Goal: Task Accomplishment & Management: Use online tool/utility

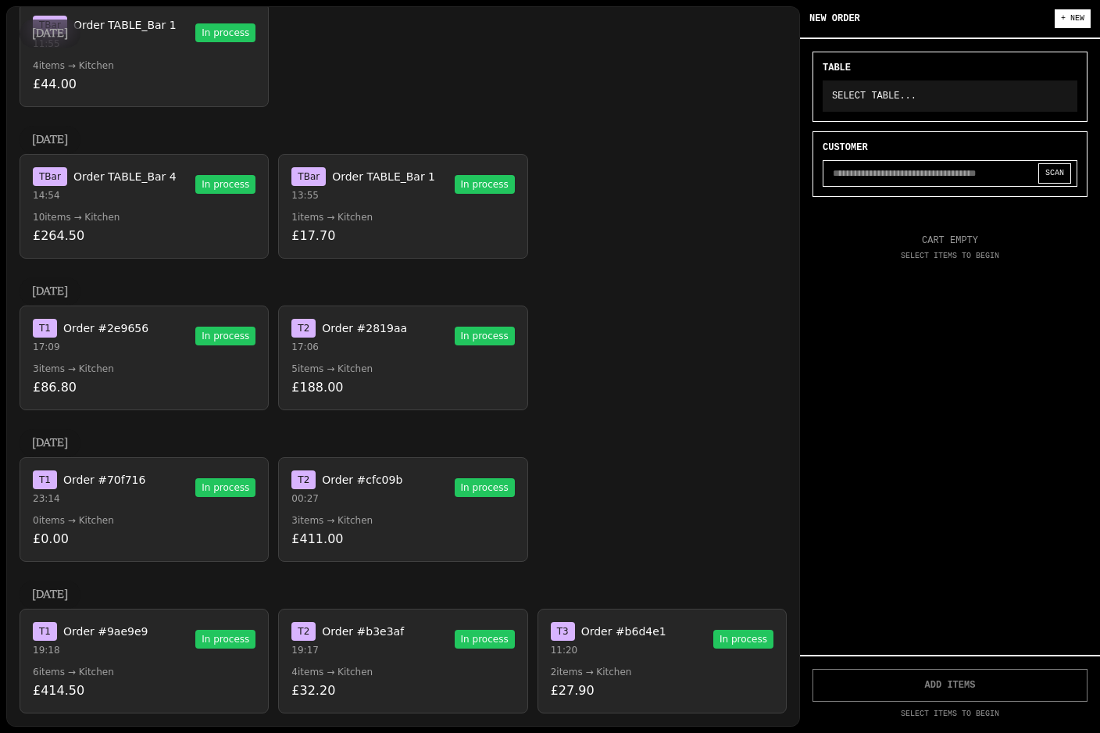
scroll to position [2174, 0]
click at [86, 517] on p "0 items → Kitchen" at bounding box center [144, 520] width 223 height 13
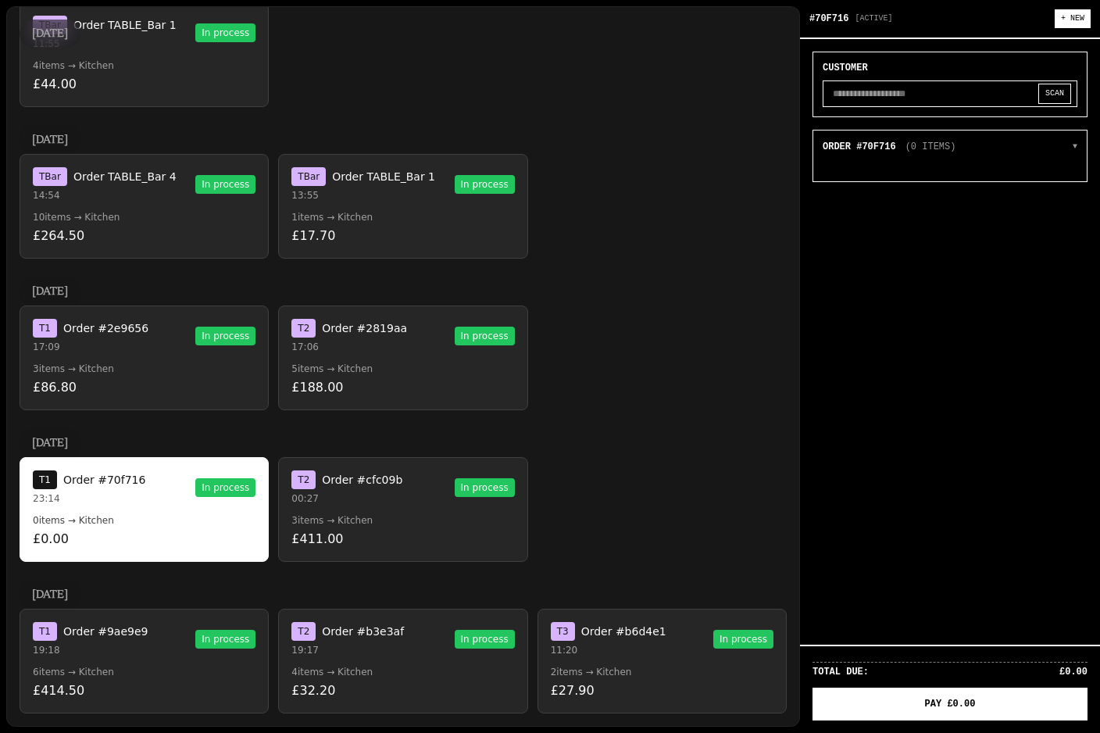
click at [294, 513] on button "T 2 Order #cfc09b 00:27 In process 3 items → Kitchen £411.00" at bounding box center [402, 509] width 249 height 105
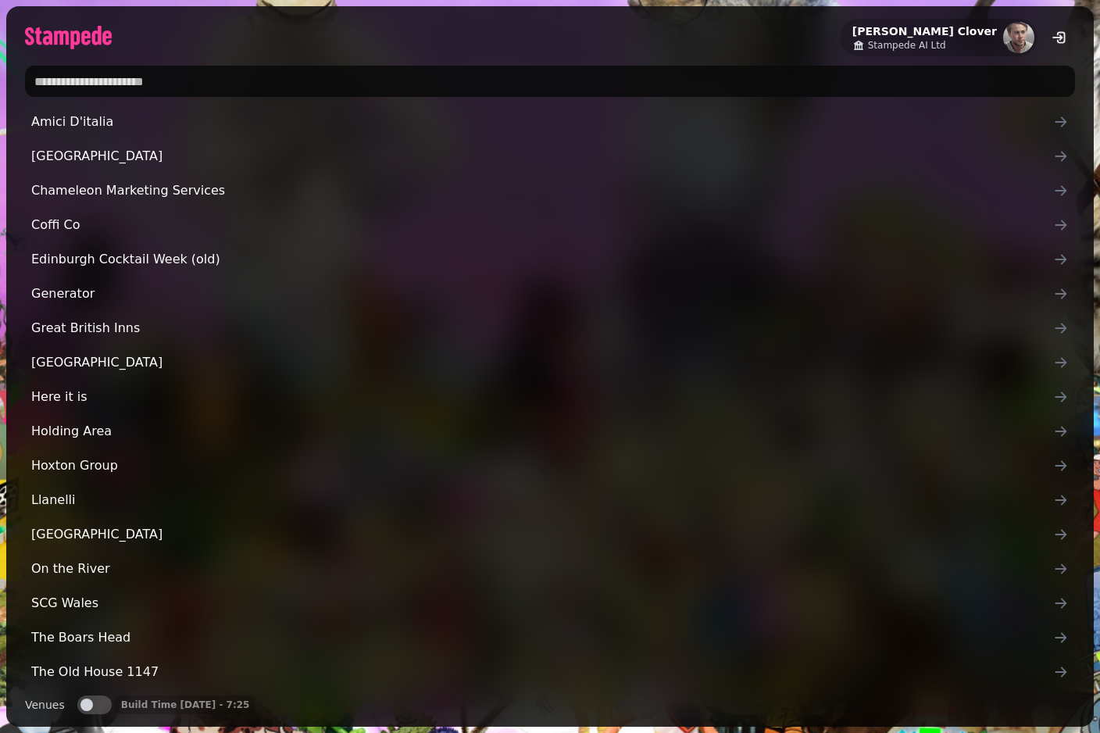
click at [87, 67] on input "text" at bounding box center [550, 81] width 1050 height 31
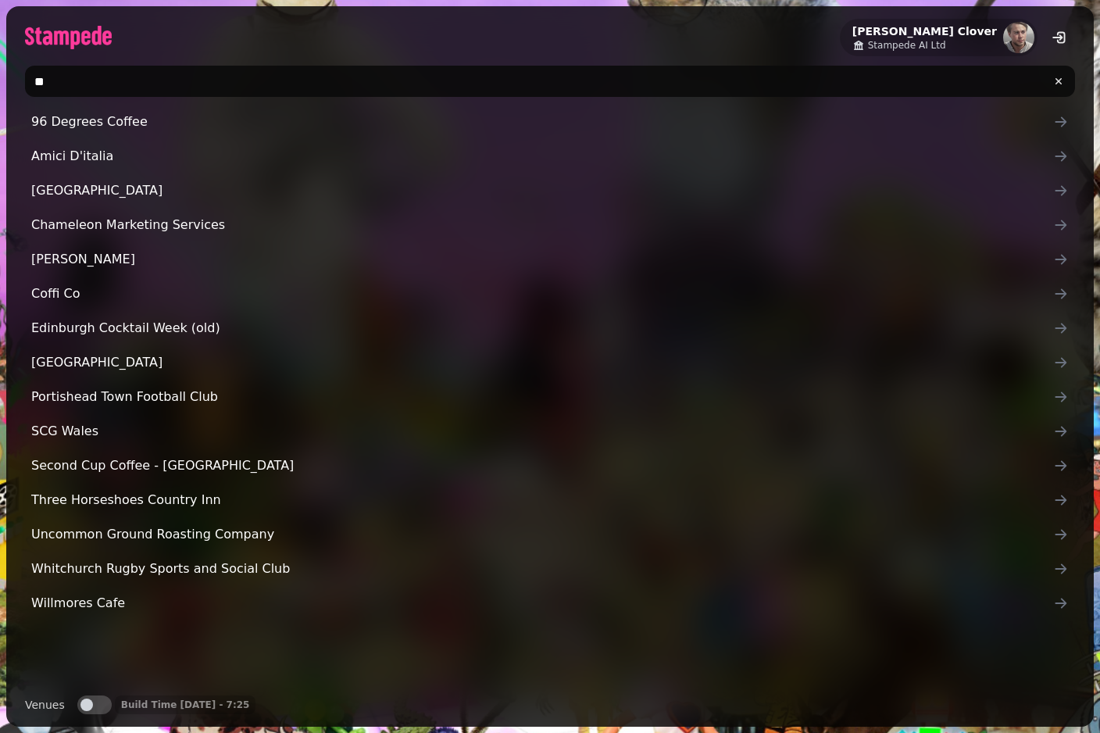
type input "***"
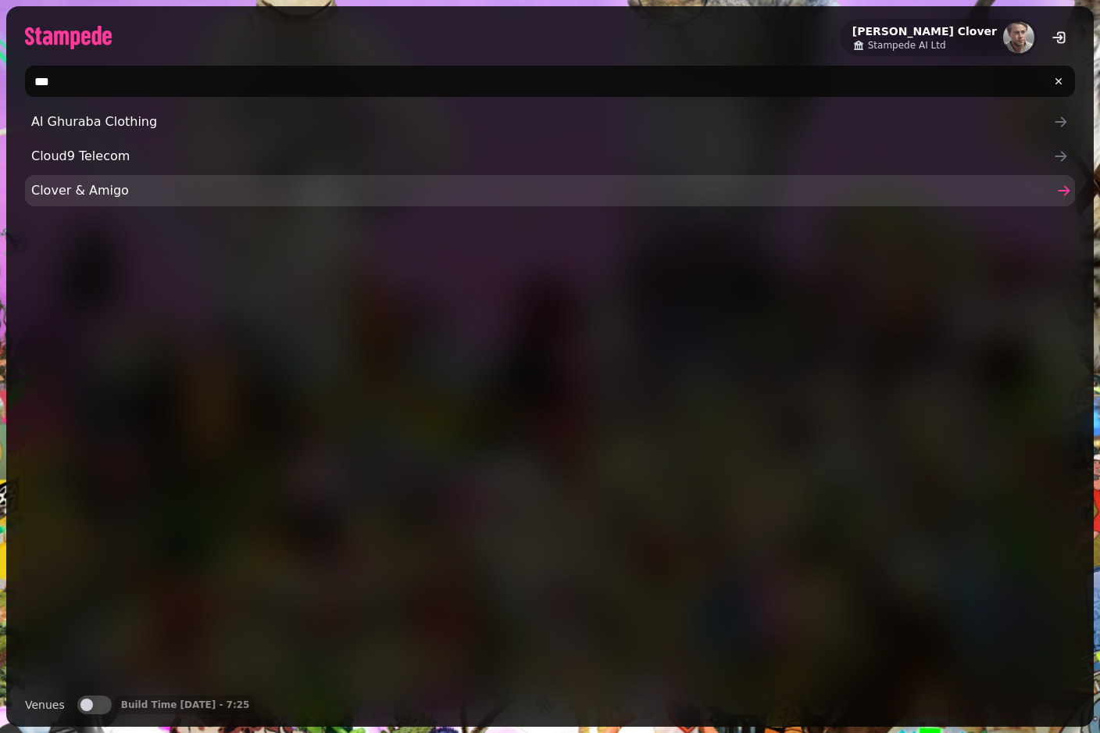
click at [67, 193] on span "Clover & Amigo" at bounding box center [542, 190] width 1022 height 19
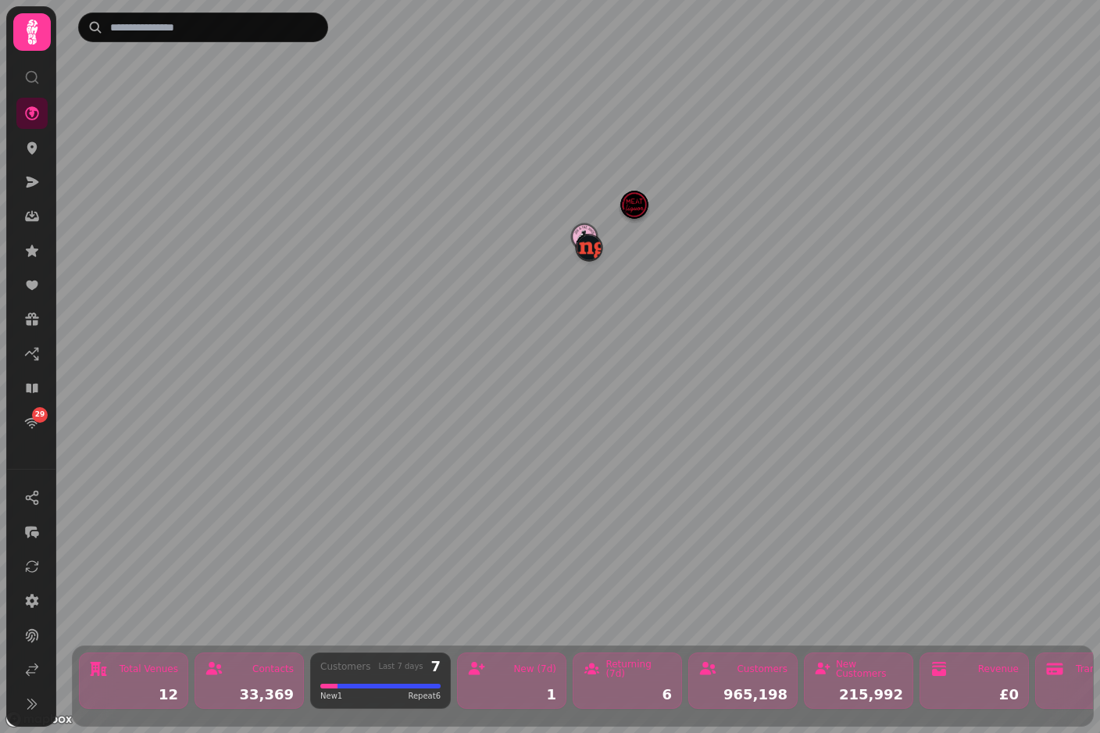
click at [587, 245] on img "Manja" at bounding box center [589, 247] width 24 height 24
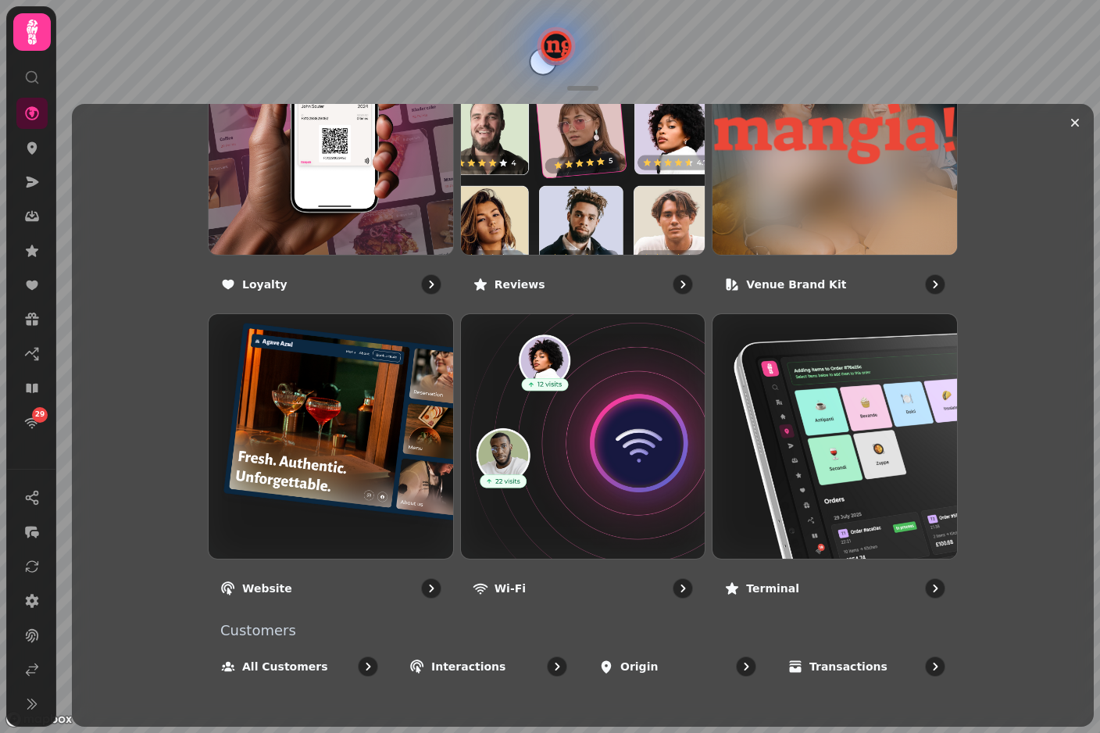
scroll to position [1002, 0]
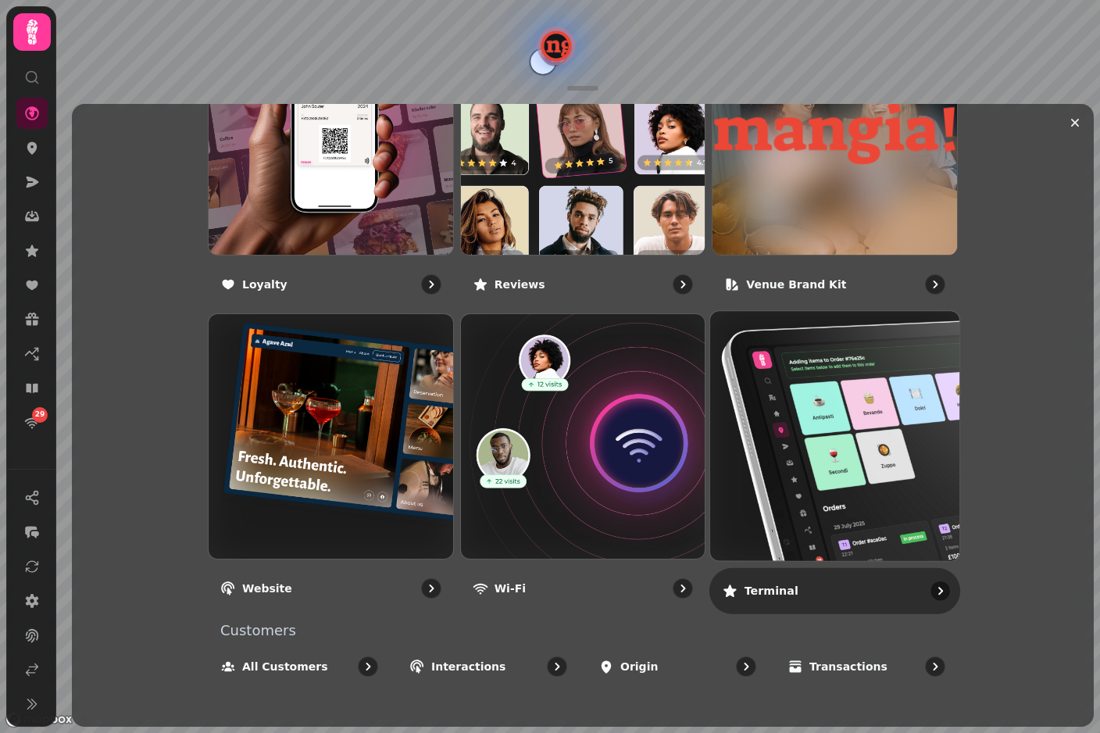
click at [792, 469] on img at bounding box center [835, 436] width 274 height 274
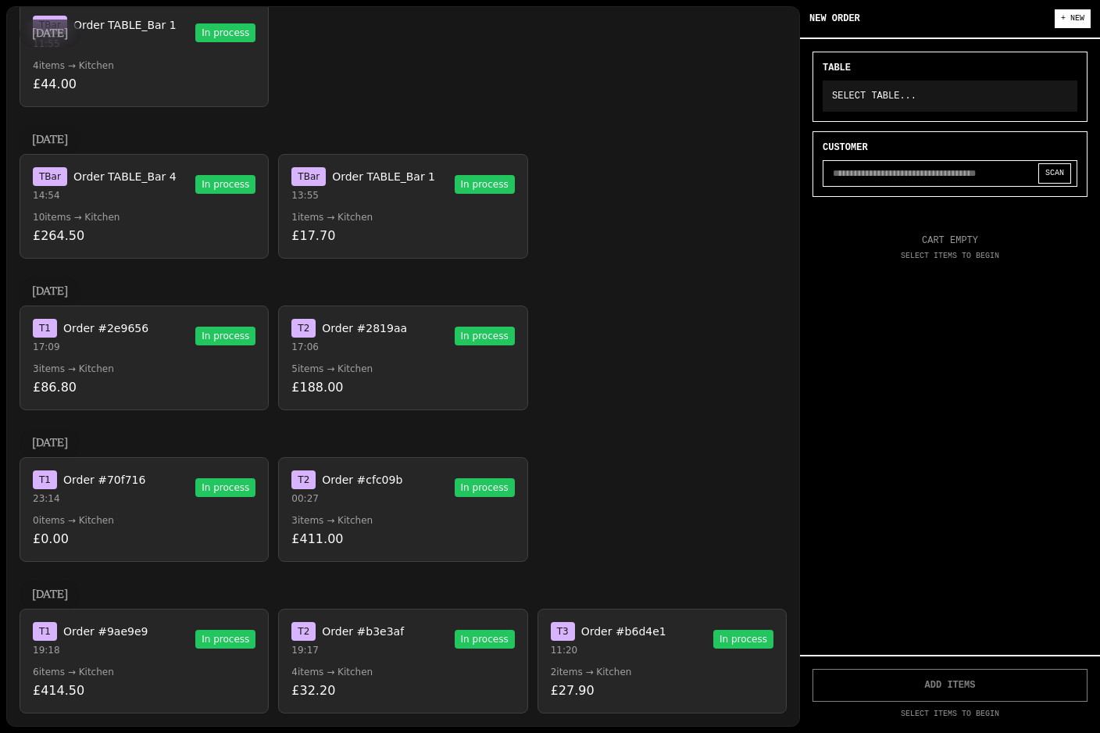
scroll to position [2174, 0]
click at [105, 644] on p "19:18" at bounding box center [90, 650] width 115 height 13
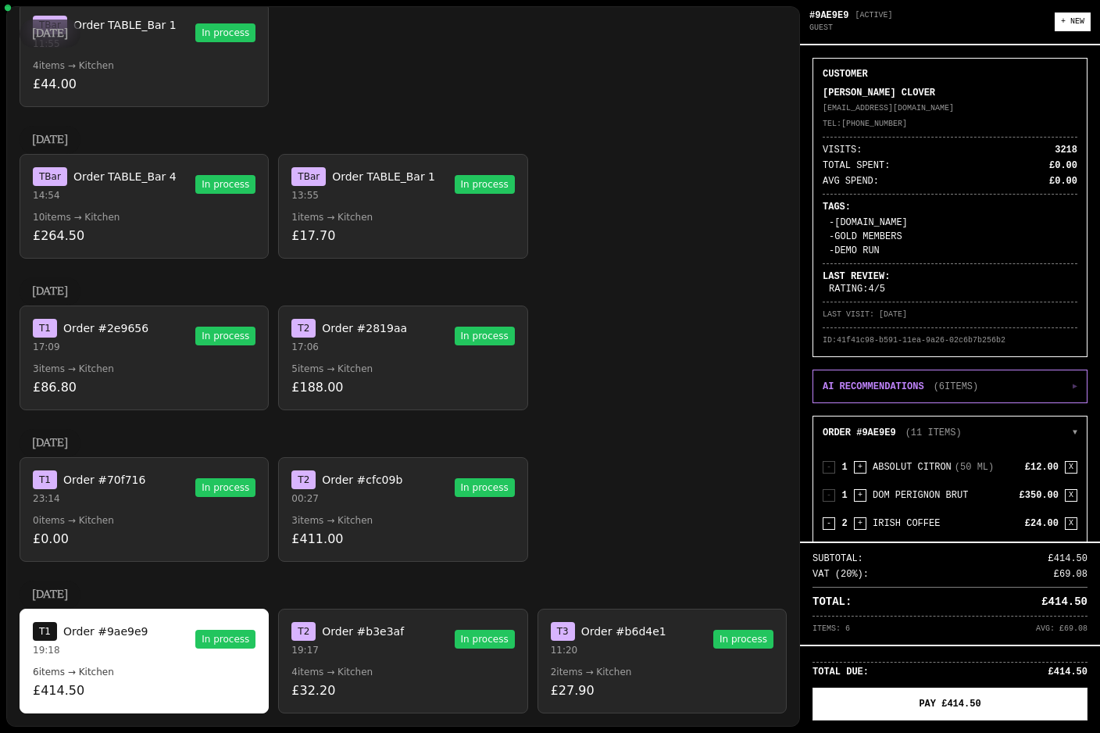
click at [332, 649] on p "19:17" at bounding box center [347, 650] width 113 height 13
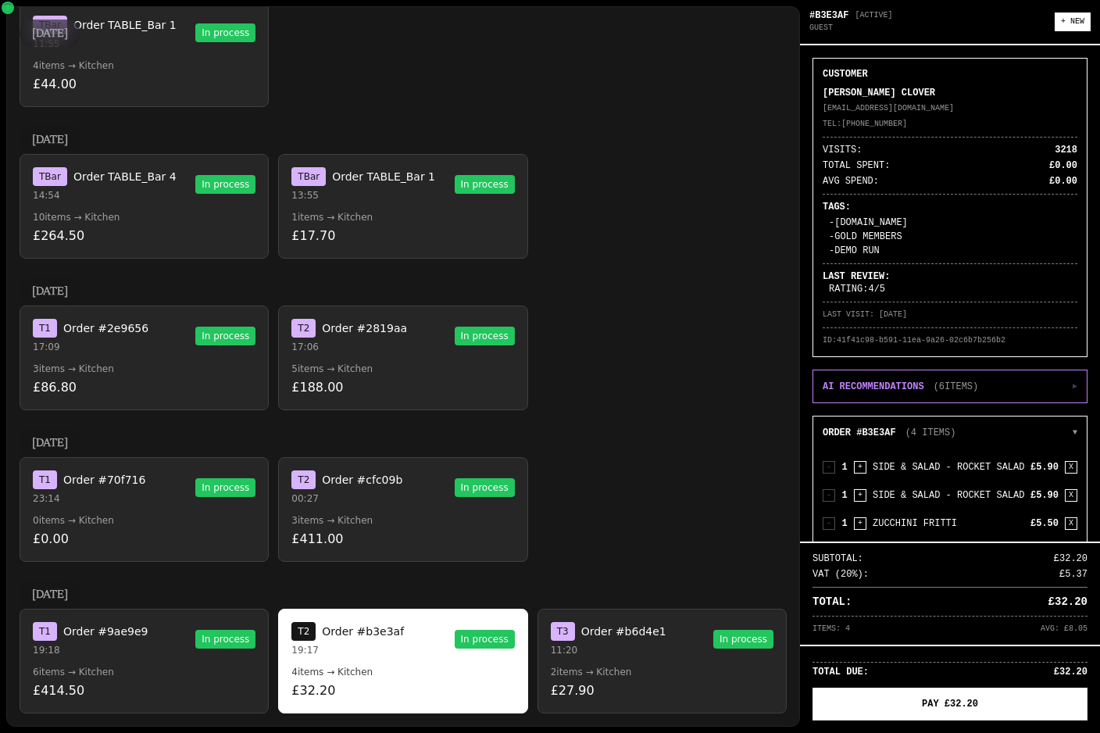
click at [590, 695] on p "£27.90" at bounding box center [662, 690] width 223 height 19
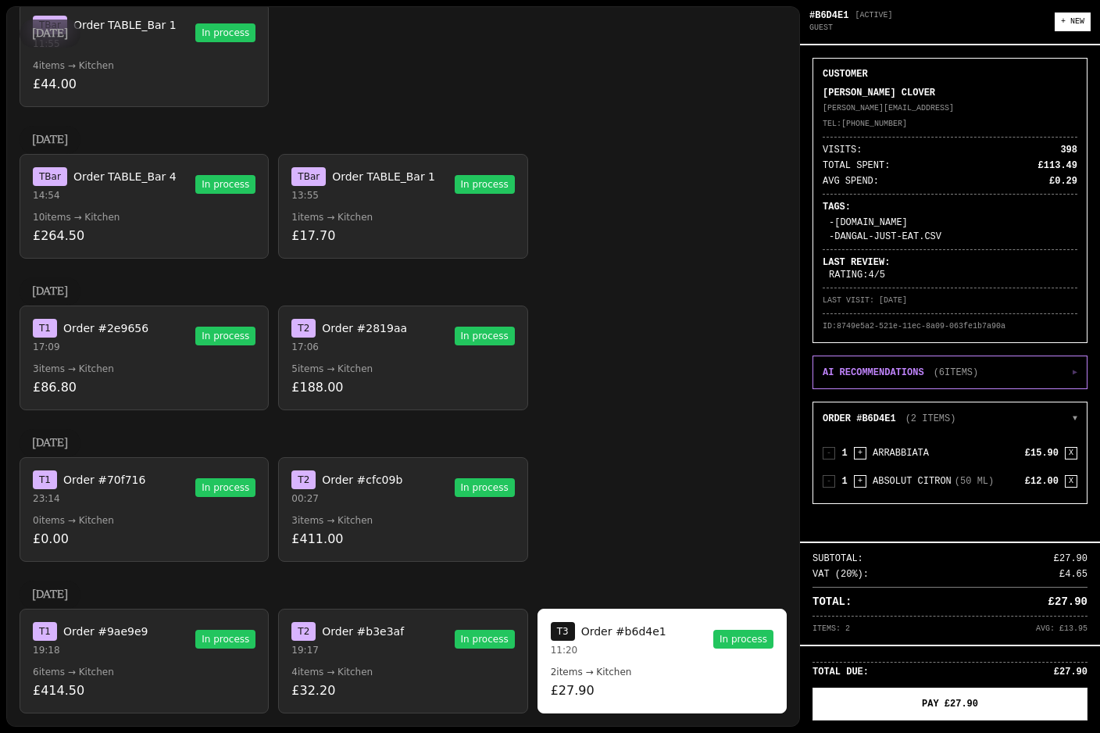
click at [66, 371] on p "3 items → Kitchen" at bounding box center [144, 369] width 223 height 13
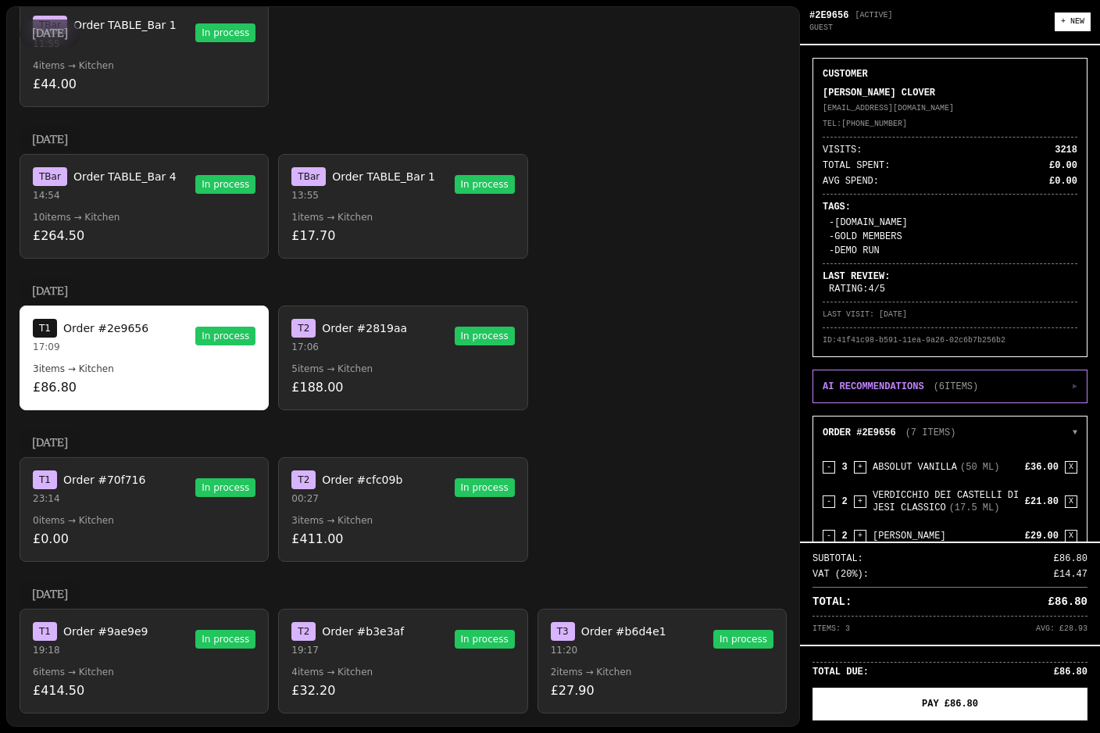
scroll to position [33, 0]
click at [145, 666] on p "6 items → Kitchen" at bounding box center [144, 672] width 223 height 13
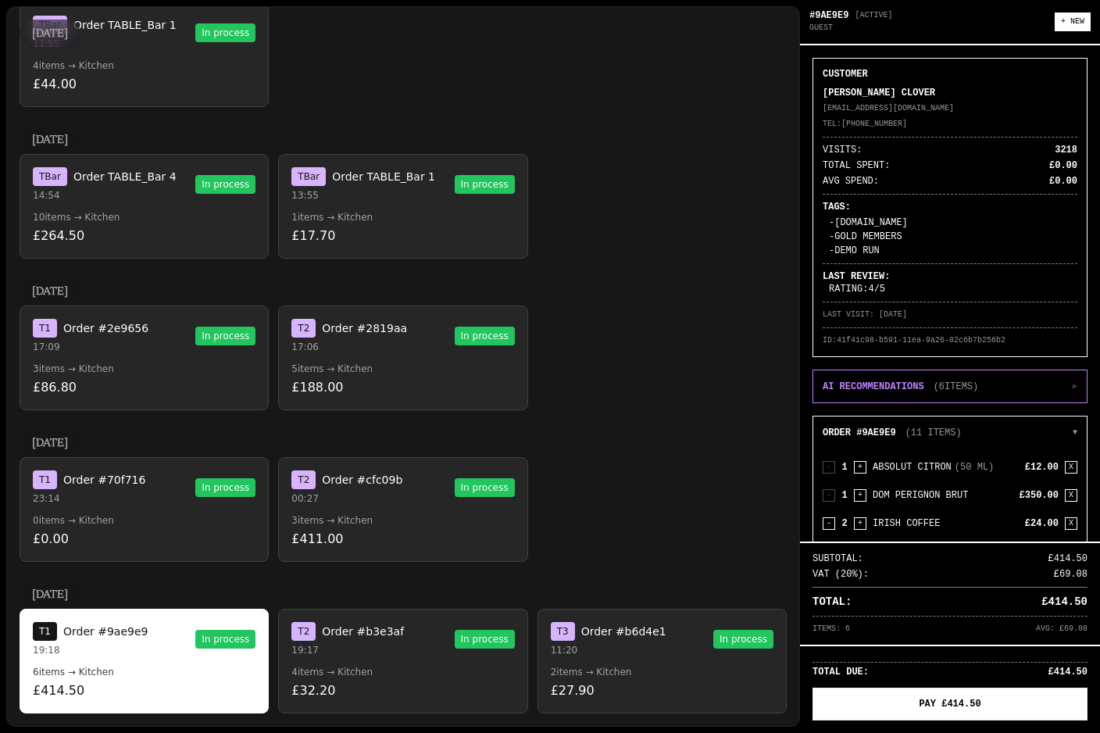
click at [405, 623] on div "T 2 Order #b3e3af 19:17 In process" at bounding box center [402, 639] width 223 height 34
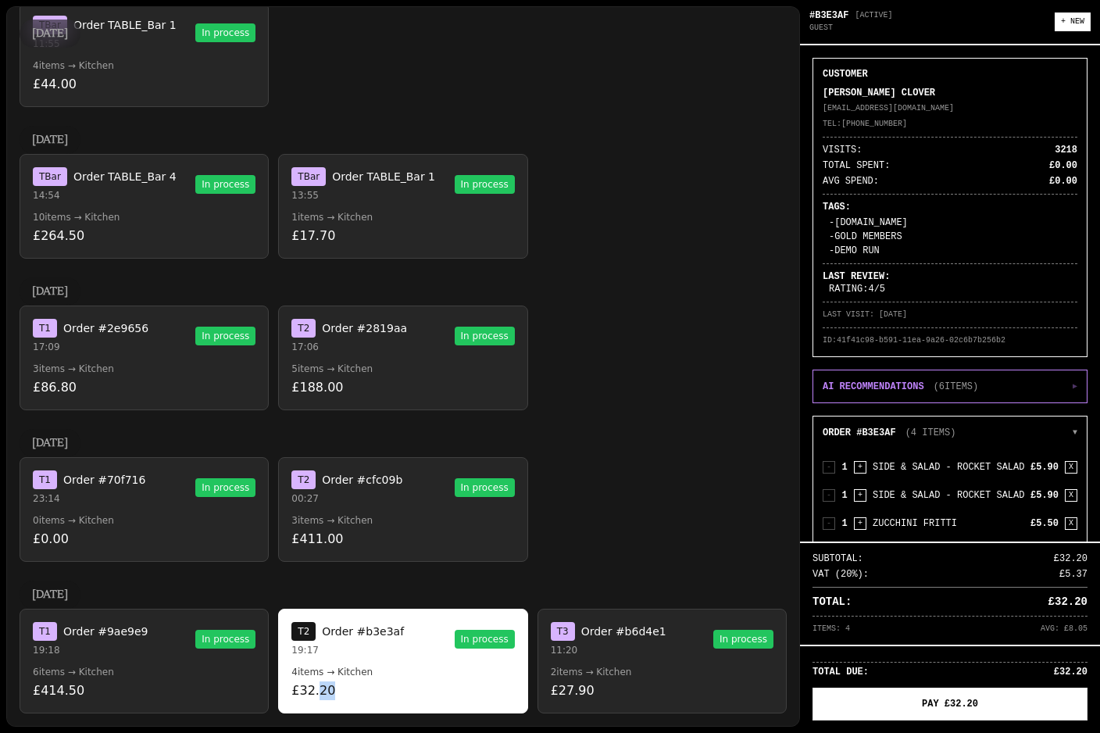
click at [517, 726] on div "☕ Beer 🧁 Champagne & Prosecco 🍽️ Classic Cocktails 🌮 Coffee 🧁 Dessert ☕ Gin 🍷 L…" at bounding box center [550, 366] width 1100 height 733
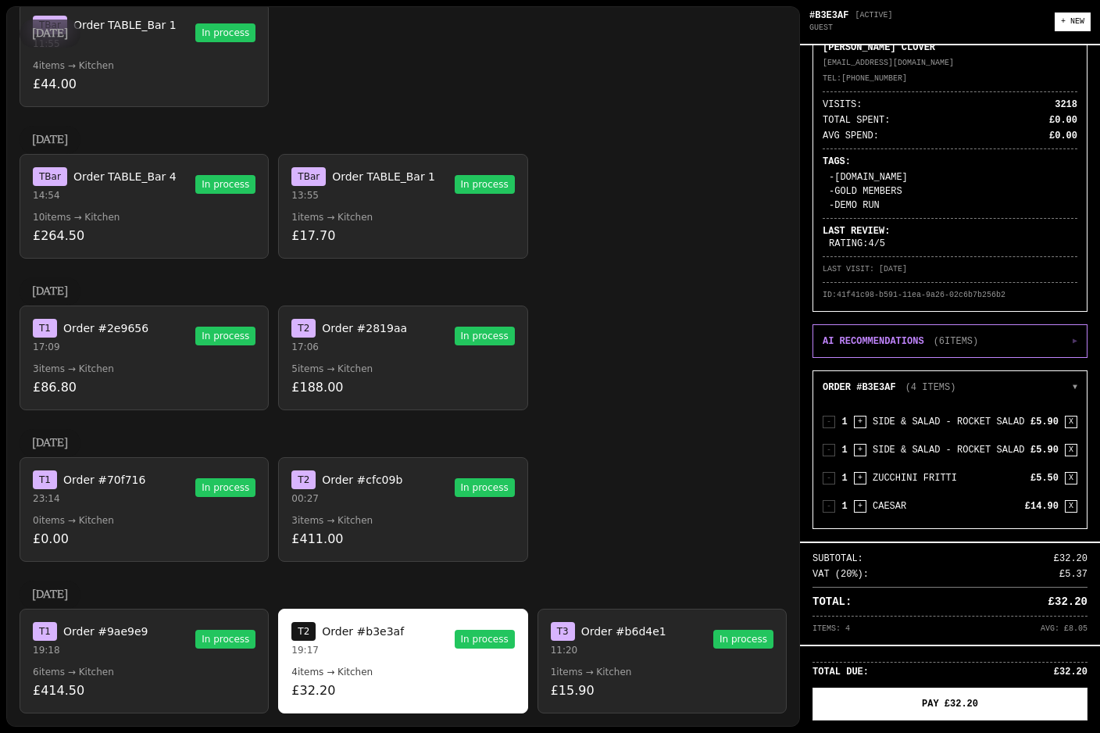
scroll to position [2174, 0]
click at [107, 626] on button "T 1 Order #9ae9e9 19:18 In process 6 items → Kitchen £414.50" at bounding box center [144, 661] width 249 height 105
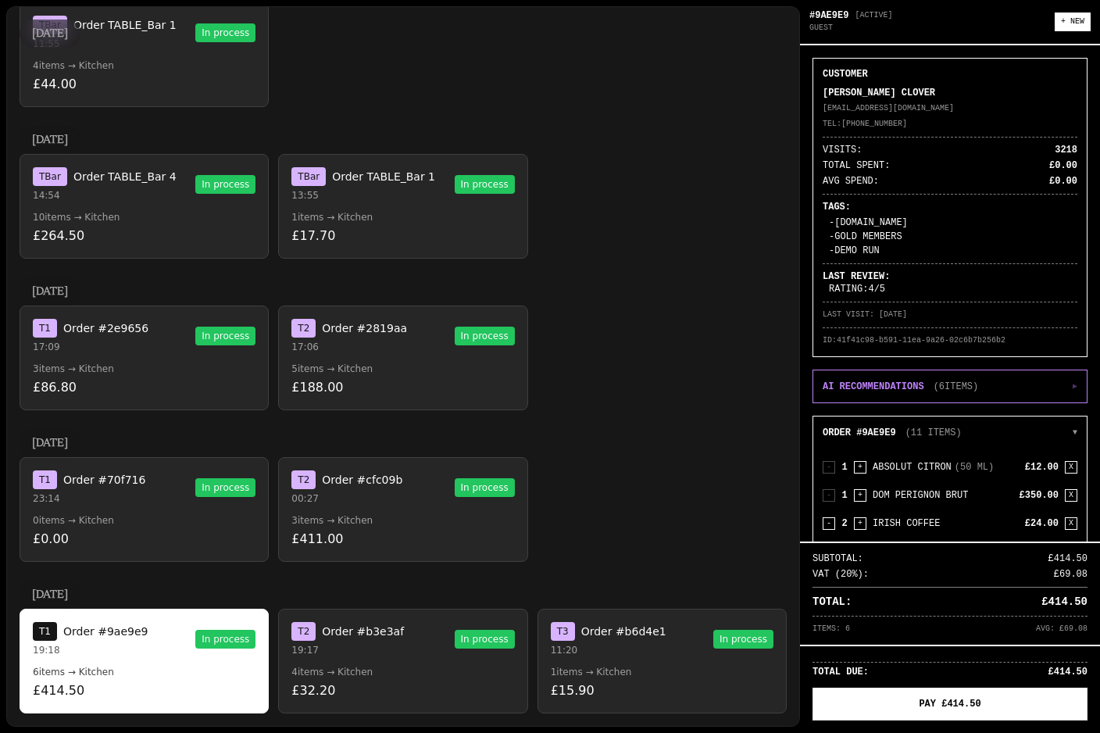
click at [90, 530] on p "£0.00" at bounding box center [144, 539] width 223 height 19
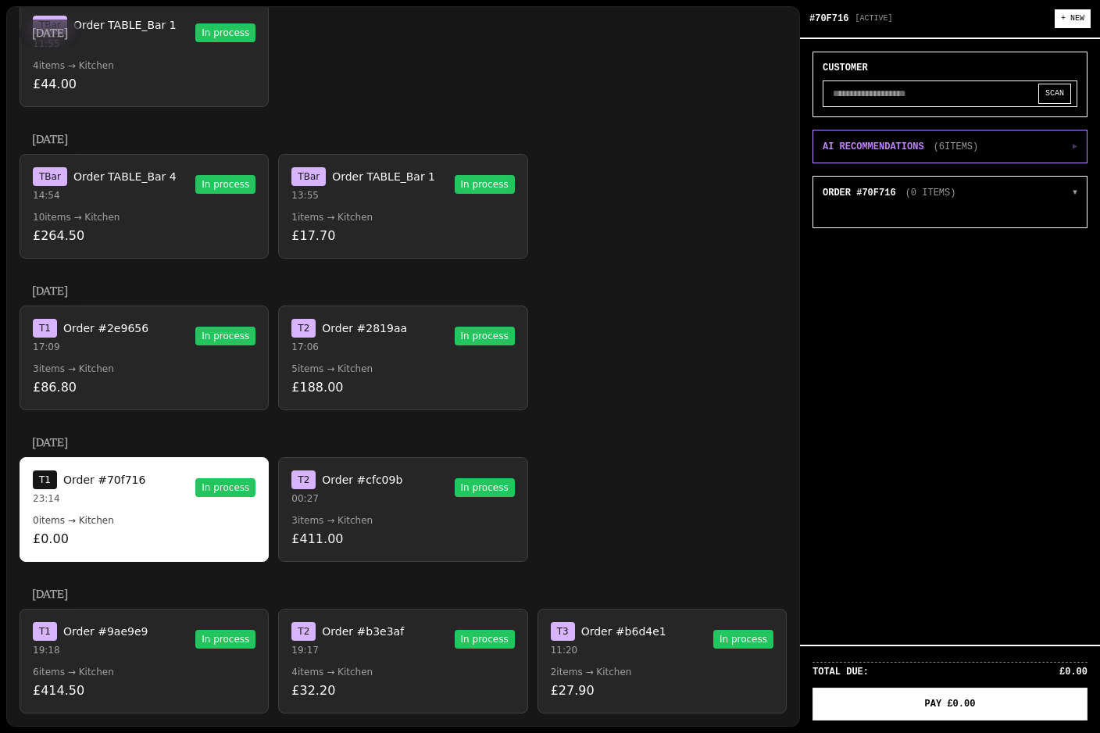
click at [377, 472] on span "Order #cfc09b" at bounding box center [362, 480] width 80 height 16
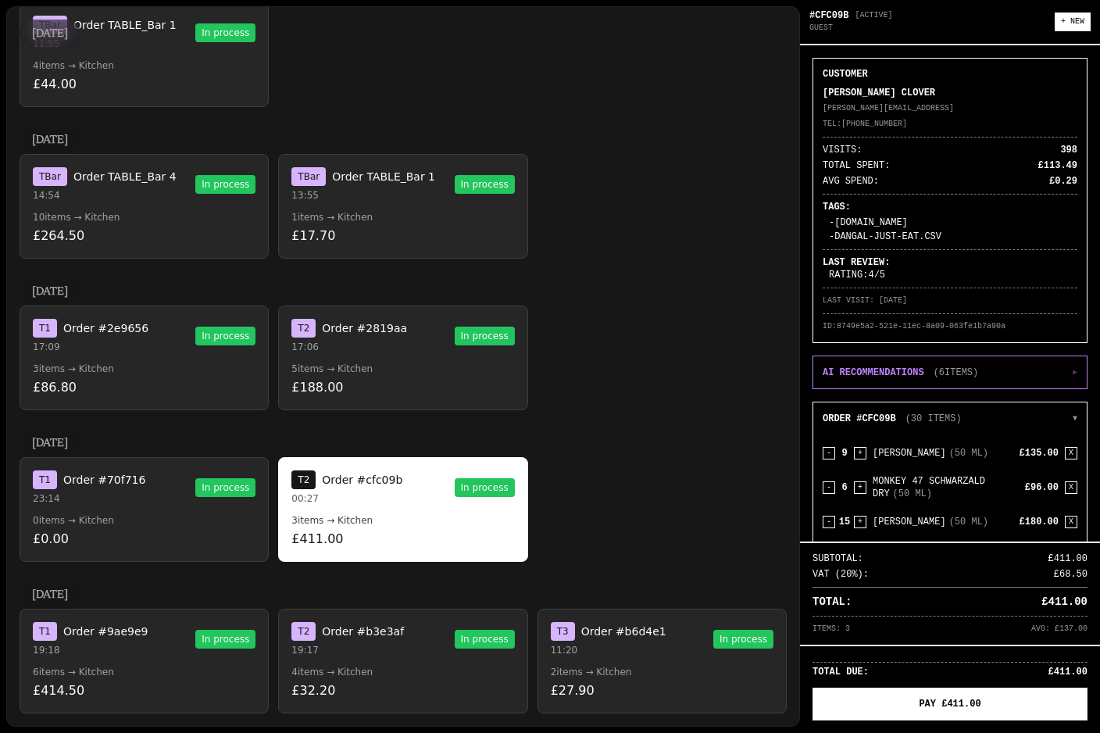
click at [177, 470] on div "T 1 Order #70f716 23:14 In process" at bounding box center [144, 487] width 223 height 34
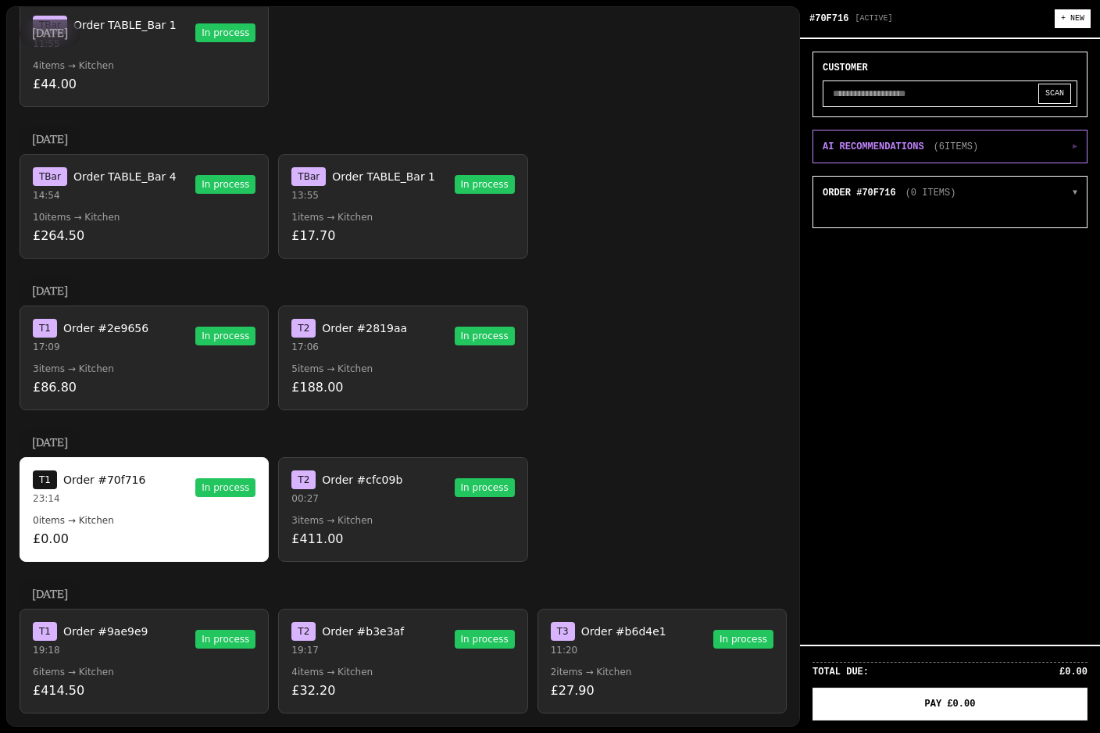
click at [152, 622] on div "T 1 Order #9ae9e9 19:18 In process" at bounding box center [144, 639] width 223 height 34
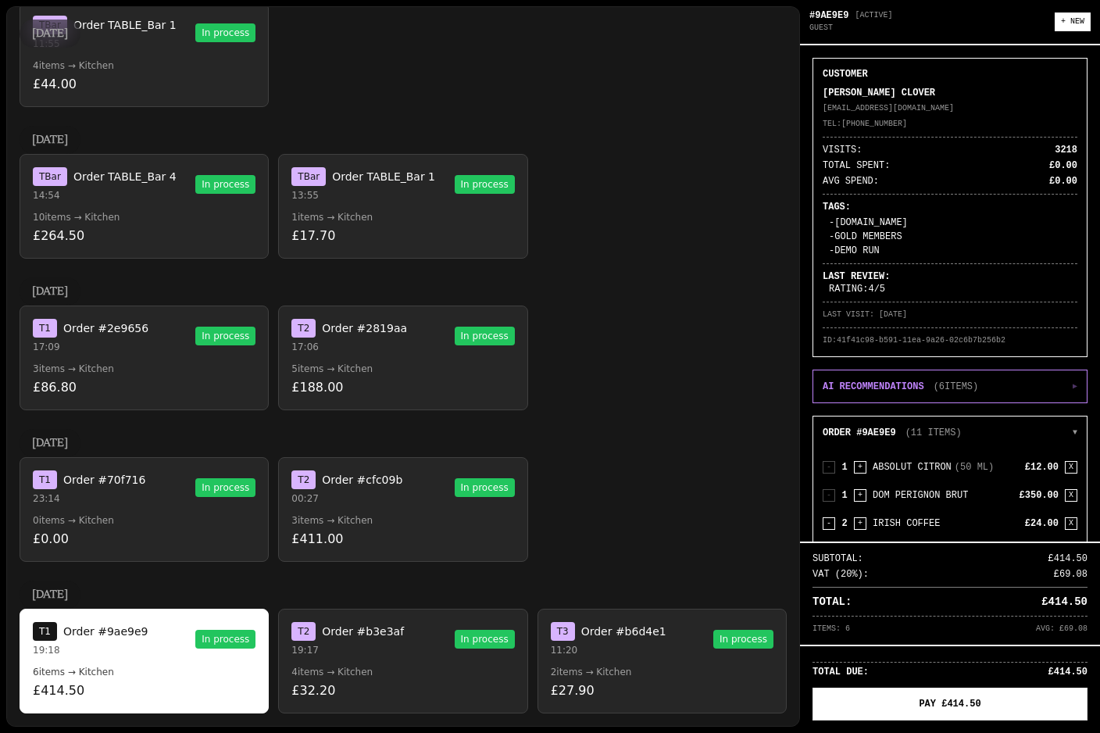
click at [354, 644] on p "19:17" at bounding box center [347, 650] width 113 height 13
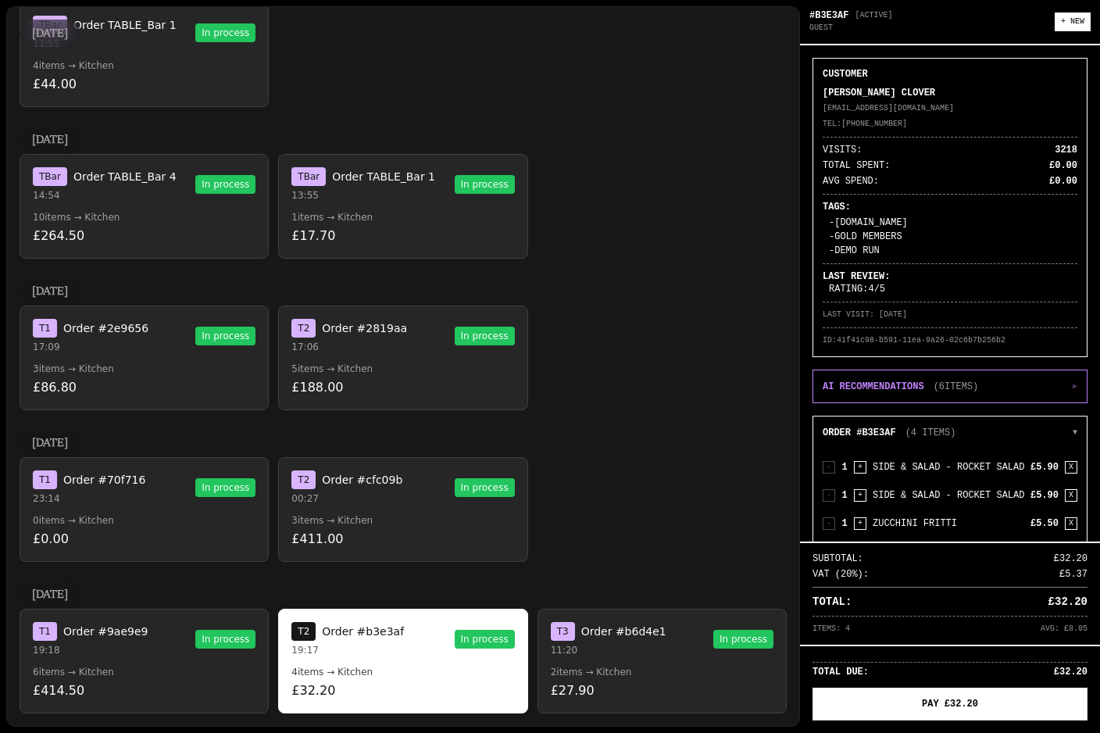
click at [668, 622] on div "T 3 Order #b6d4e1 11:20 In process" at bounding box center [662, 639] width 223 height 34
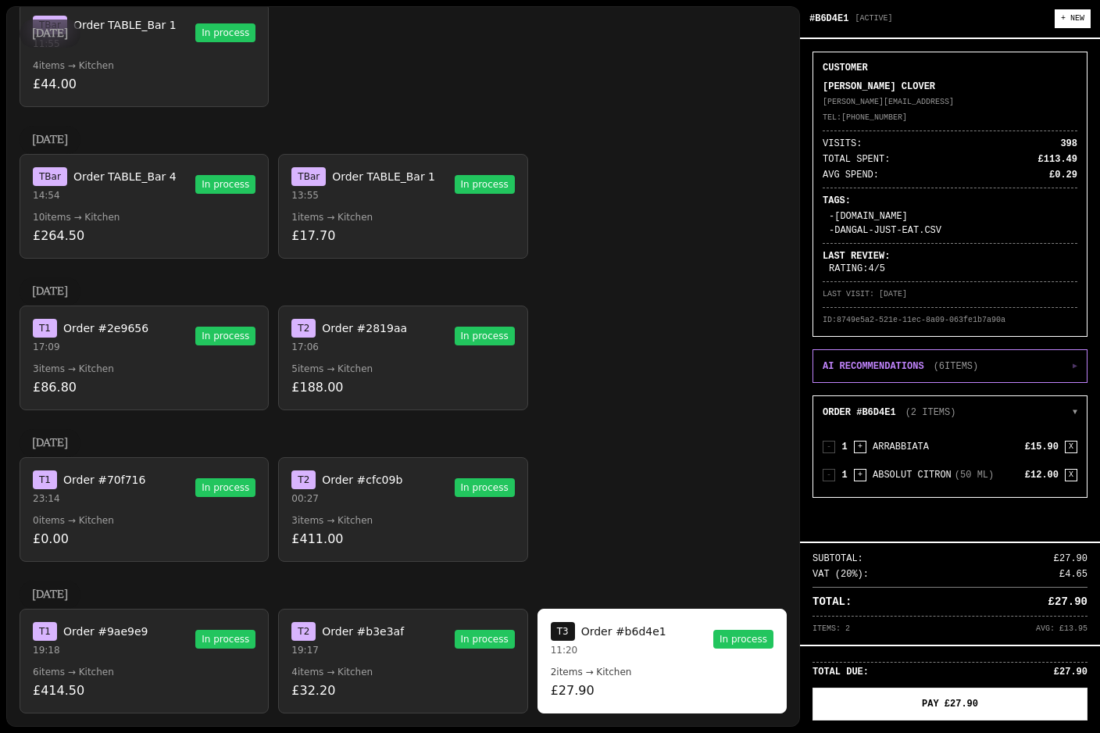
click at [152, 622] on div "T 1 Order #9ae9e9 19:18 In process" at bounding box center [144, 639] width 223 height 34
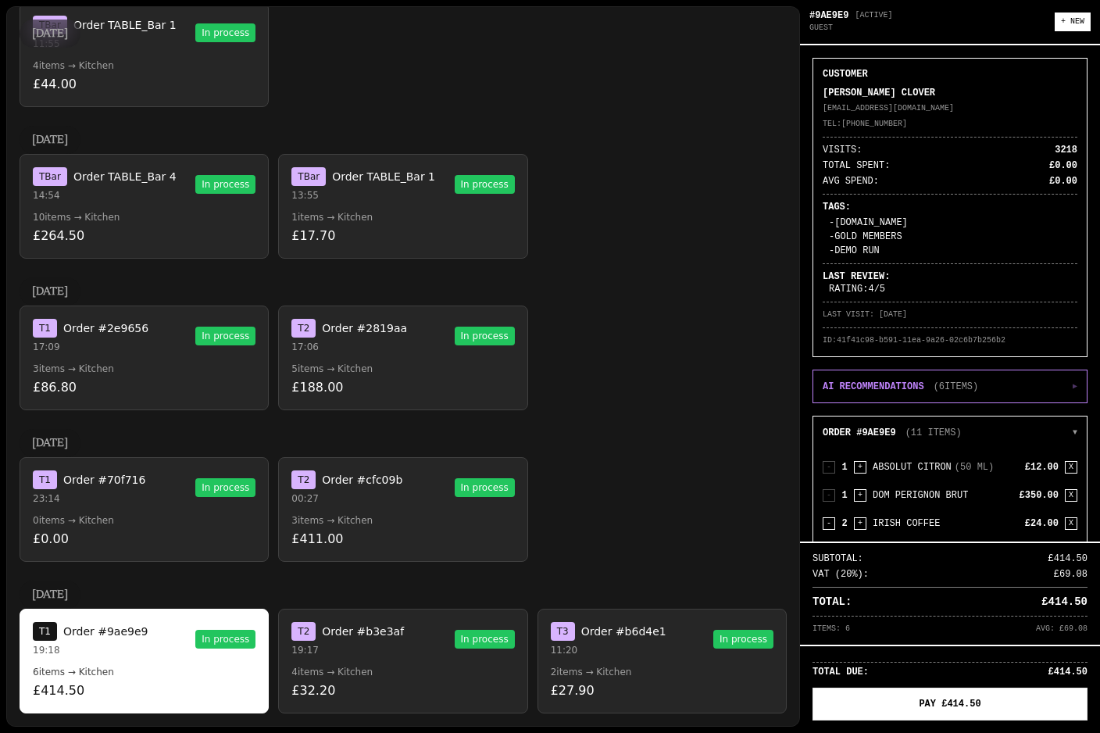
click at [130, 306] on button "T 1 Order #2e9656 17:09 In process 3 items → Kitchen £86.80" at bounding box center [144, 358] width 249 height 105
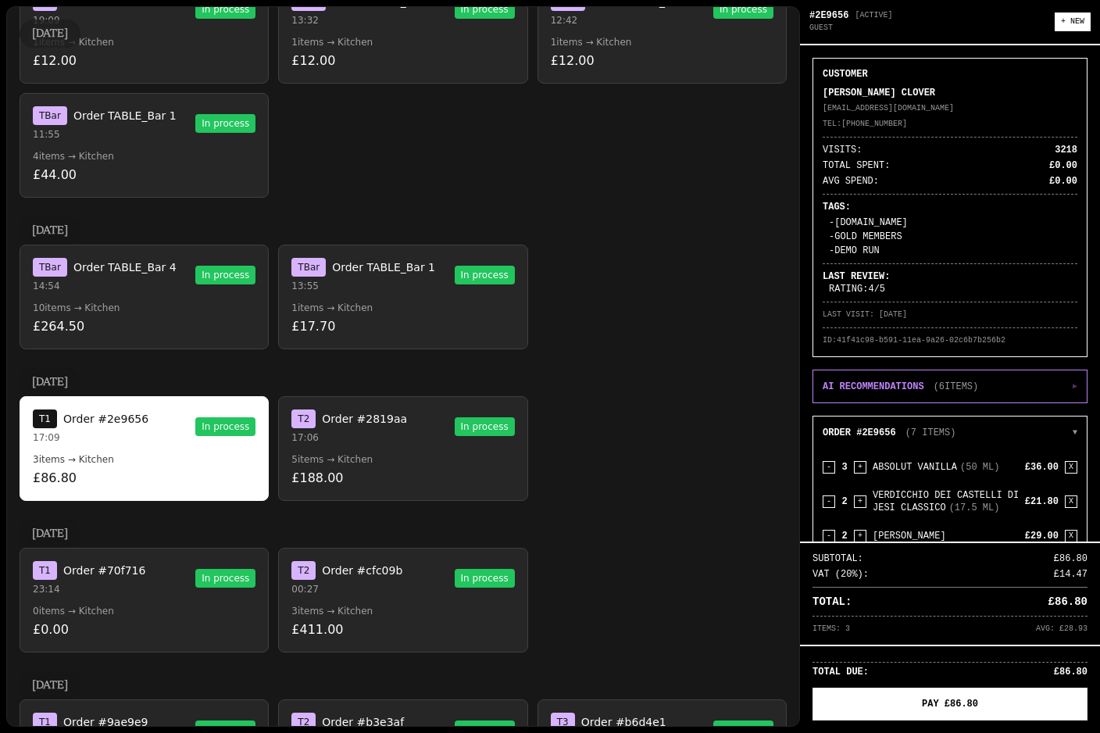
scroll to position [2086, 0]
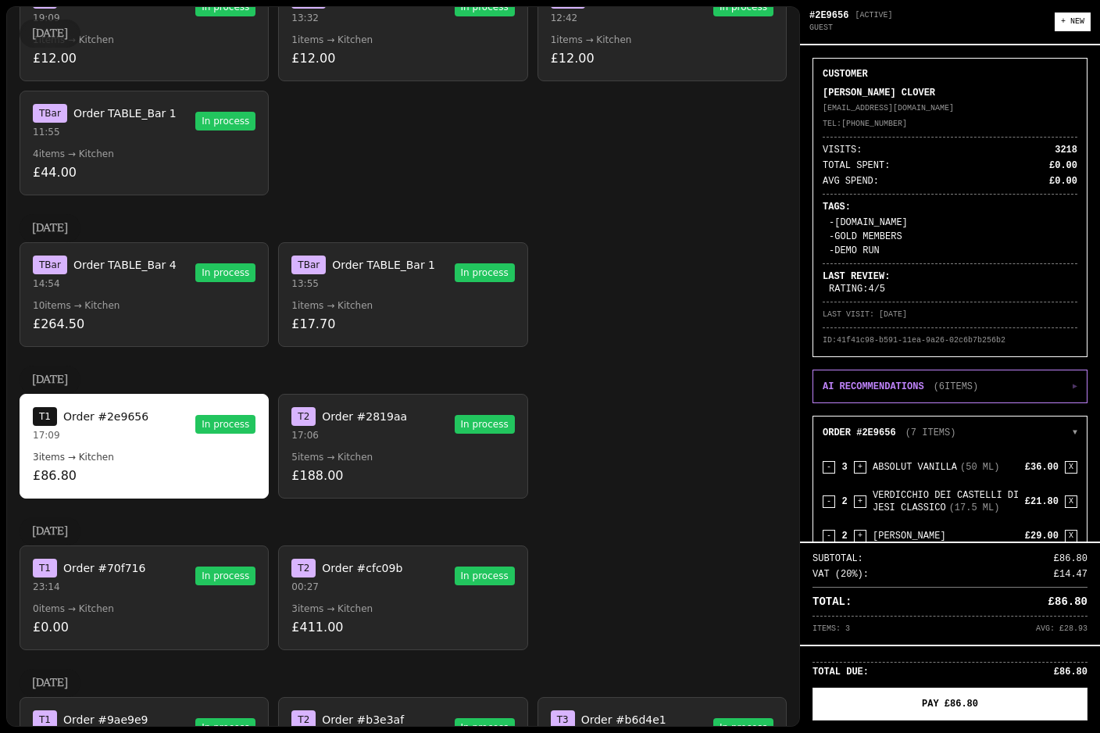
click at [147, 277] on p "14:54" at bounding box center [105, 283] width 144 height 13
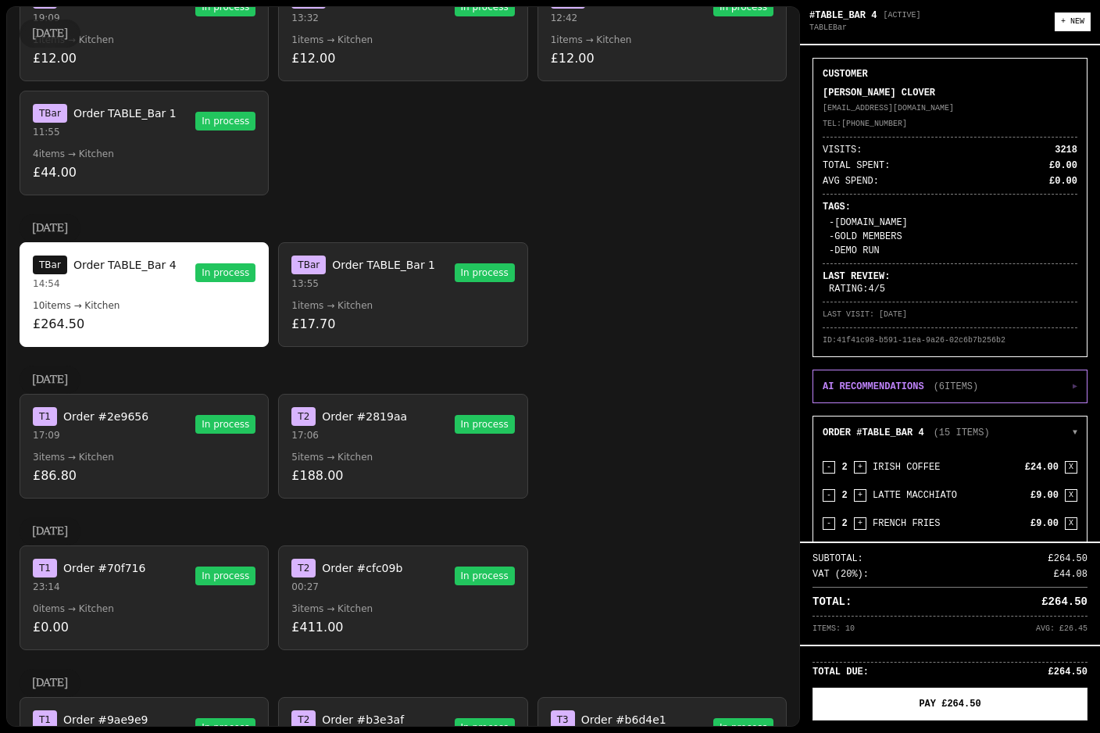
click at [372, 299] on p "1 items → Kitchen" at bounding box center [402, 305] width 223 height 13
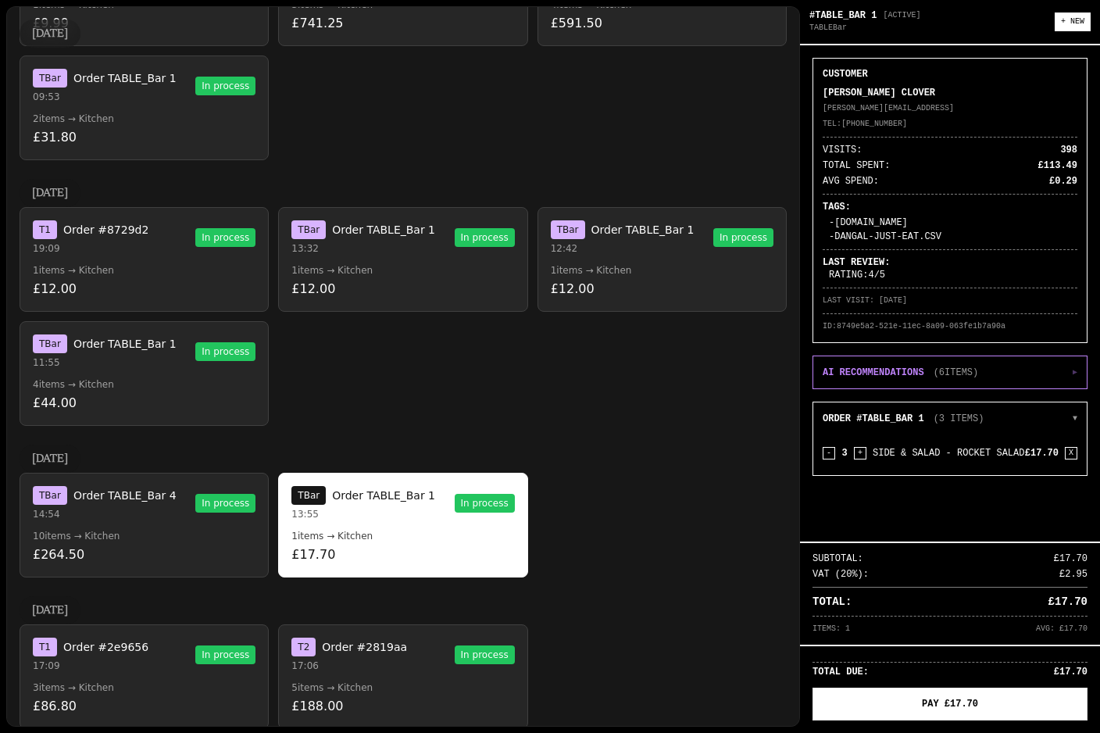
scroll to position [1849, 0]
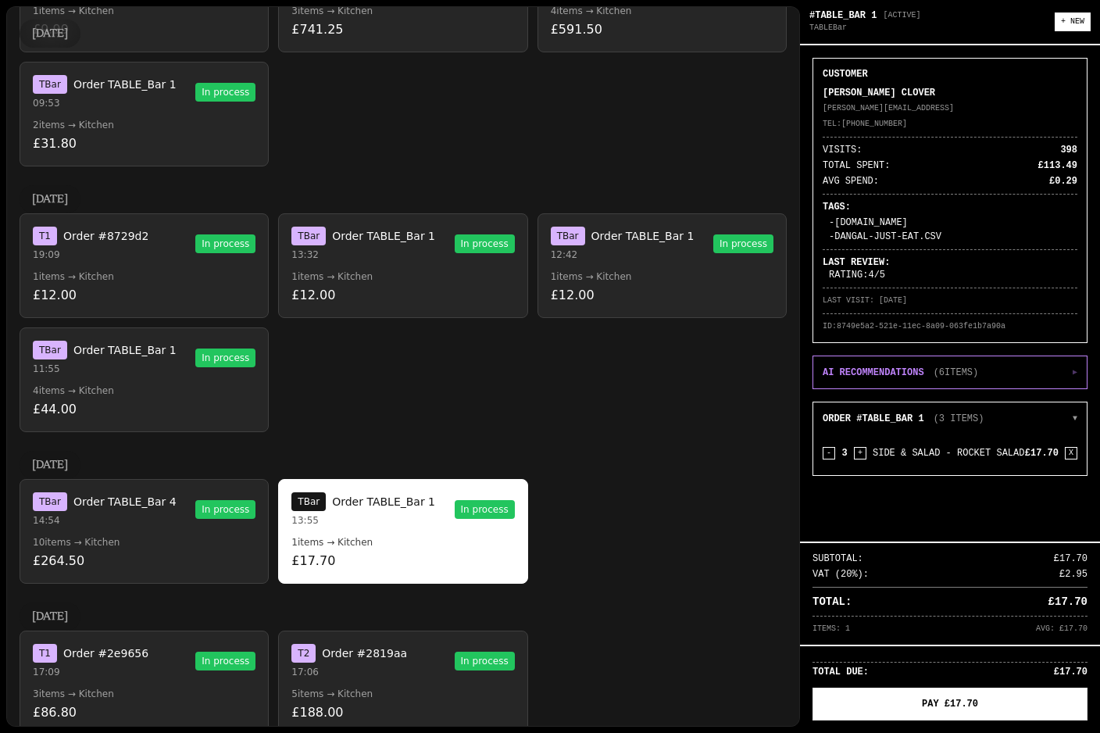
click at [121, 345] on button "T Bar Order TABLE_Bar 1 11:55 In process 4 items → Kitchen £44.00" at bounding box center [144, 379] width 249 height 105
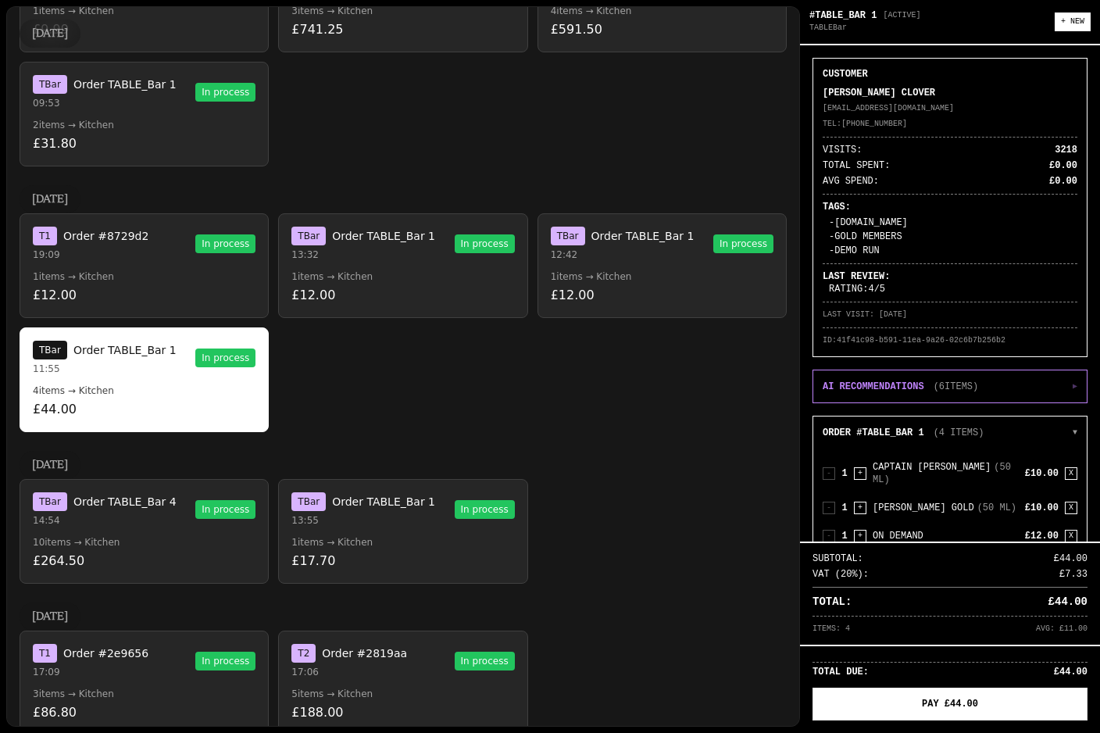
click at [123, 270] on p "1 items → Kitchen" at bounding box center [144, 276] width 223 height 13
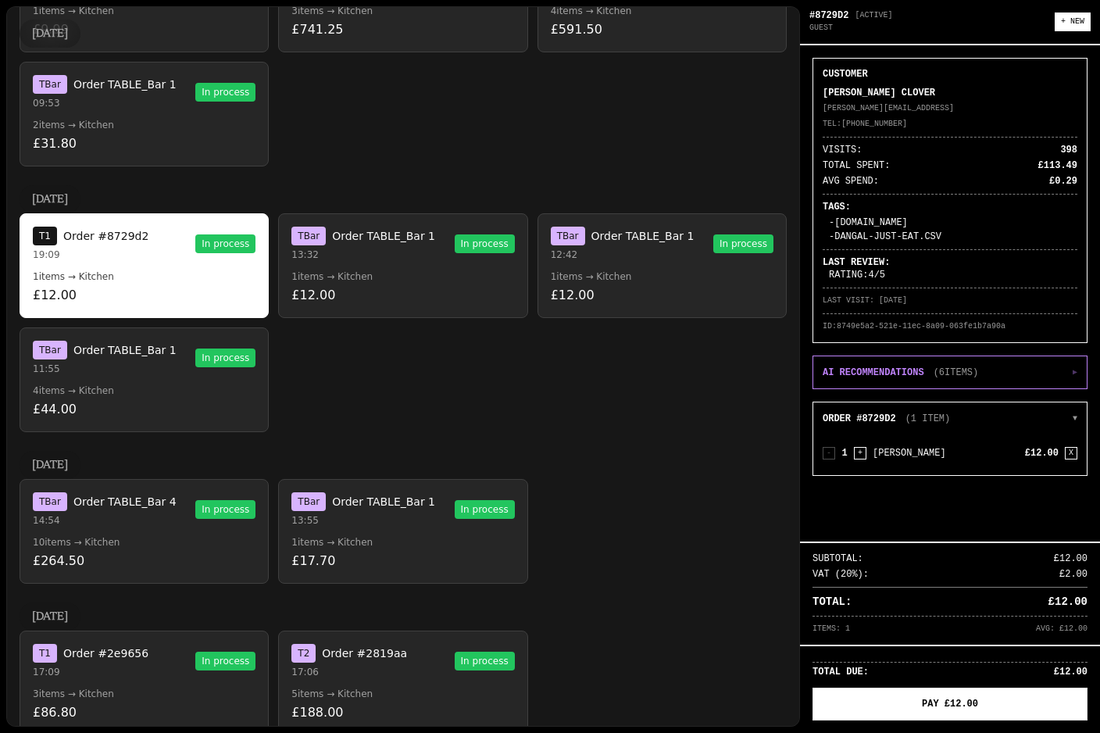
click at [456, 228] on button "T Bar Order TABLE_Bar 1 13:32 In process 1 items → Kitchen £12.00" at bounding box center [402, 265] width 249 height 105
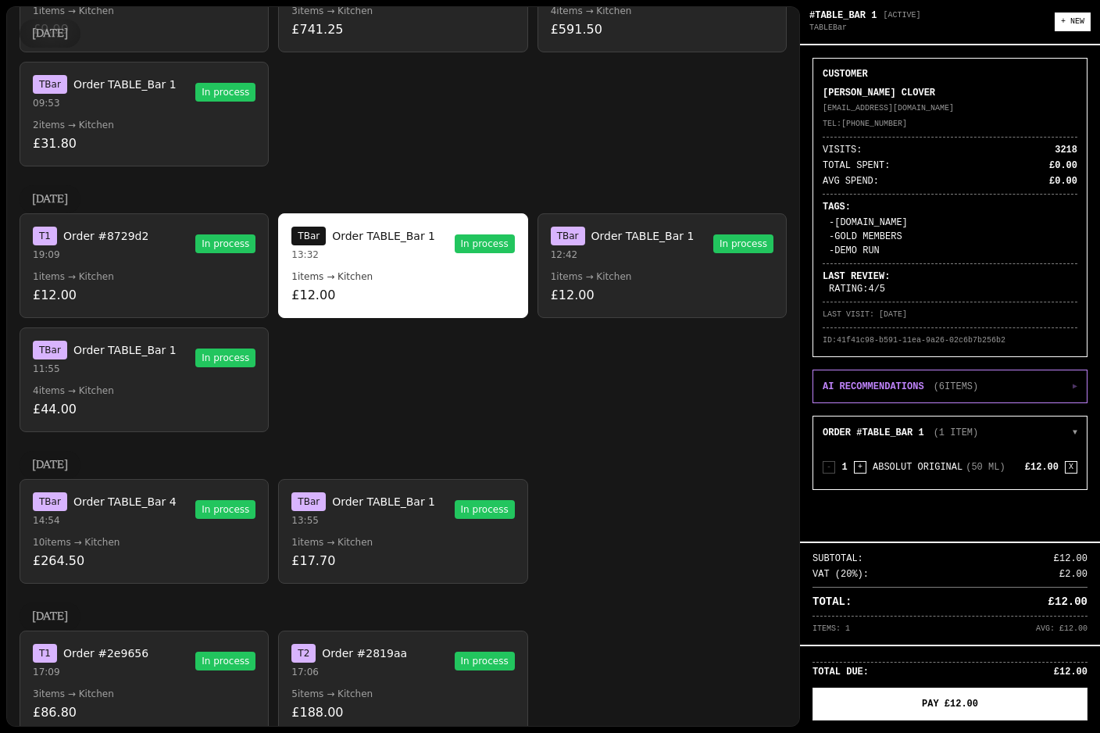
click at [681, 286] on p "£12.00" at bounding box center [662, 295] width 223 height 19
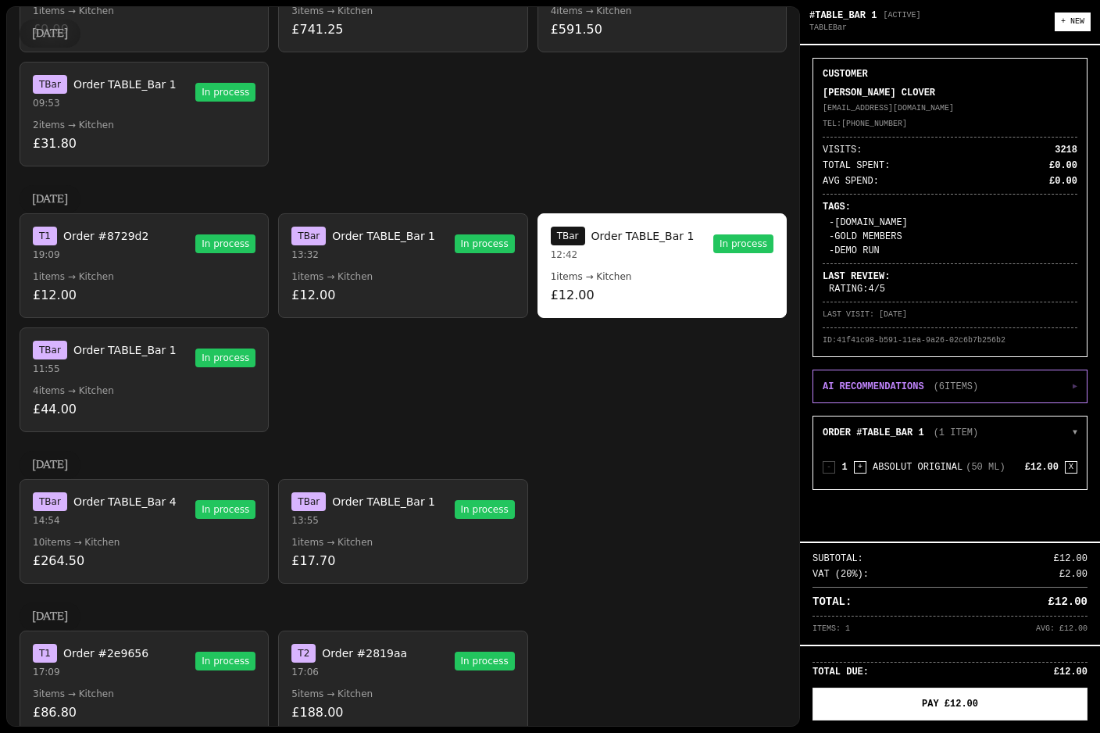
click at [475, 251] on button "T Bar Order TABLE_Bar 1 13:32 In process 1 items → Kitchen £12.00" at bounding box center [402, 265] width 249 height 105
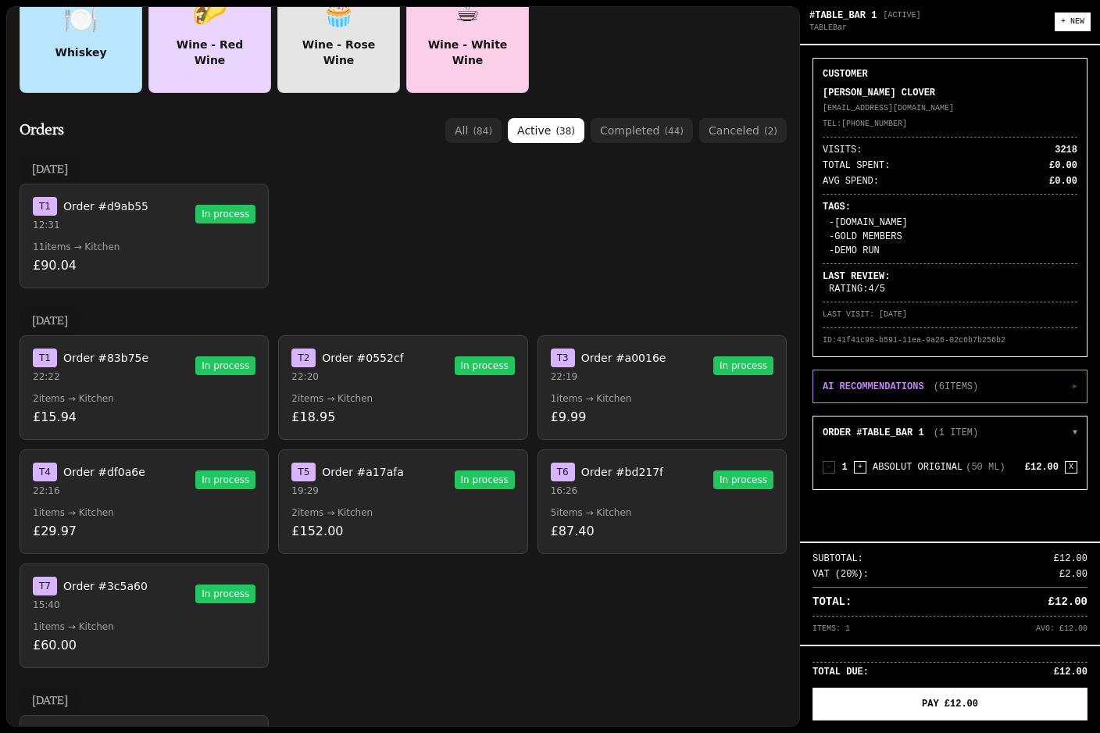
scroll to position [408, 0]
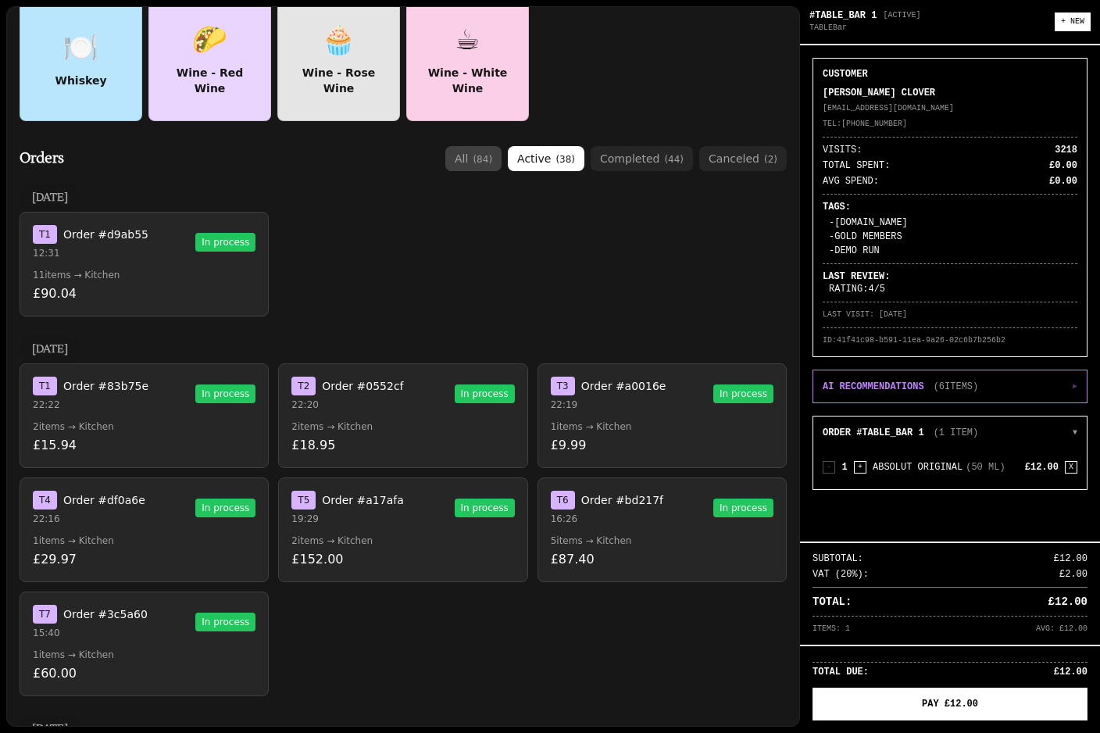
click at [479, 146] on button "all ( 84 )" at bounding box center [473, 158] width 56 height 25
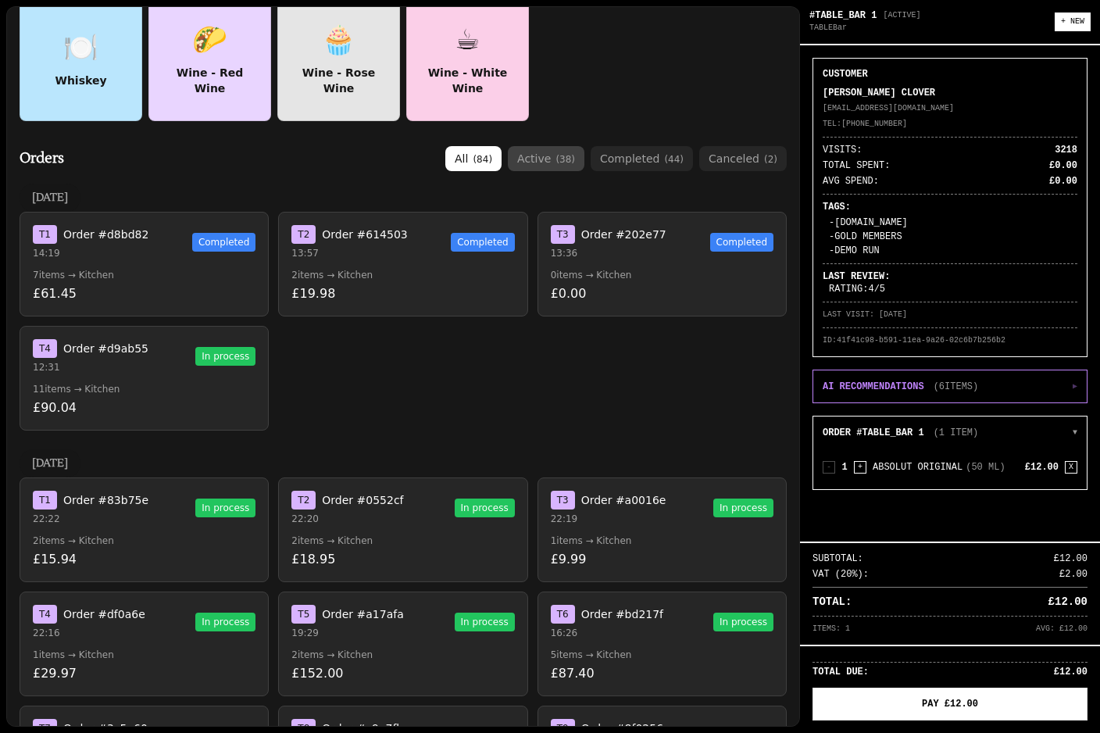
click at [557, 146] on button "active ( 38 )" at bounding box center [546, 158] width 77 height 25
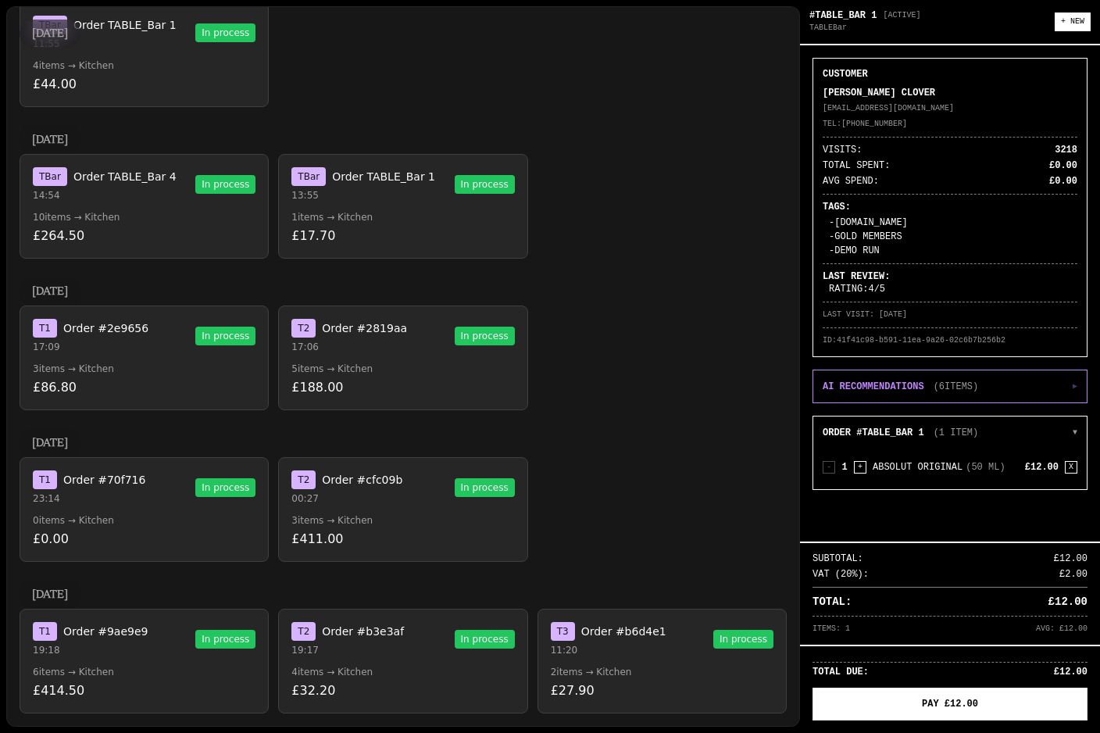
scroll to position [2174, 0]
click at [598, 631] on button "T 3 Order #b6d4e1 11:20 In process 2 items → Kitchen £27.90" at bounding box center [662, 661] width 249 height 105
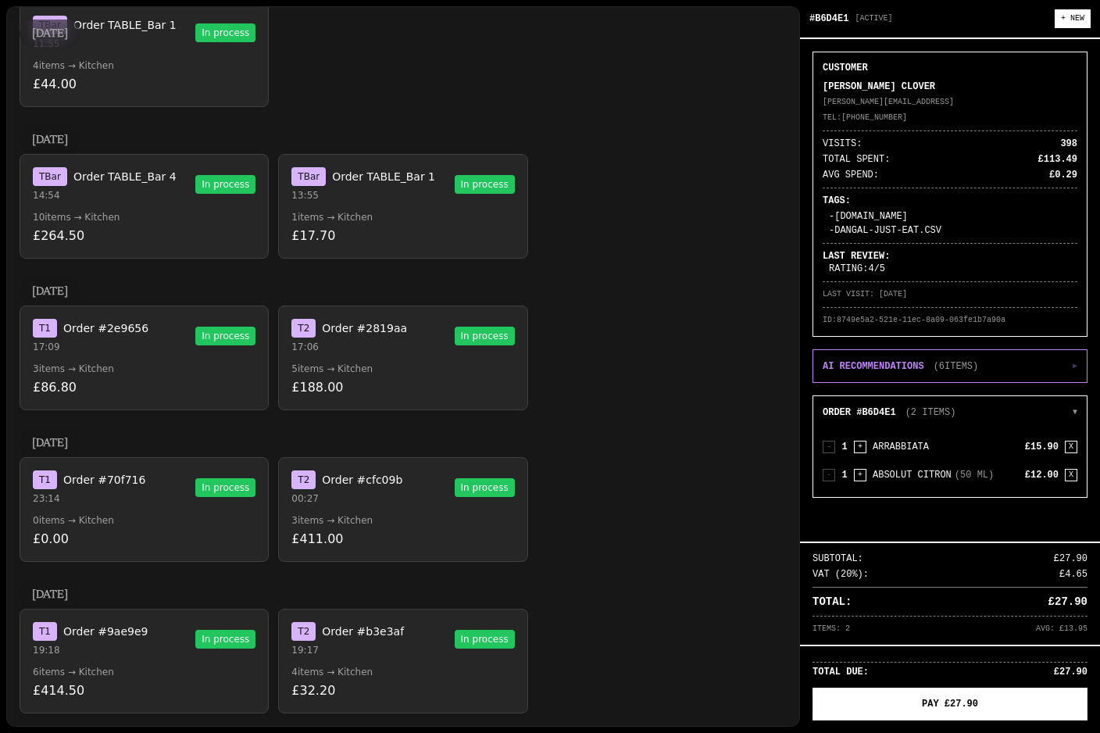
scroll to position [33, 0]
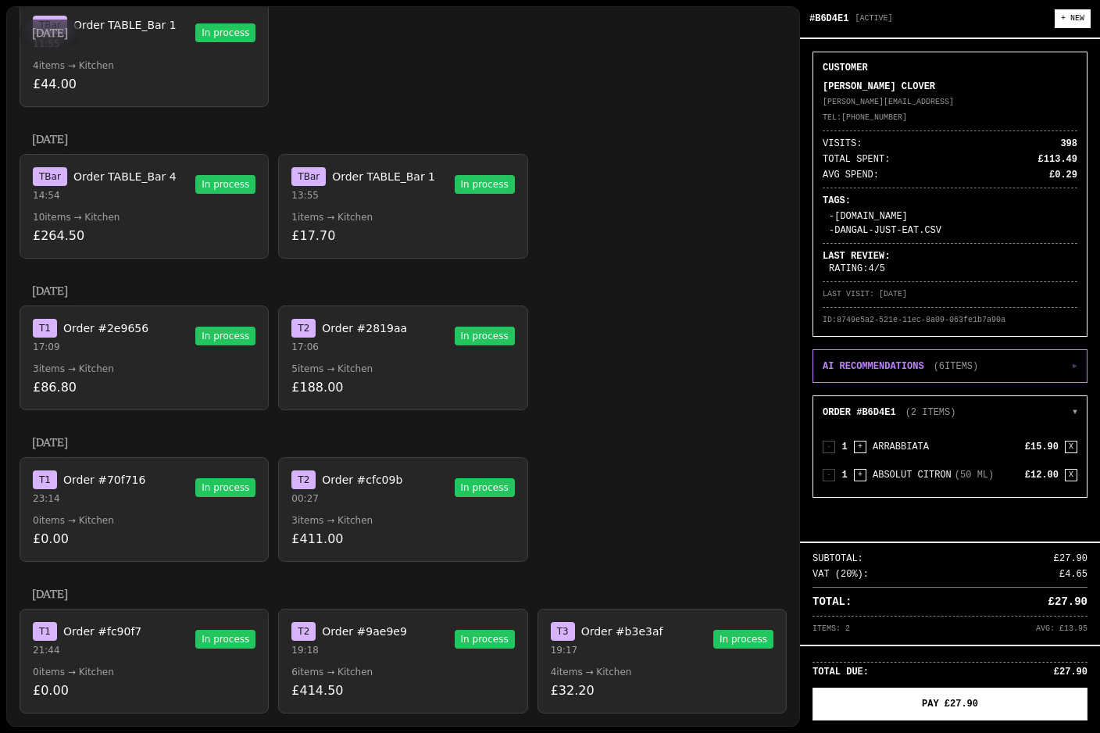
click at [152, 666] on p "0 items → Kitchen" at bounding box center [144, 672] width 223 height 13
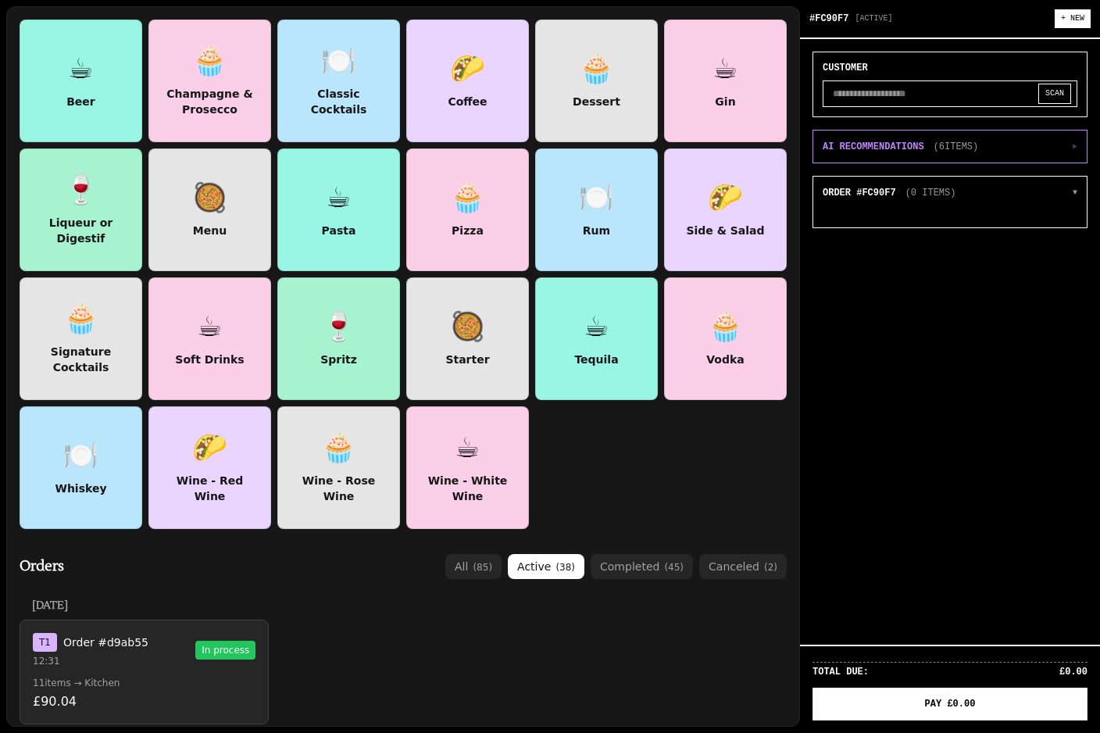
scroll to position [0, 0]
click at [351, 223] on div "Pasta" at bounding box center [338, 231] width 41 height 16
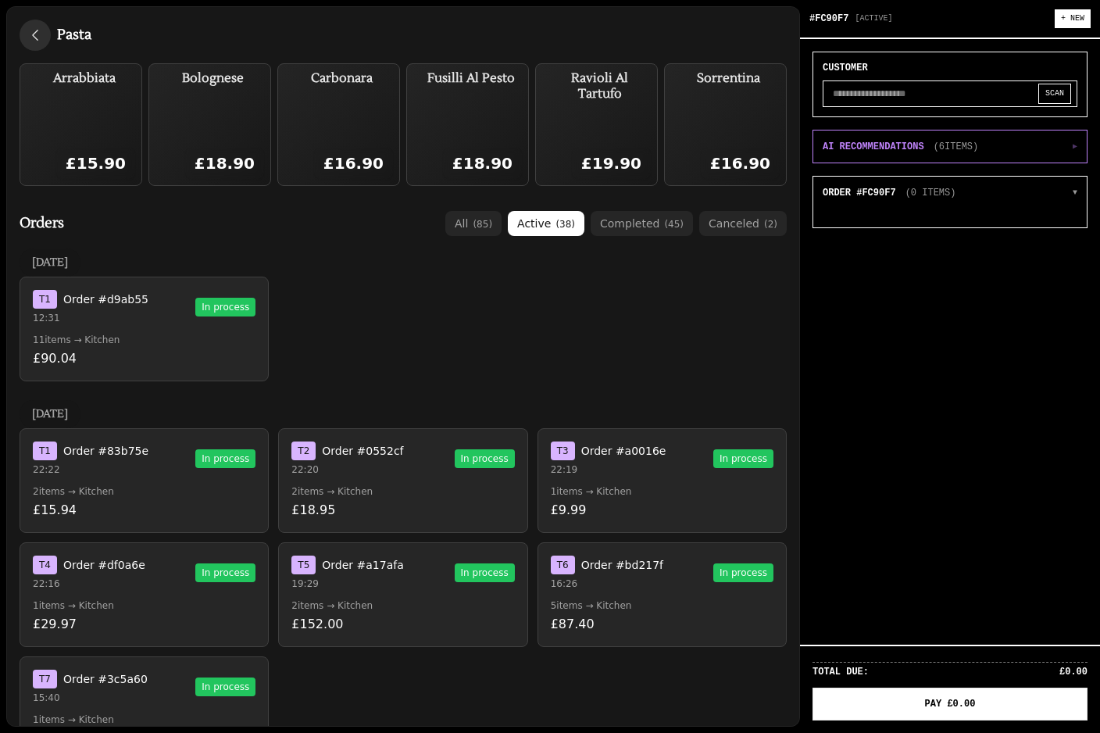
click at [40, 34] on icon "button" at bounding box center [35, 35] width 16 height 16
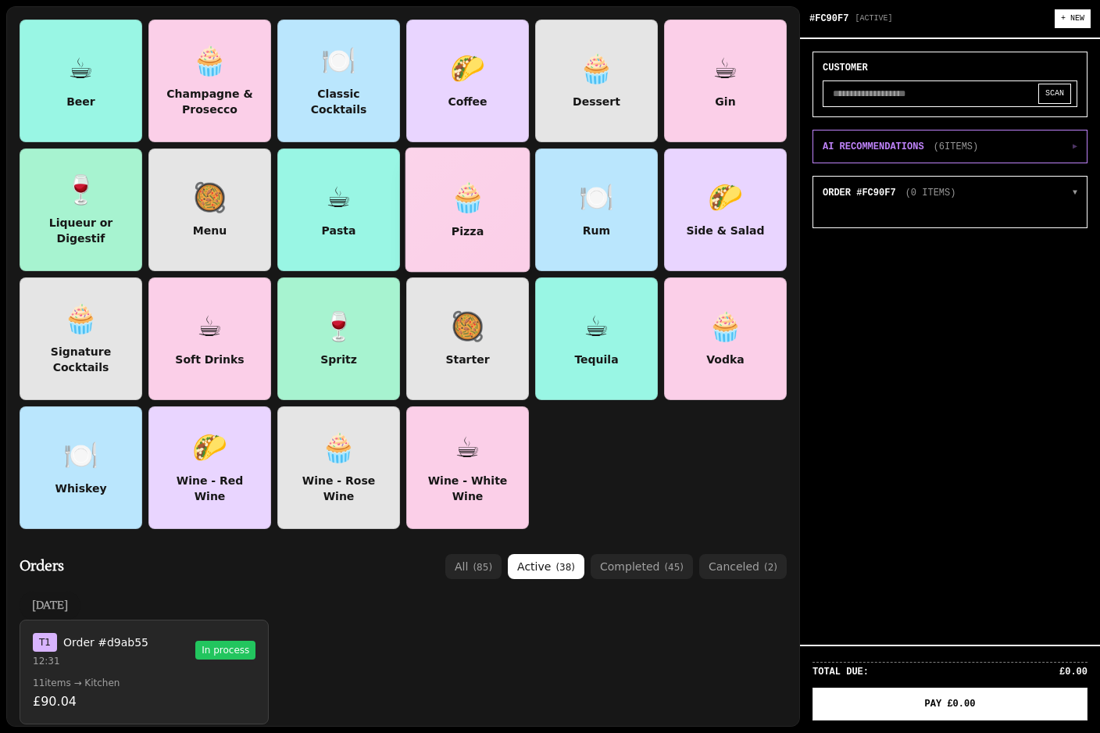
click at [470, 207] on div "🧁" at bounding box center [468, 197] width 36 height 32
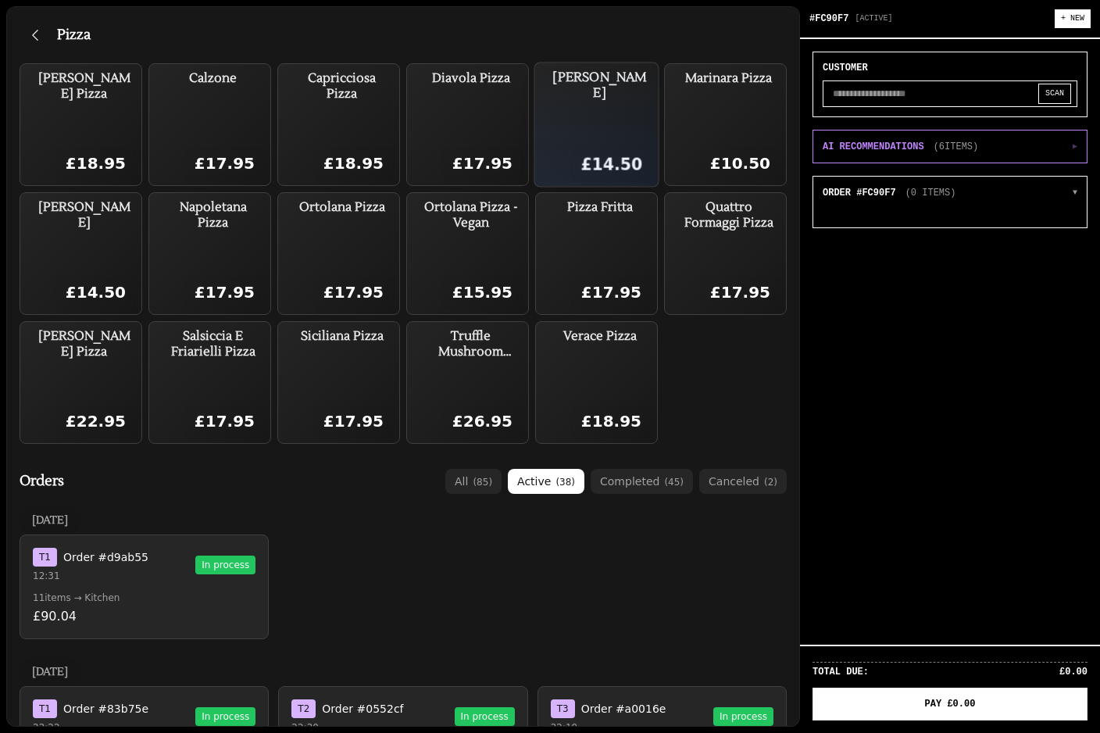
click at [597, 134] on div "Margherita Pizza £14.50" at bounding box center [600, 125] width 105 height 111
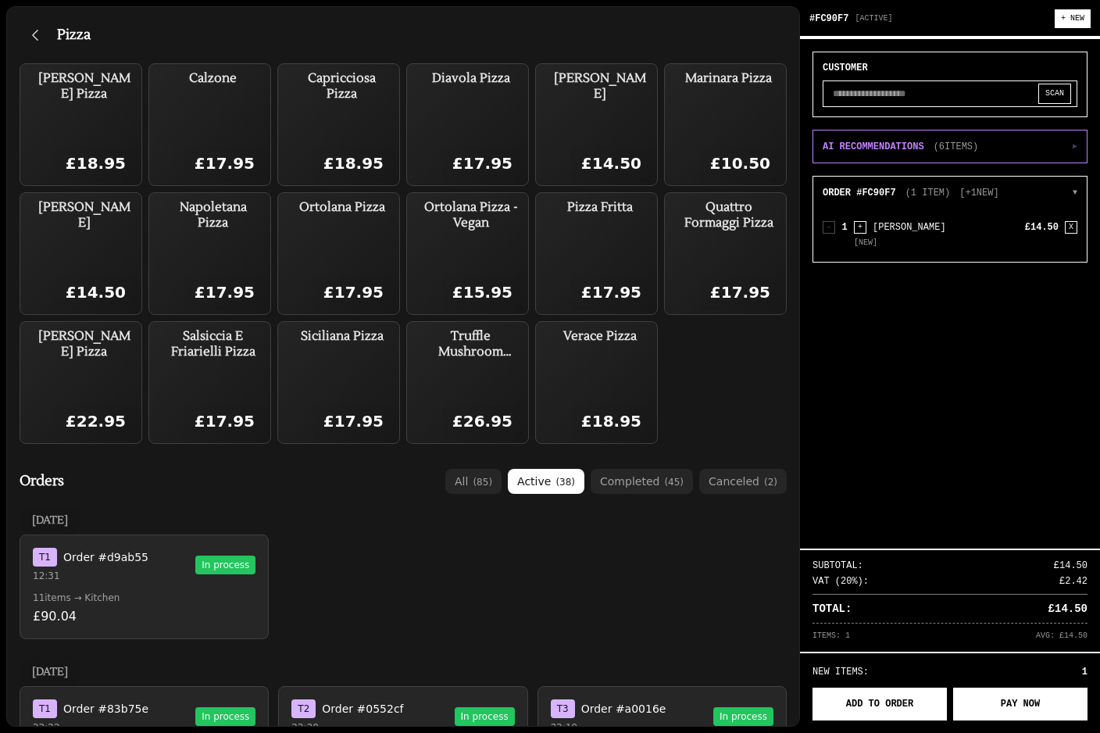
click at [883, 697] on button "ADD TO ORDER" at bounding box center [880, 704] width 134 height 33
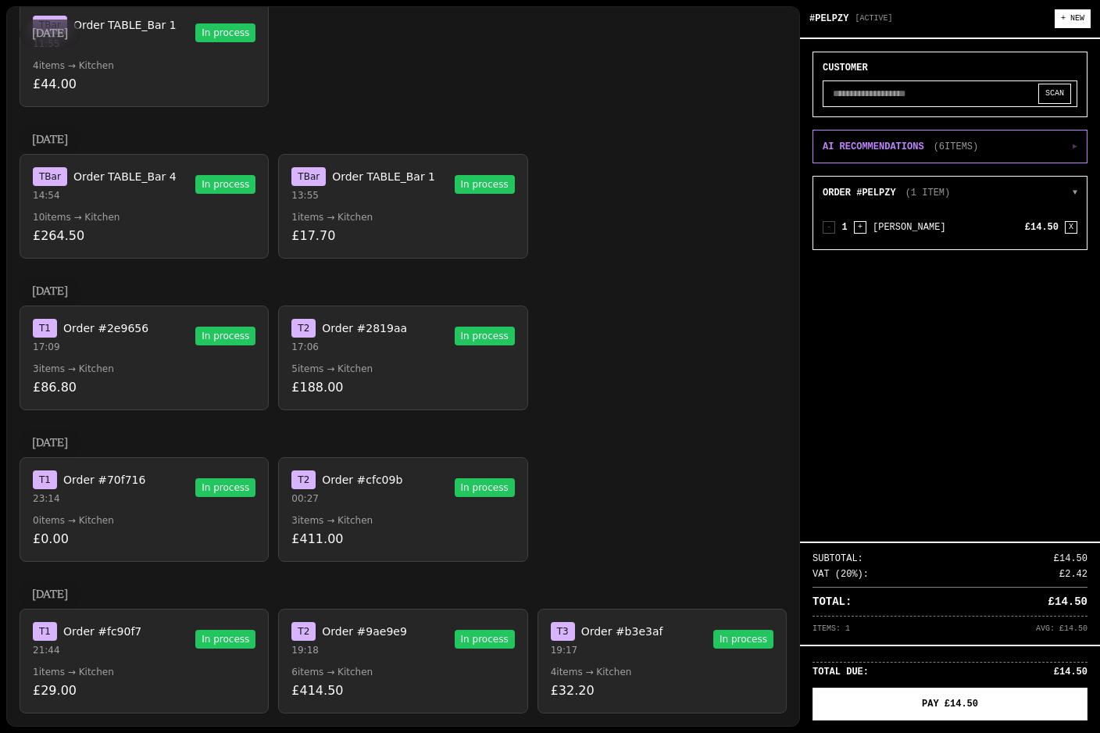
scroll to position [2089, 0]
click at [159, 641] on div "T 1 Order #fc90f7 21:44 In process" at bounding box center [144, 639] width 223 height 34
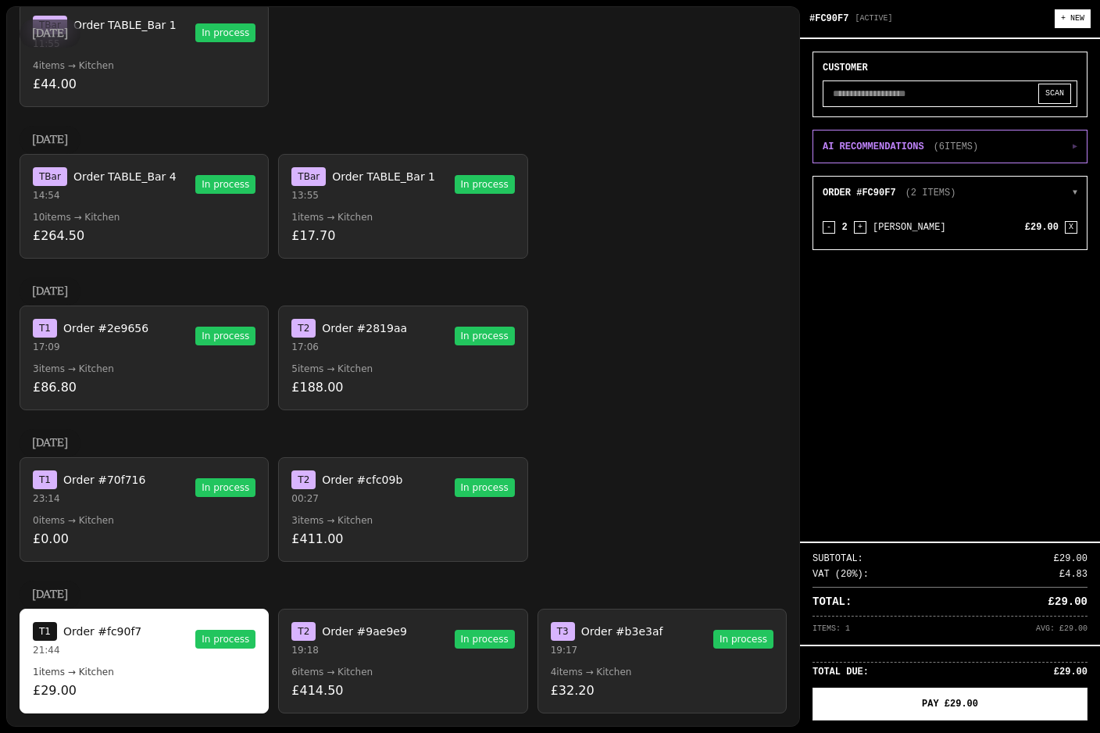
click at [919, 86] on input "text" at bounding box center [950, 93] width 255 height 27
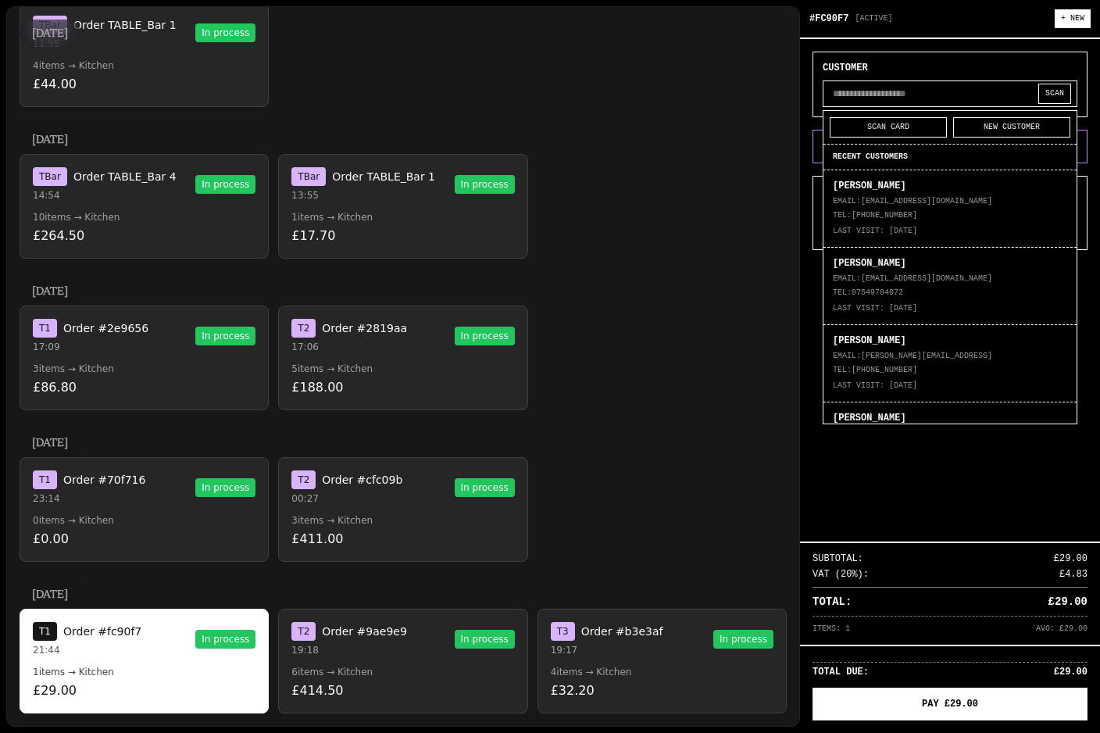
click at [735, 150] on div "6 August 2025 T Bar Order TABLE_Bar 4 14:54 In process 10 items → Kitchen £264.…" at bounding box center [403, 192] width 767 height 133
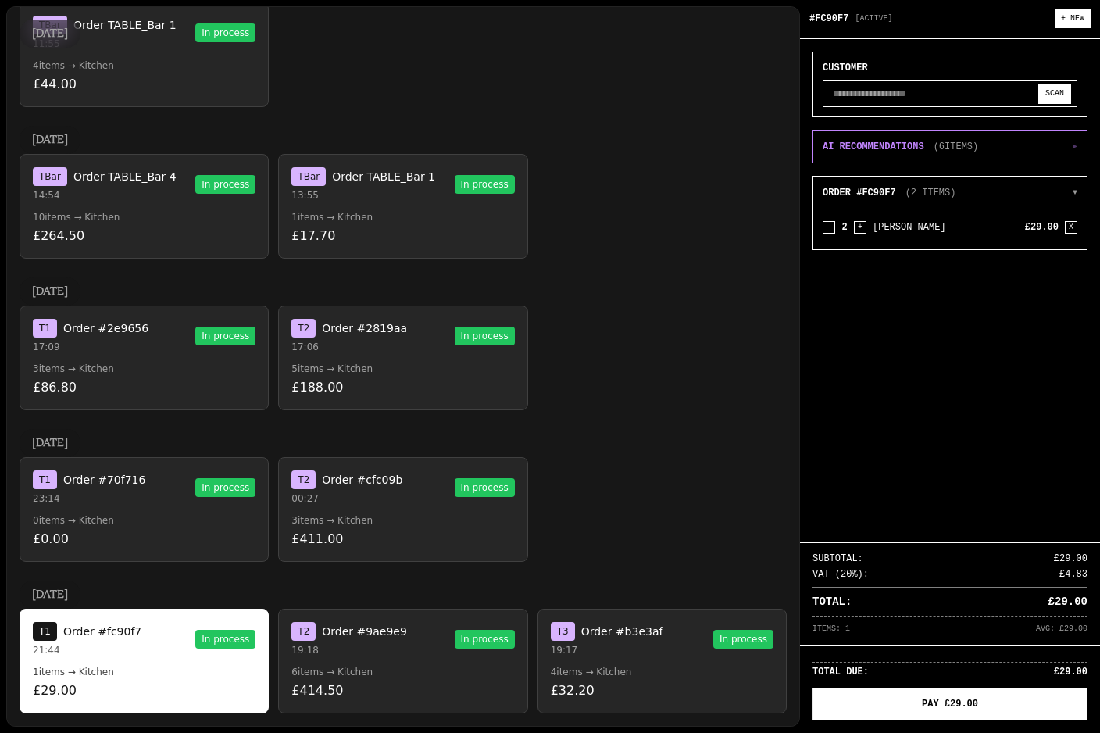
click at [1042, 86] on button "SCAN" at bounding box center [1055, 94] width 33 height 20
select select "**********"
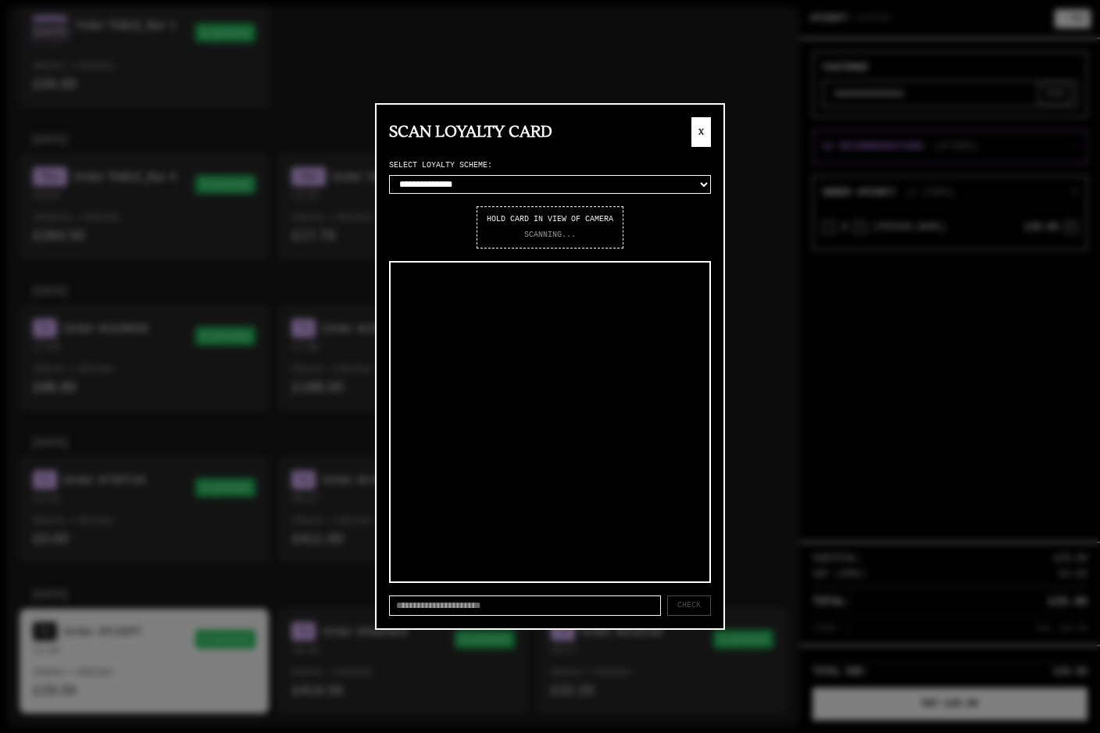
click at [706, 130] on button "X" at bounding box center [702, 132] width 20 height 30
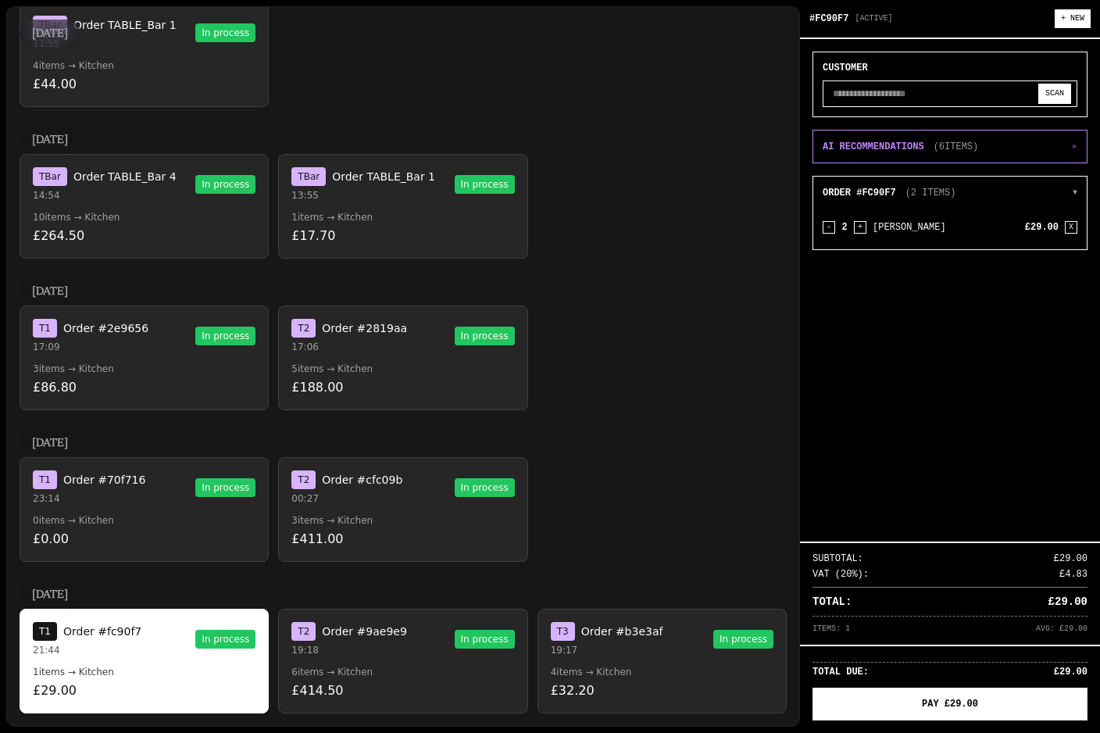
click at [1053, 93] on button "SCAN" at bounding box center [1055, 94] width 33 height 20
select select "**********"
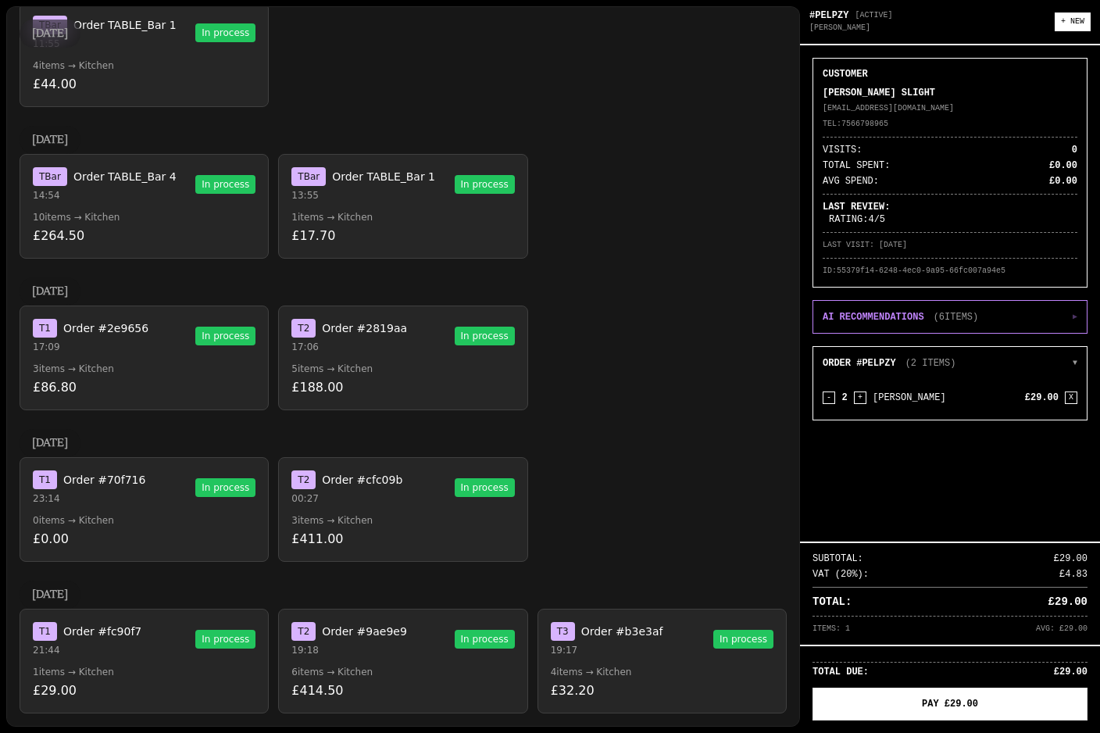
scroll to position [0, 0]
click at [882, 316] on p "AI RECOMMENDATIONS" at bounding box center [874, 317] width 102 height 13
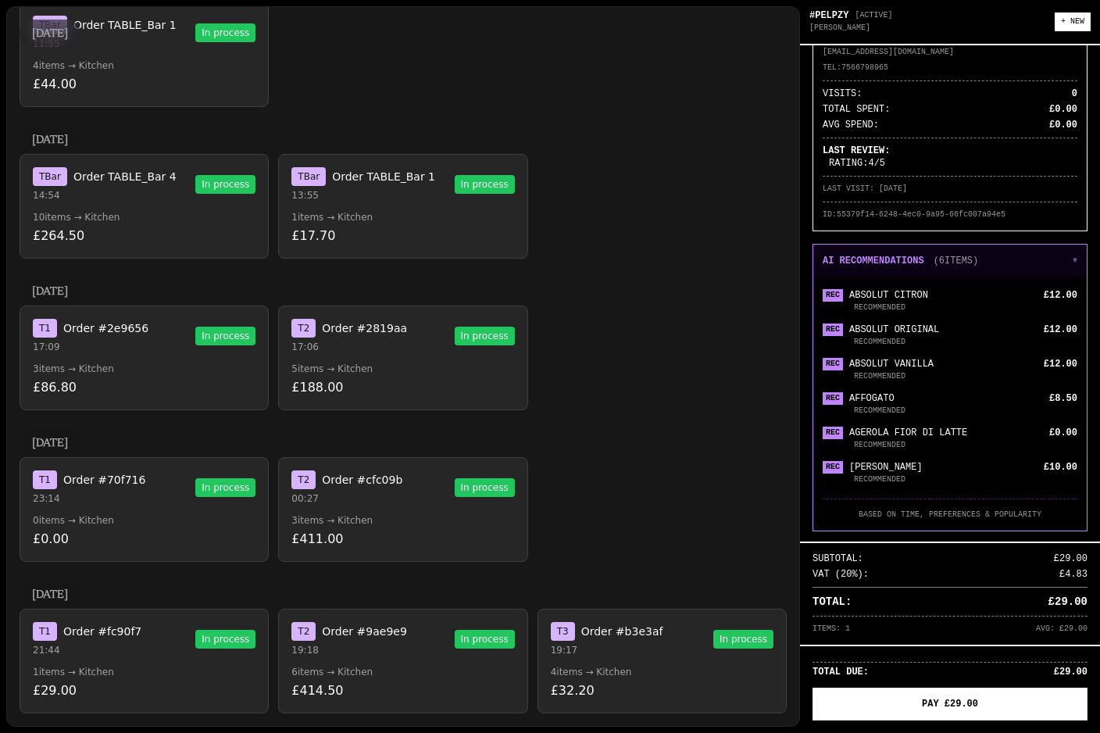
scroll to position [57, 0]
click at [897, 227] on div "CUSTOMER JILL SLIGHT jillslight@btinternet.com TEL: 7566798965 VISITS: 0 TOTAL …" at bounding box center [950, 116] width 275 height 230
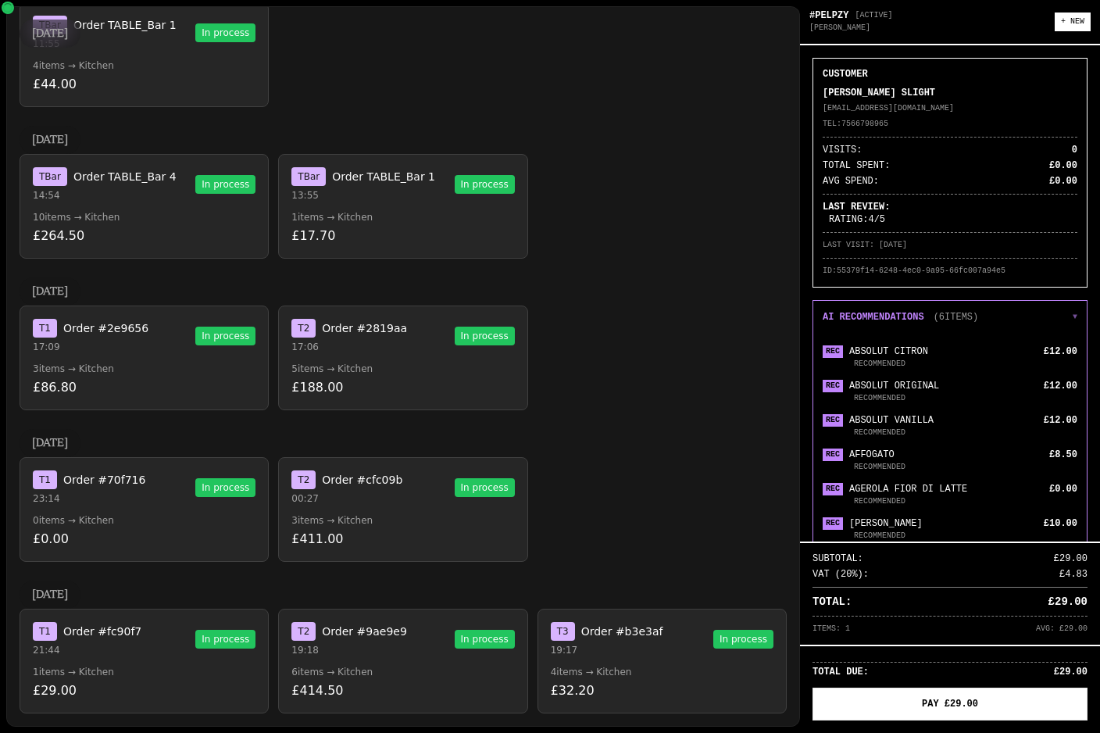
scroll to position [0, 0]
click at [892, 315] on p "AI RECOMMENDATIONS" at bounding box center [874, 317] width 102 height 13
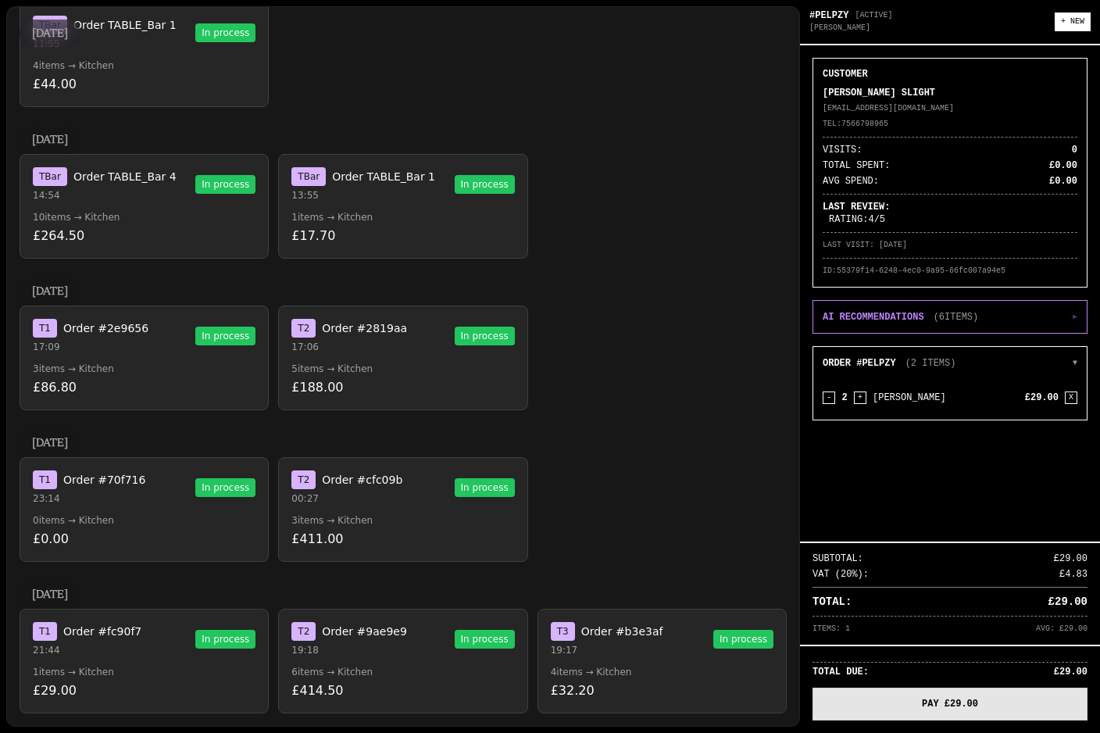
click at [958, 703] on button "PAY £29.00" at bounding box center [950, 704] width 275 height 33
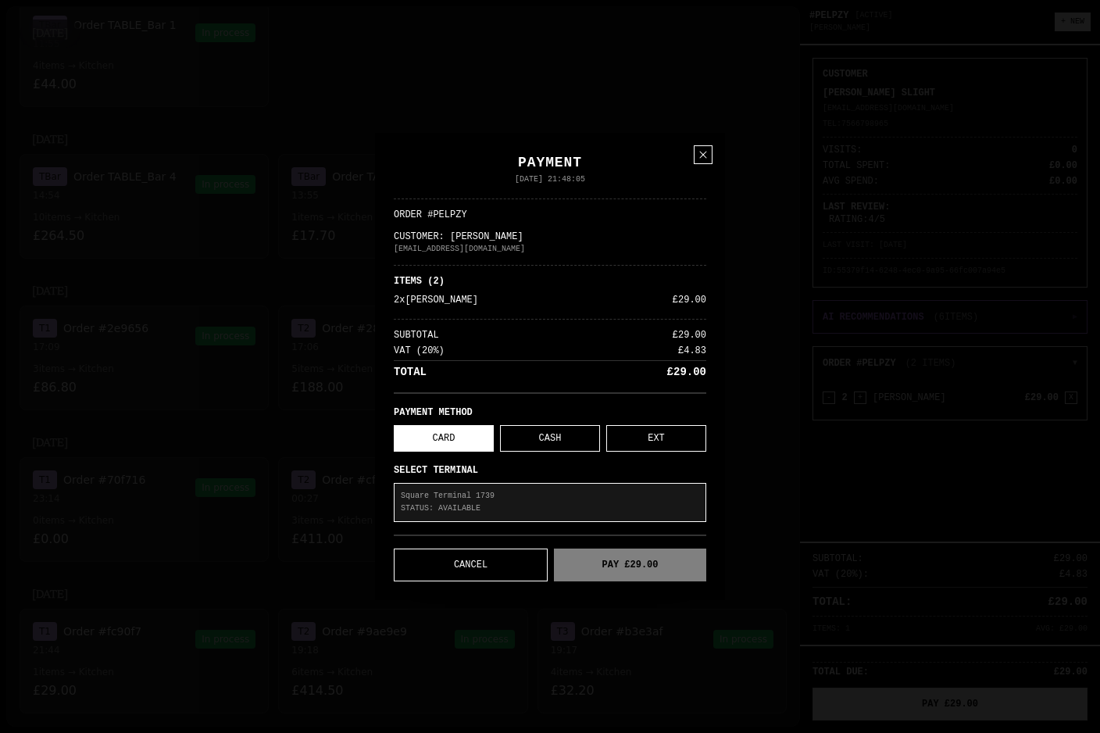
click at [488, 506] on p "STATUS: AVAILABLE" at bounding box center [550, 508] width 299 height 13
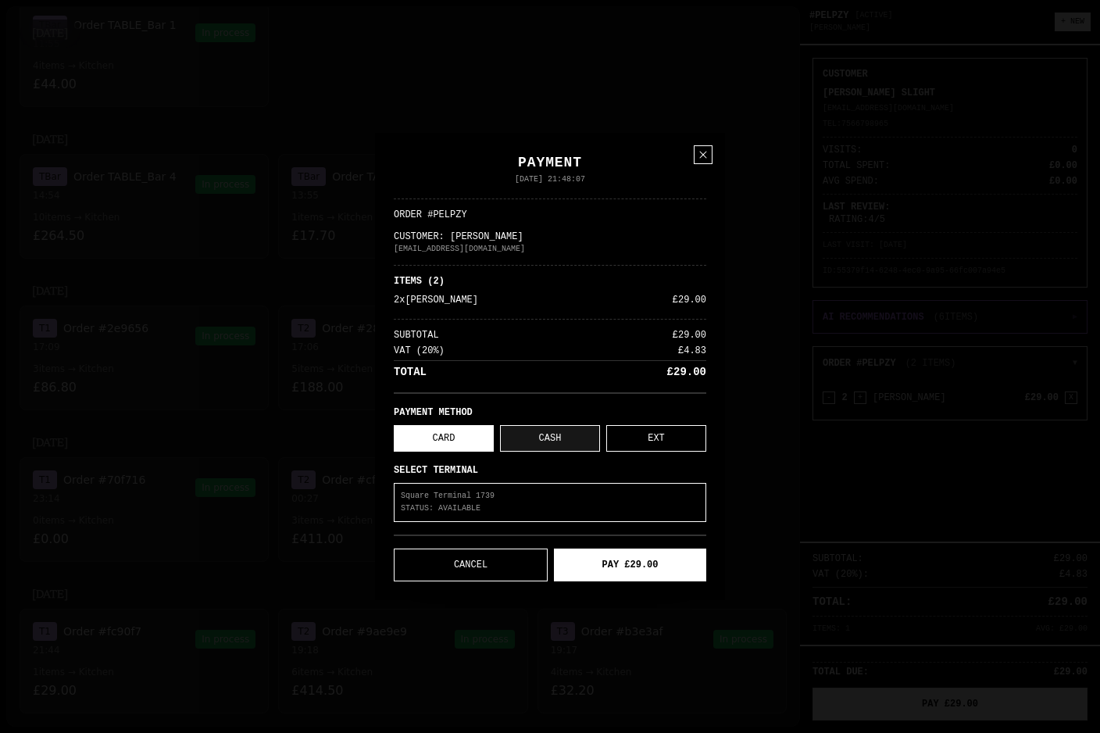
click at [543, 433] on button "CASH" at bounding box center [550, 438] width 100 height 27
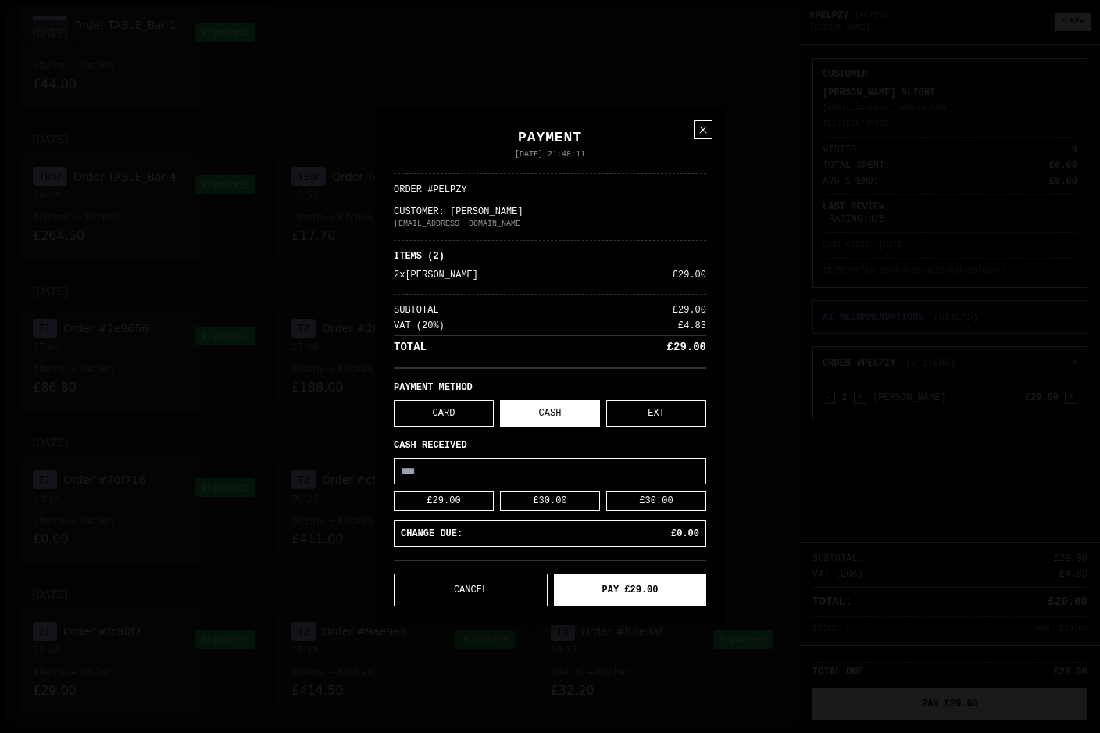
click at [685, 130] on p "PAYMENT" at bounding box center [550, 138] width 313 height 22
click at [699, 125] on icon at bounding box center [703, 129] width 13 height 13
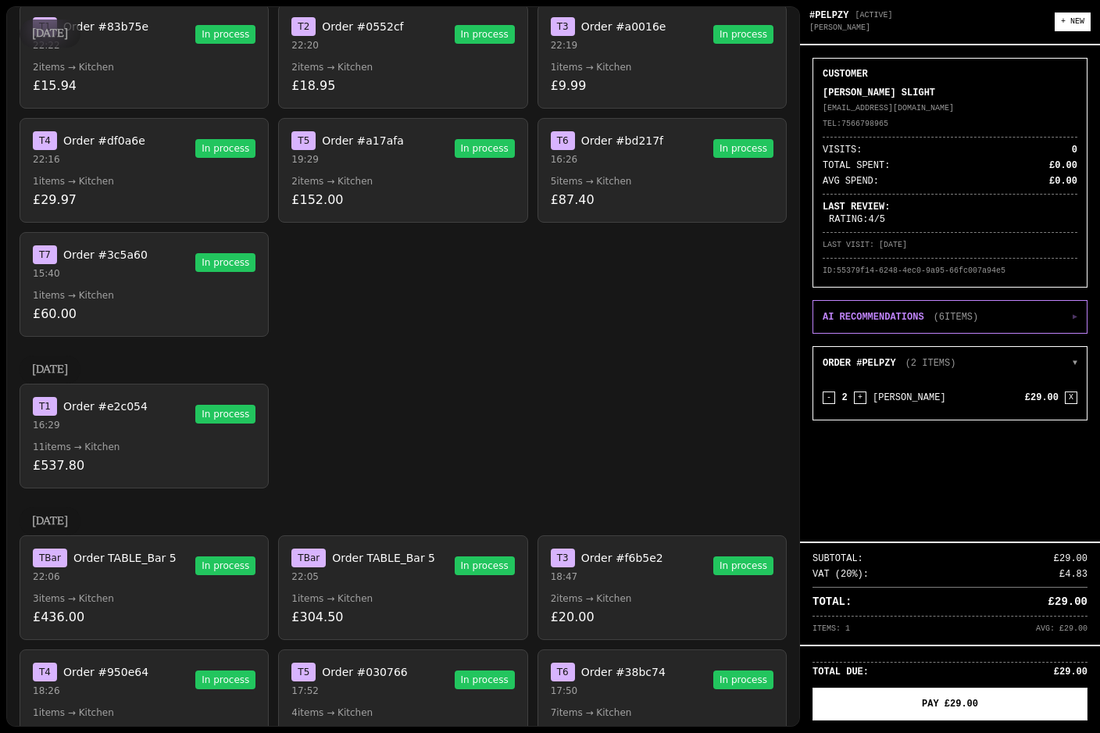
scroll to position [681, 0]
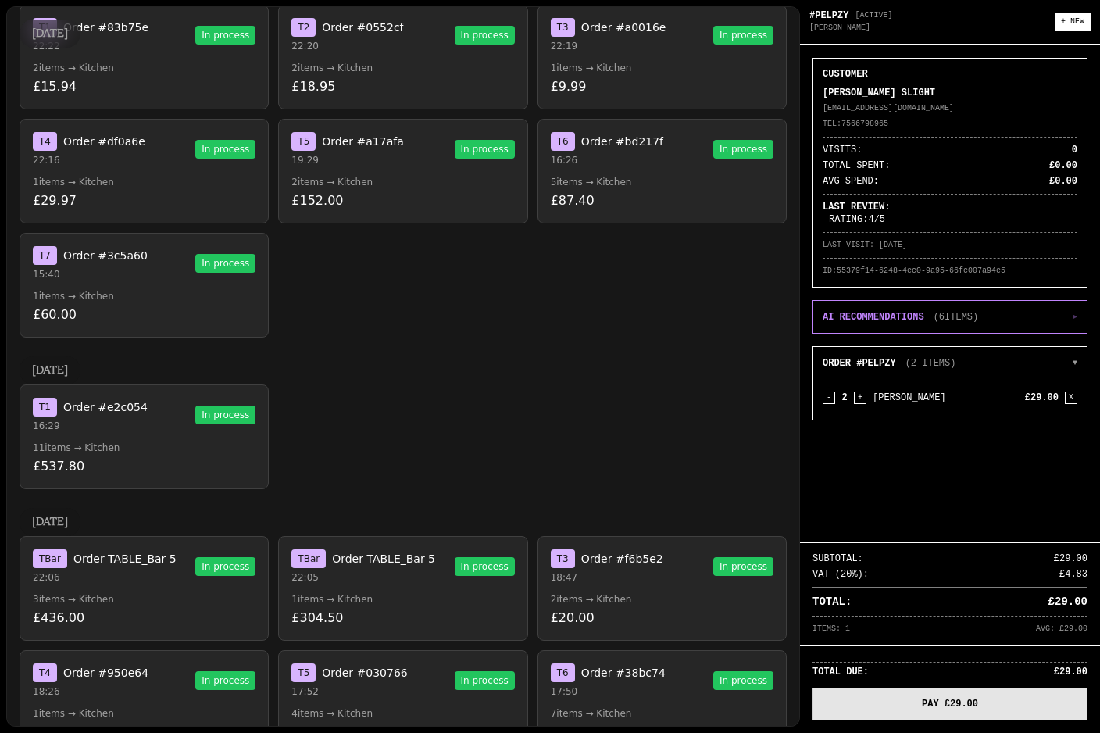
click at [971, 688] on button "PAY £29.00" at bounding box center [950, 704] width 275 height 33
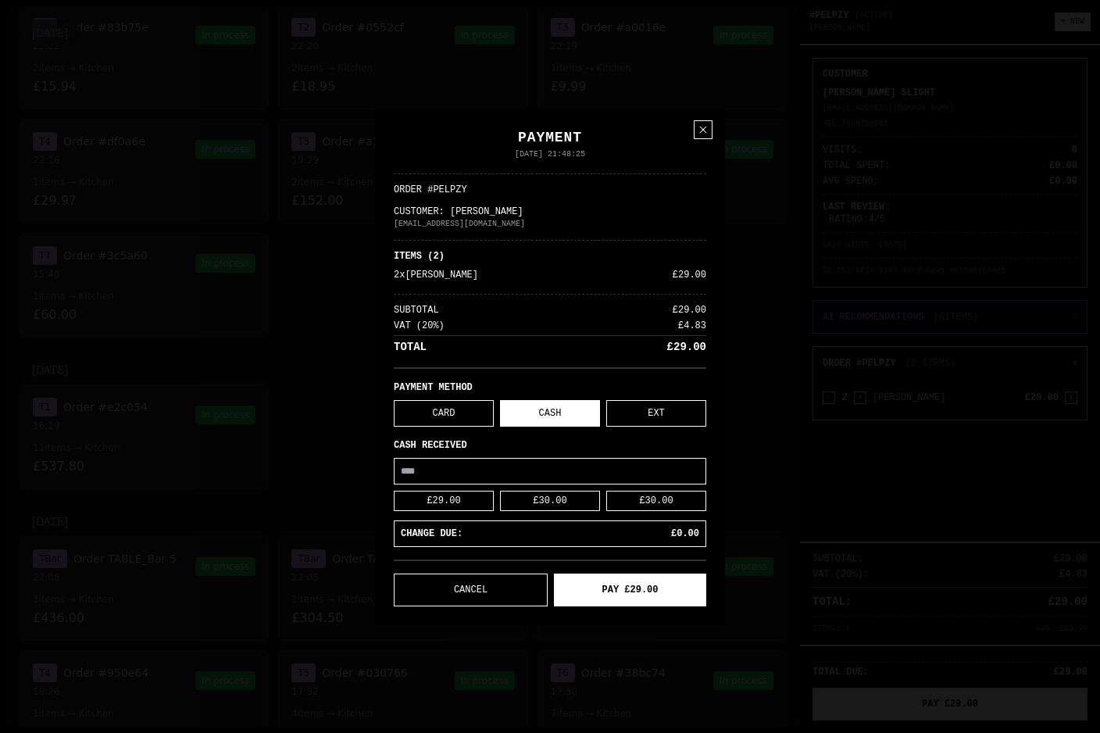
click at [555, 522] on div "CHANGE DUE: £0.00" at bounding box center [550, 533] width 313 height 27
click at [552, 496] on button "£30.00" at bounding box center [550, 501] width 100 height 20
type input "**"
click at [545, 505] on button "£30.00" at bounding box center [550, 501] width 100 height 20
click at [546, 495] on button "£30.00" at bounding box center [550, 501] width 100 height 20
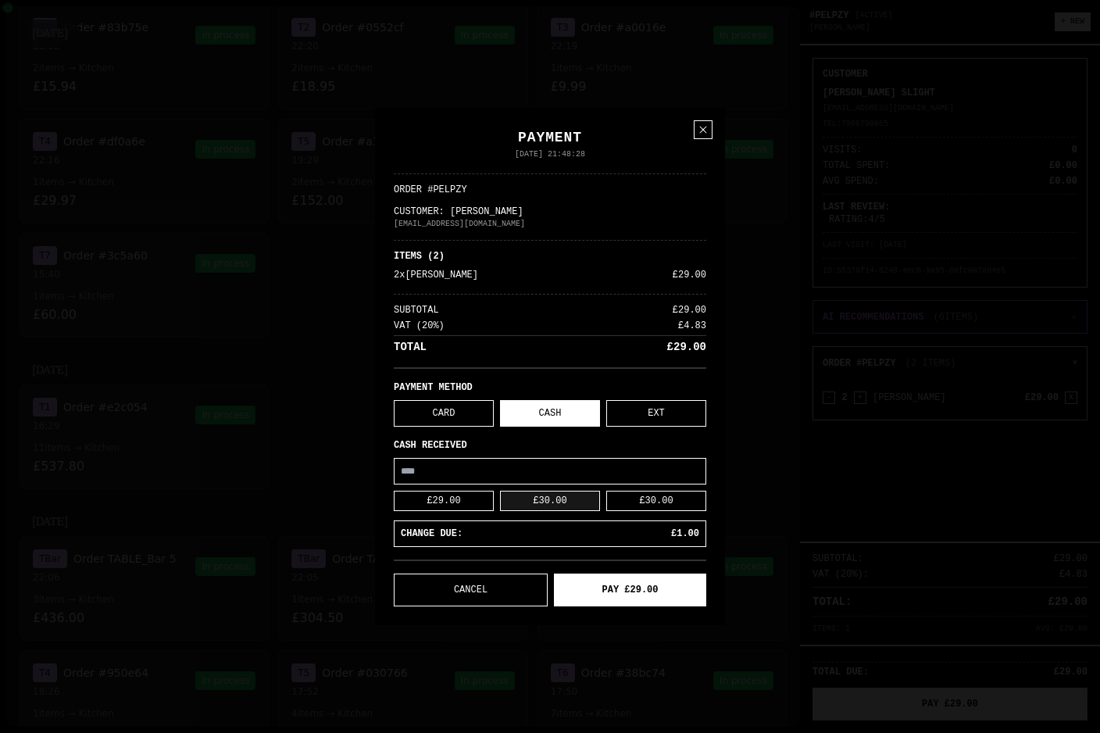
click at [543, 492] on button "£30.00" at bounding box center [550, 501] width 100 height 20
click at [484, 592] on button "CANCEL" at bounding box center [471, 590] width 154 height 33
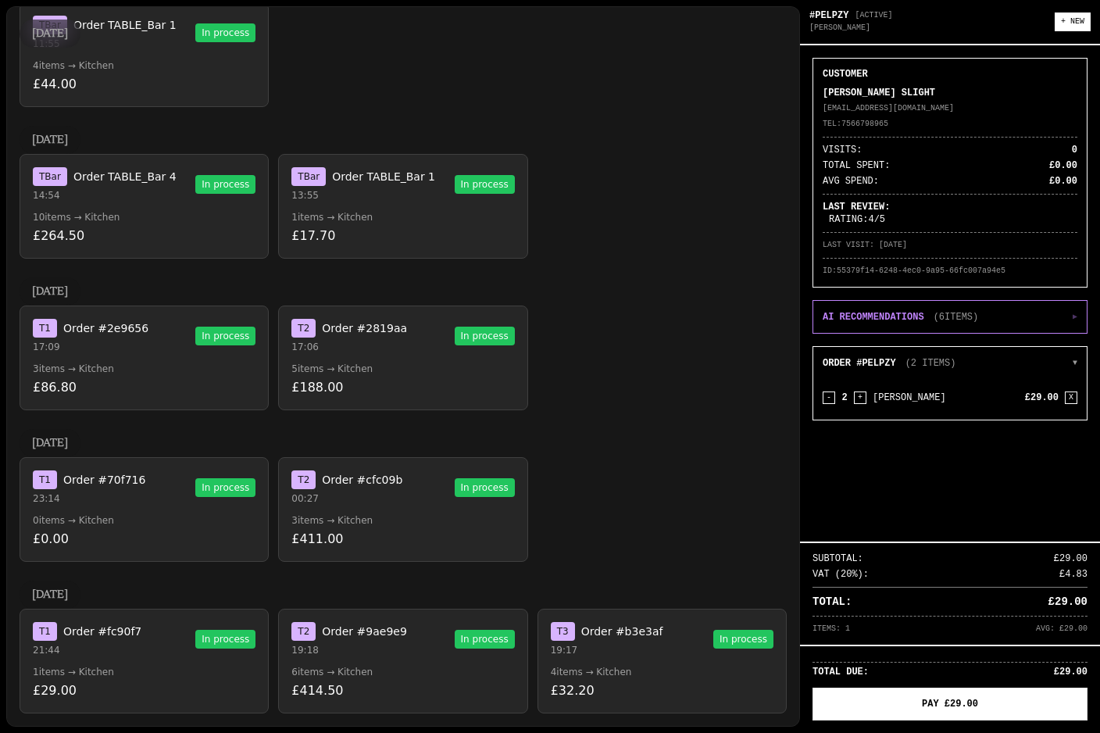
scroll to position [2089, 0]
click at [158, 622] on div "T 1 Order #fc90f7 21:44 In process" at bounding box center [144, 639] width 223 height 34
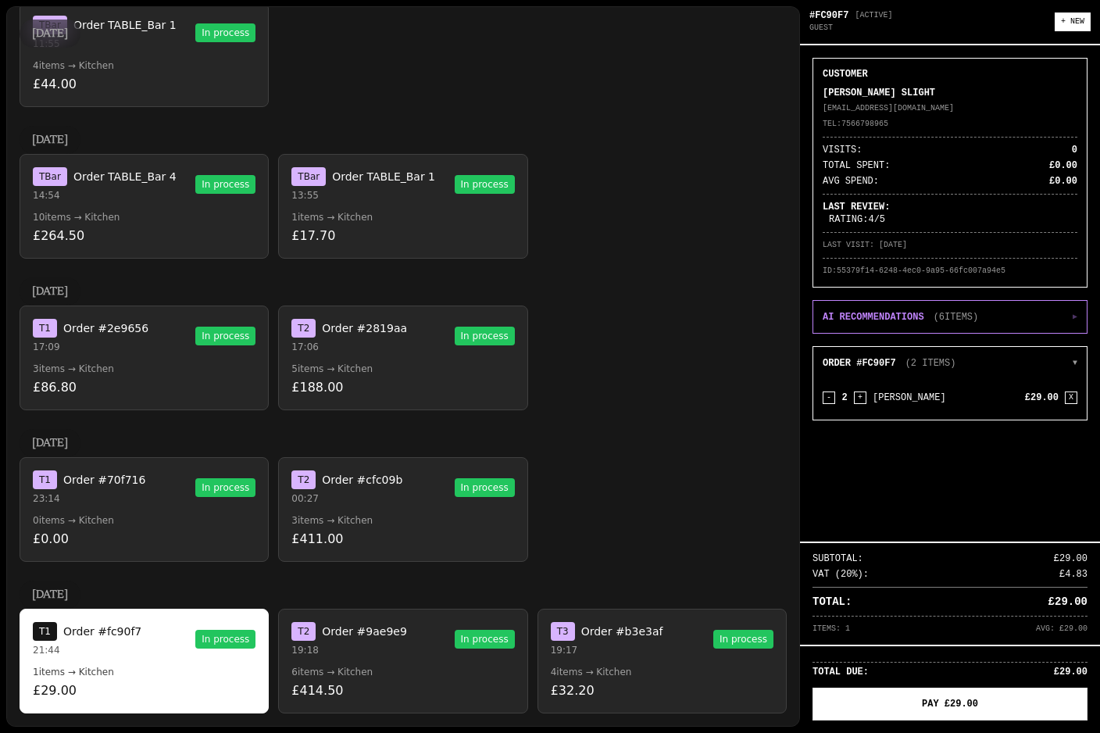
click at [132, 681] on p "£29.00" at bounding box center [144, 690] width 223 height 19
click at [140, 646] on button "T 1 Order #fc90f7 21:44 In process 1 items → Kitchen £29.00" at bounding box center [144, 661] width 249 height 105
click at [142, 666] on p "0 items → Kitchen" at bounding box center [144, 672] width 223 height 13
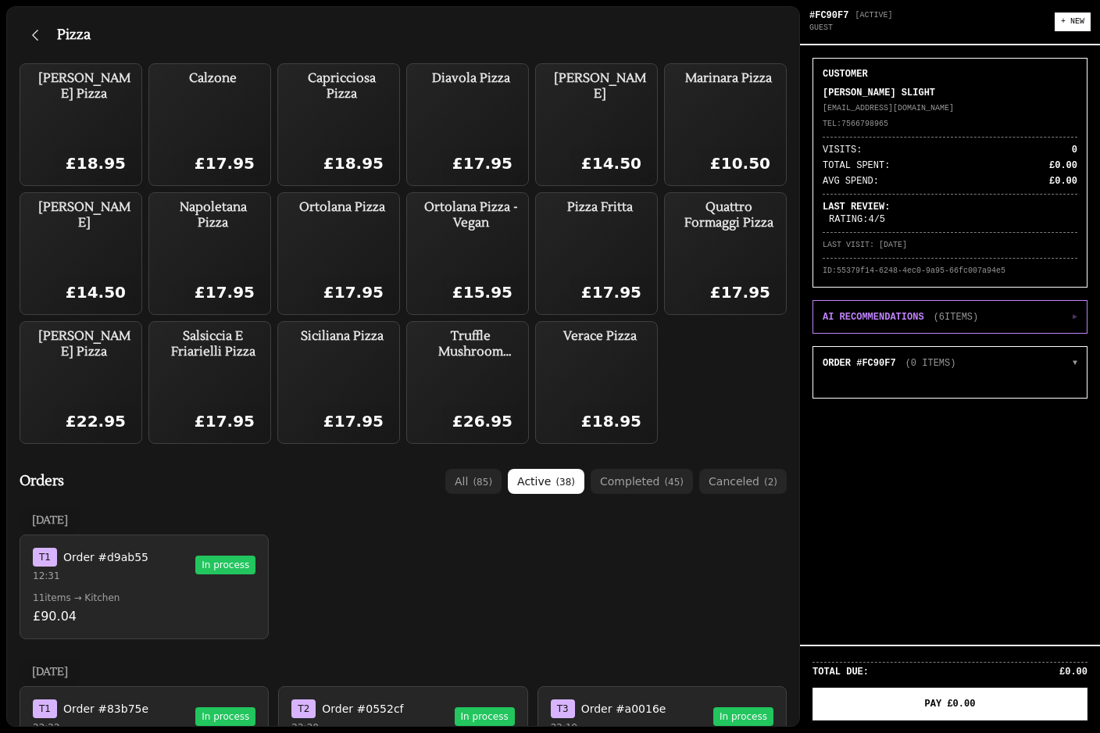
scroll to position [0, 0]
click at [39, 27] on icon "button" at bounding box center [35, 35] width 16 height 16
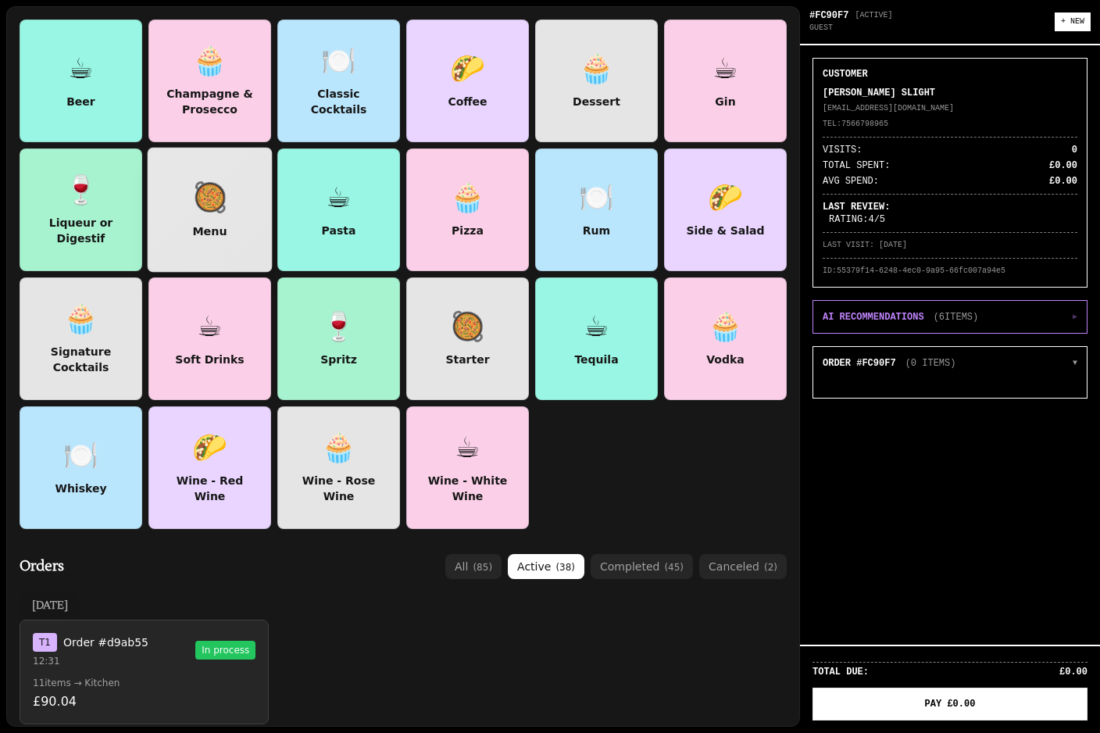
click at [198, 224] on div "Menu" at bounding box center [209, 231] width 41 height 16
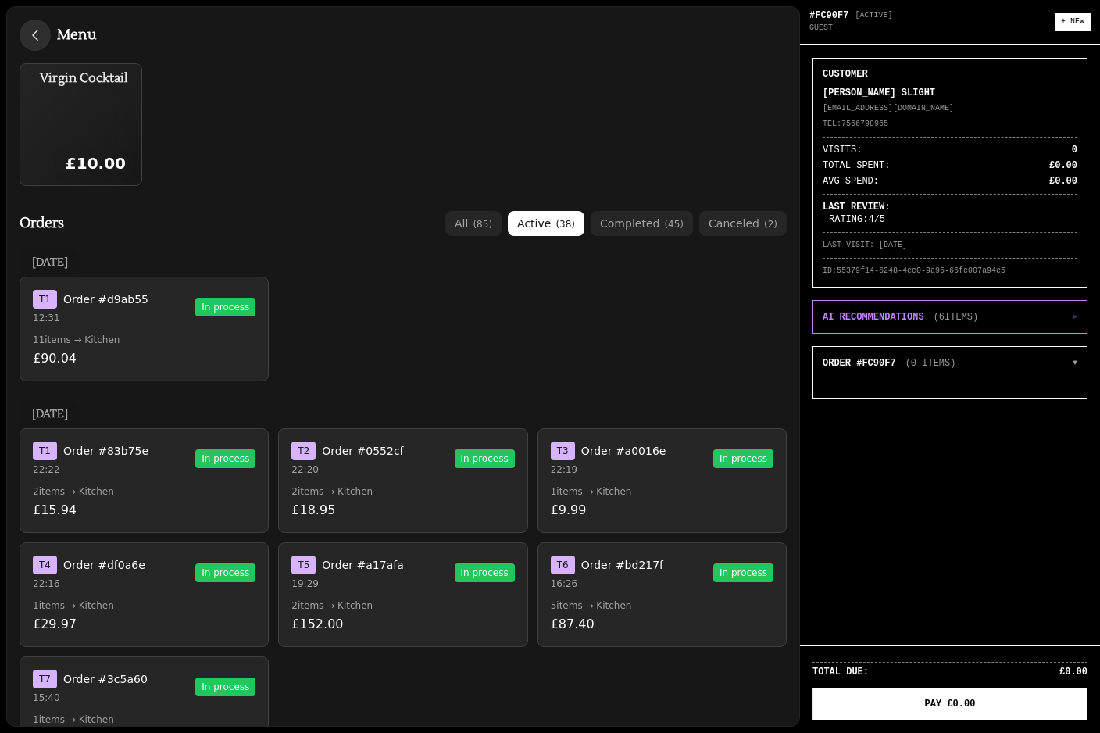
click at [34, 39] on icon "button" at bounding box center [35, 35] width 16 height 16
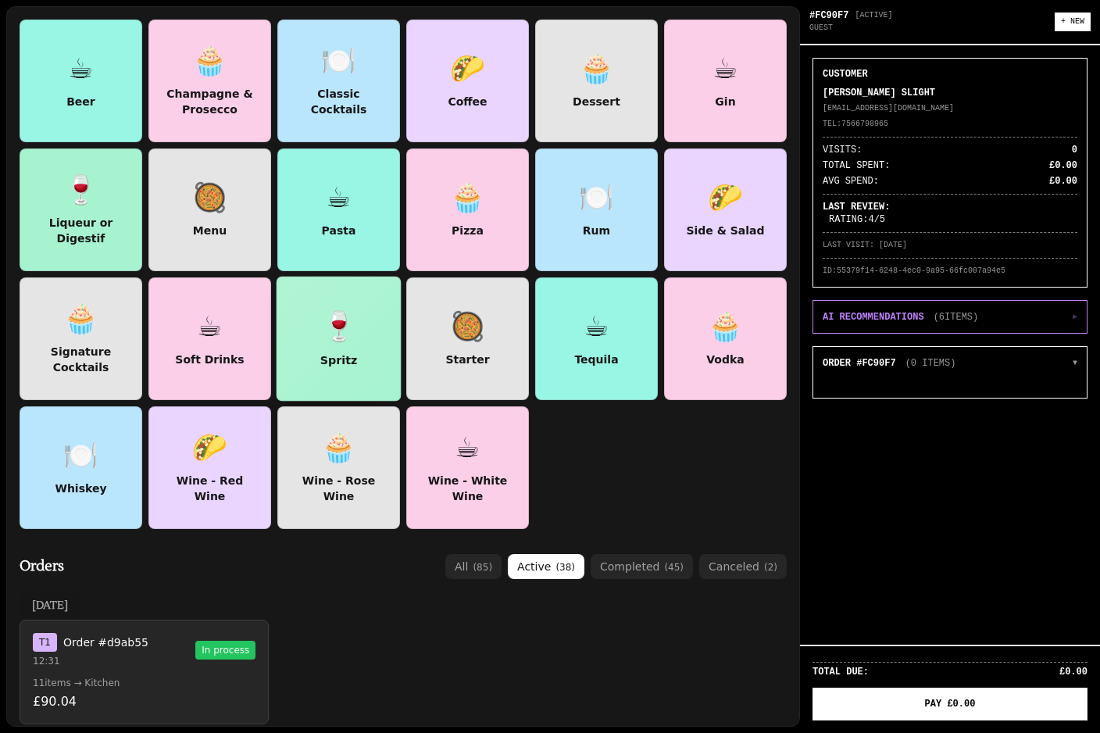
click at [338, 333] on div "🍷" at bounding box center [339, 326] width 36 height 32
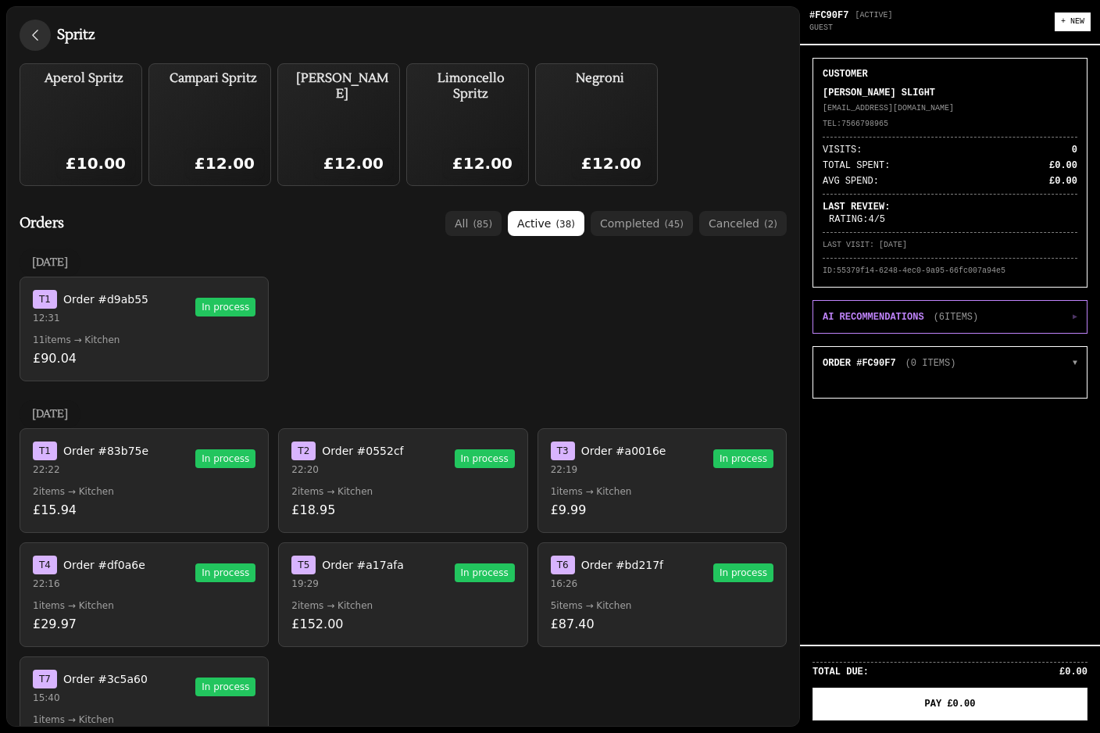
click at [30, 33] on icon "button" at bounding box center [35, 35] width 16 height 16
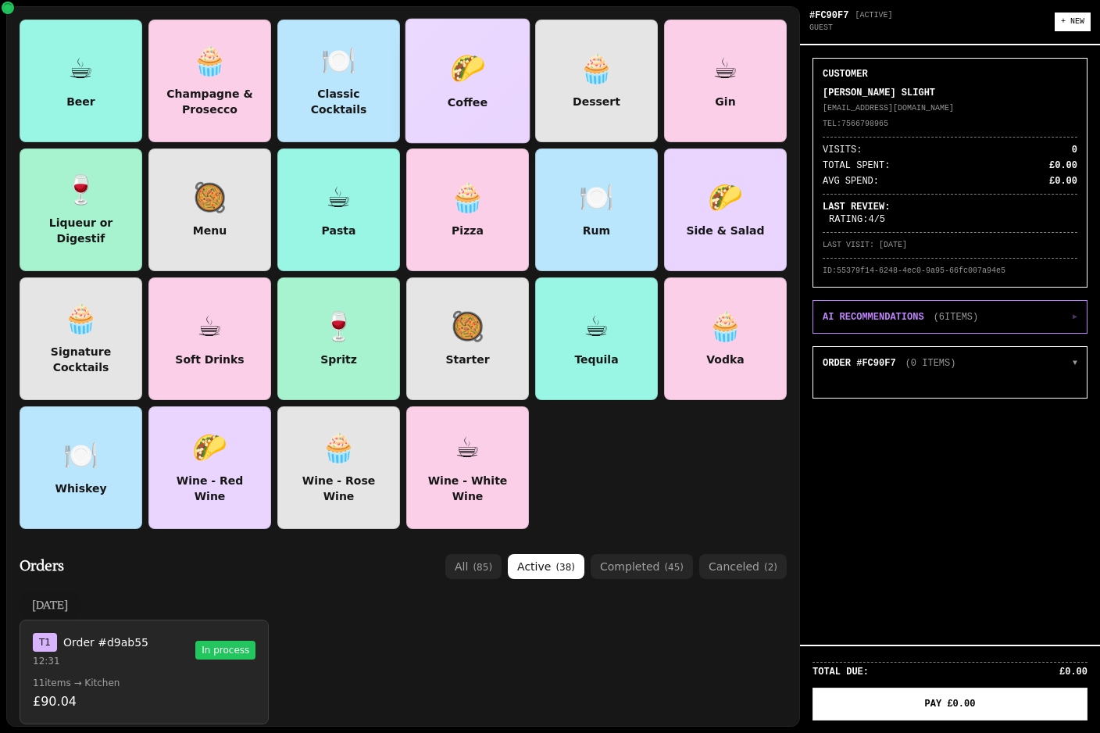
click at [470, 94] on div "Coffee" at bounding box center [468, 102] width 46 height 16
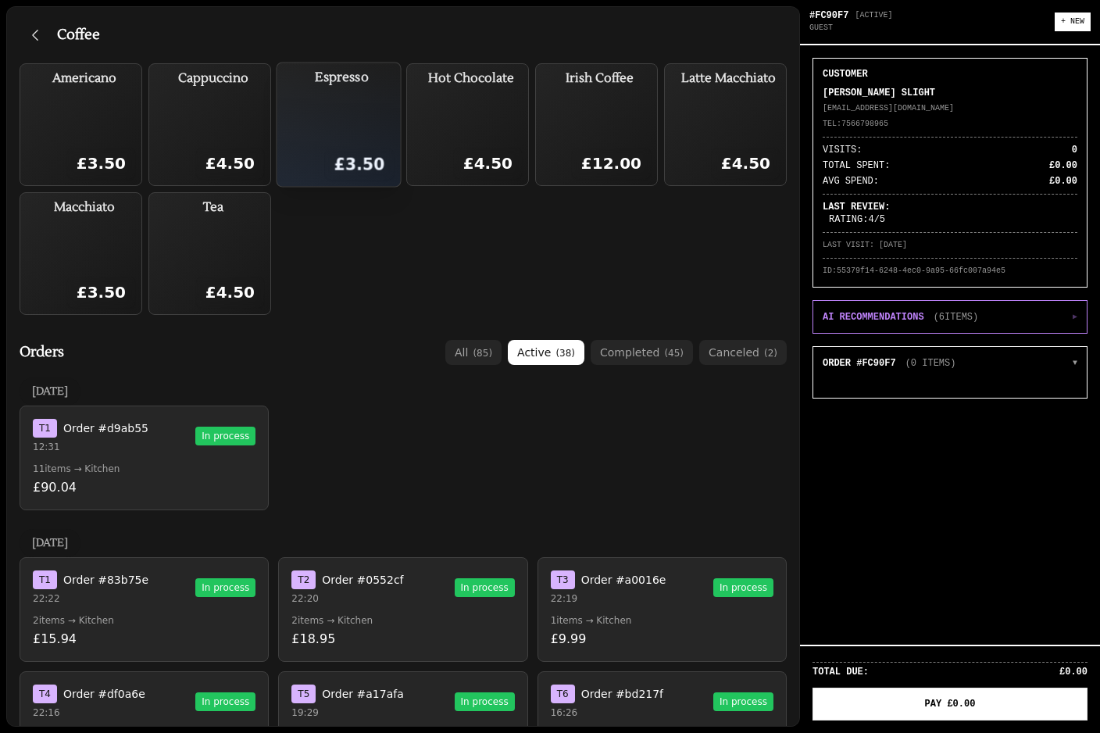
click at [358, 135] on div "Espresso £3.50" at bounding box center [342, 125] width 105 height 111
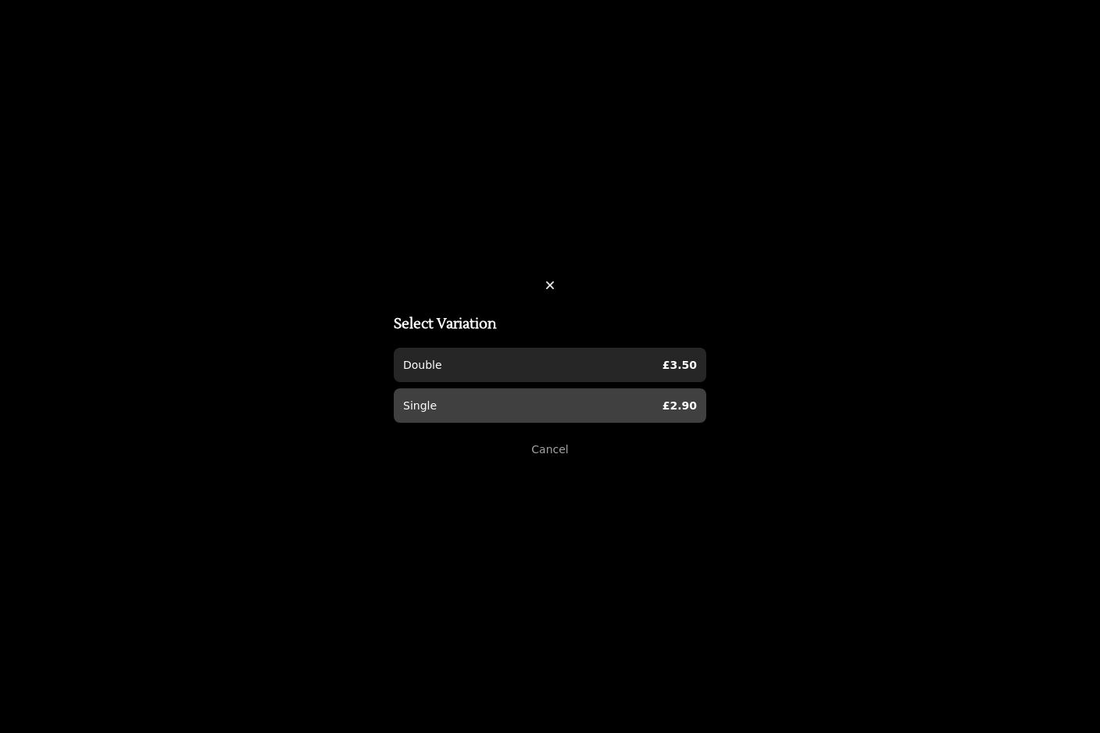
click at [475, 410] on div "Single £2.90" at bounding box center [550, 406] width 294 height 16
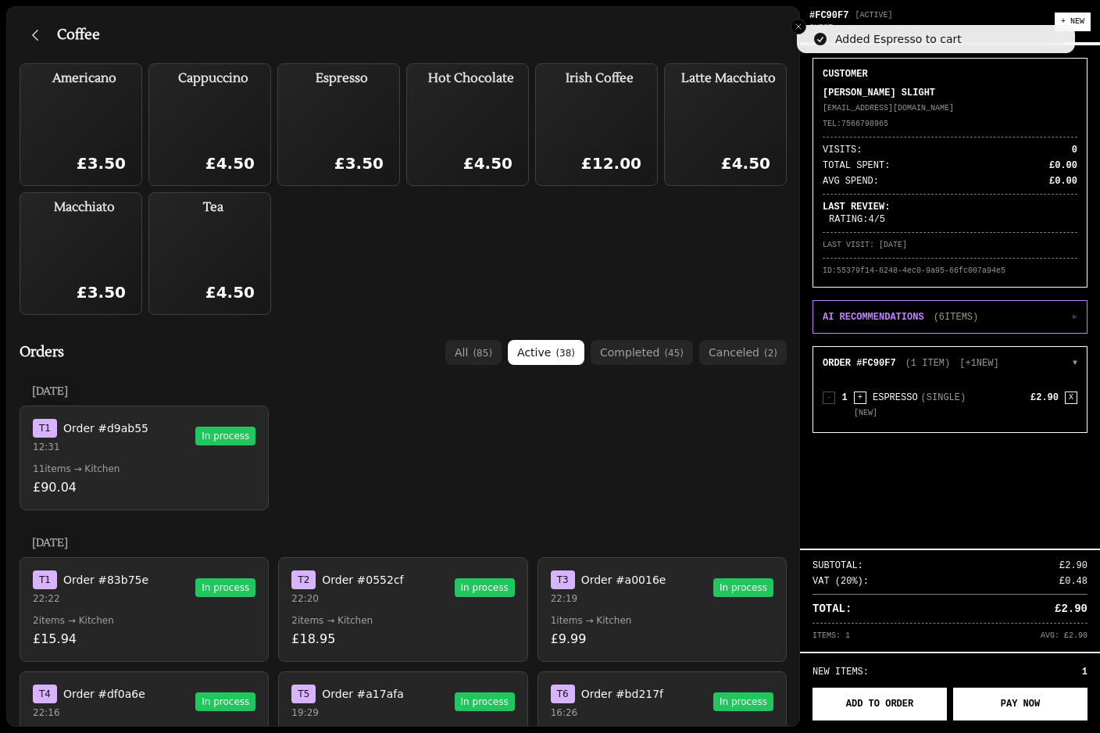
click at [890, 709] on button "ADD TO ORDER" at bounding box center [880, 704] width 134 height 33
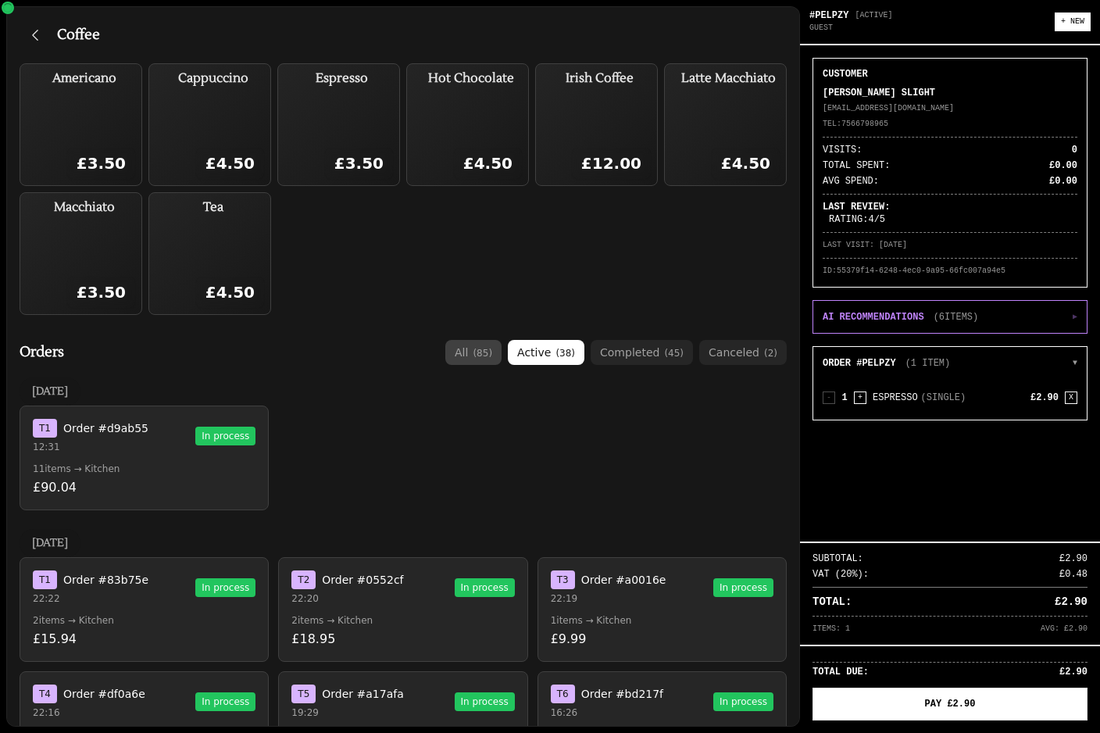
click at [481, 359] on button "all ( 85 )" at bounding box center [473, 352] width 56 height 25
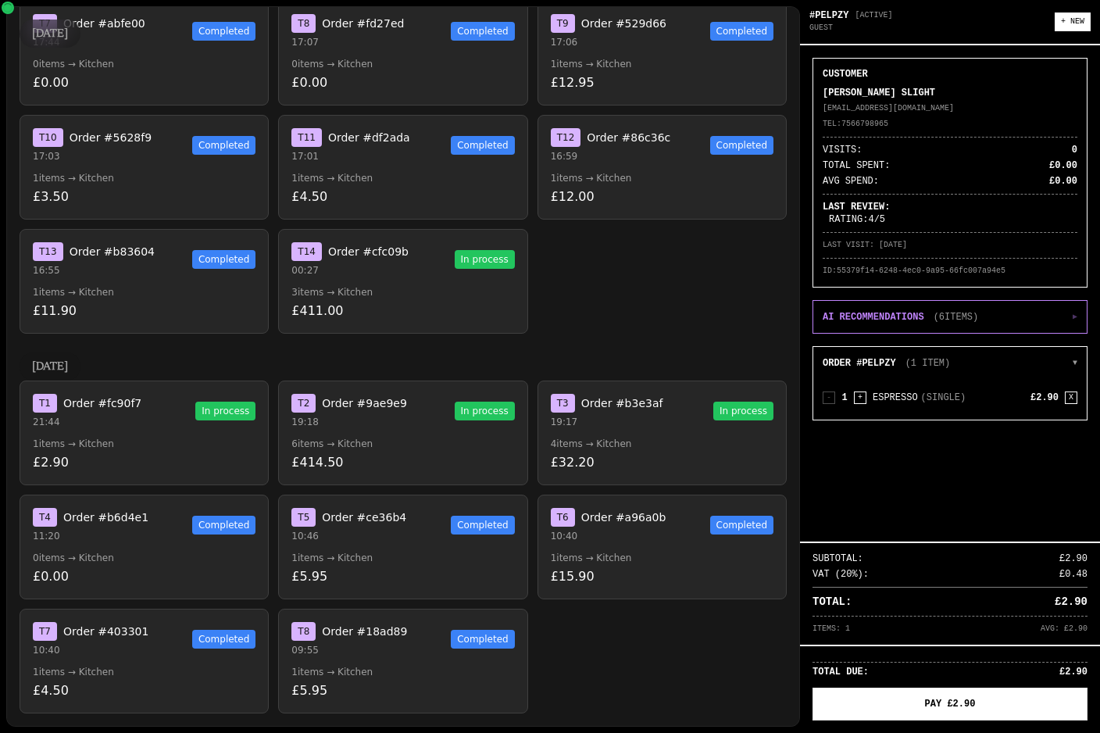
scroll to position [3898, 0]
click at [350, 652] on p "09:55" at bounding box center [349, 650] width 116 height 13
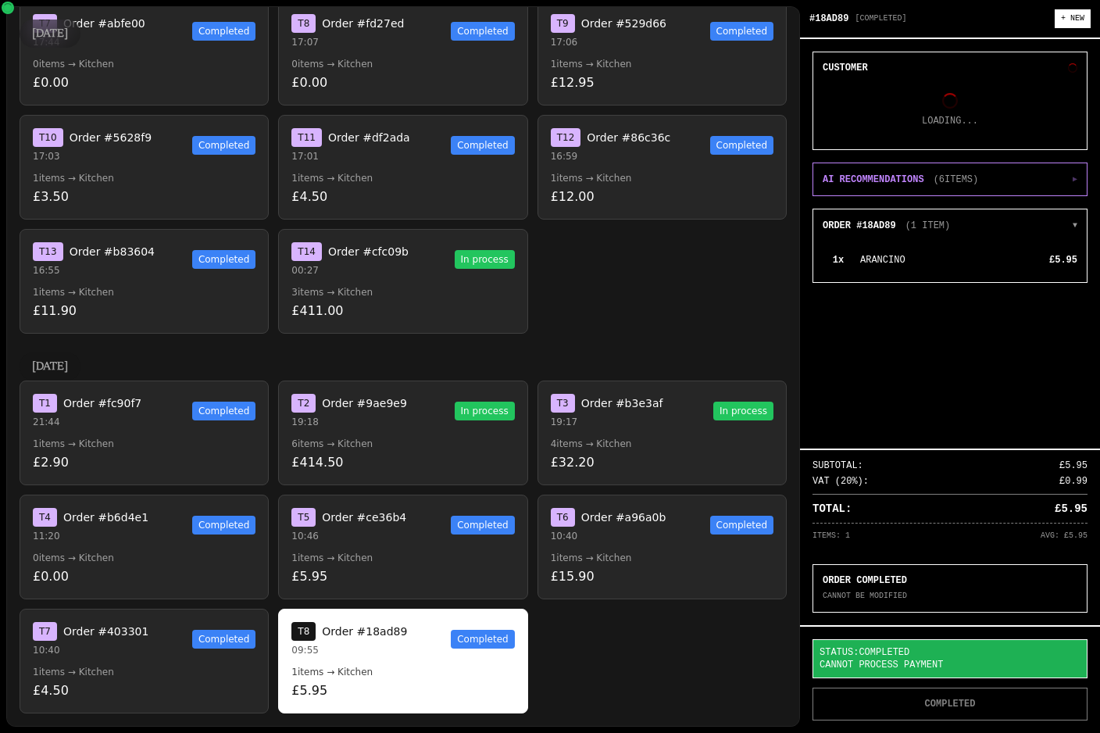
click at [154, 657] on button "T 7 Order #403301 10:40 Completed 1 items → Kitchen £4.50" at bounding box center [144, 661] width 249 height 105
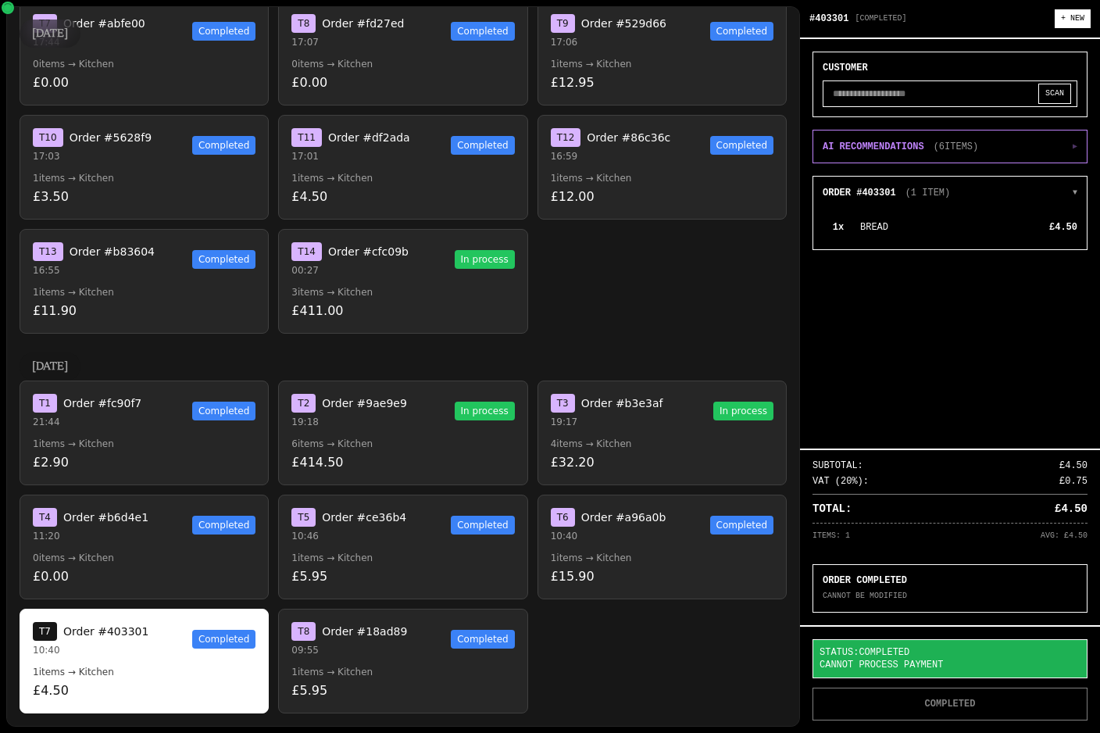
click at [331, 660] on button "T 8 Order #18ad89 09:55 Completed 1 items → Kitchen £5.95" at bounding box center [402, 661] width 249 height 105
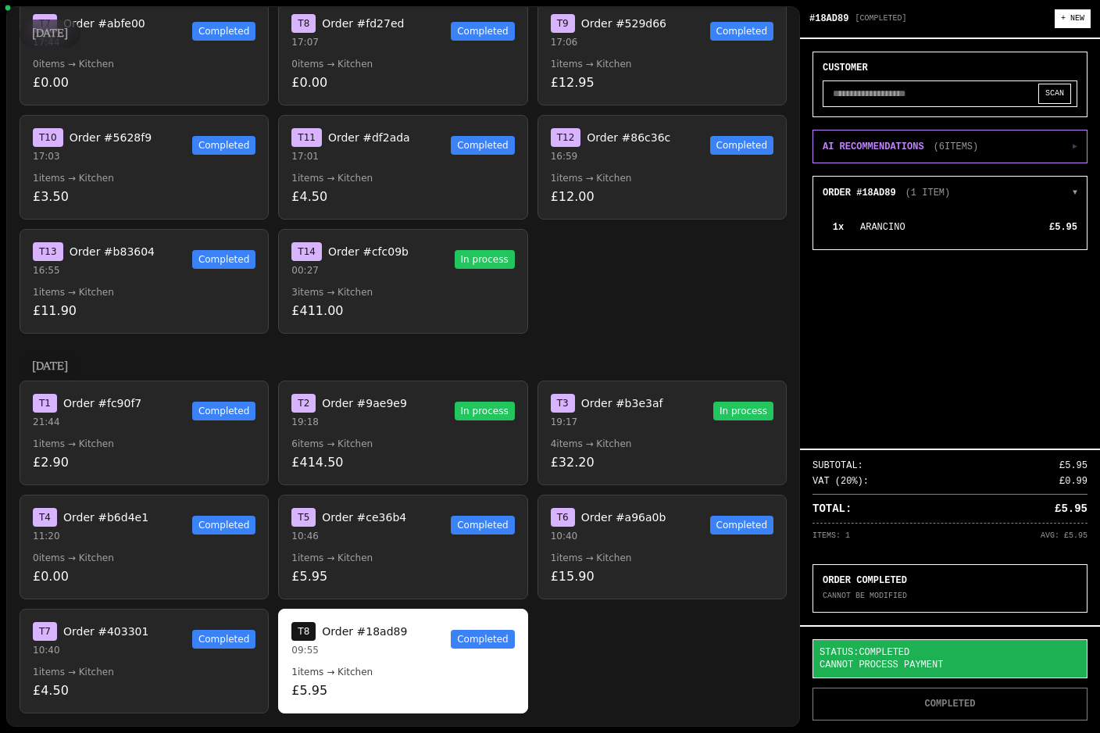
click at [68, 549] on button "T 4 Order #b6d4e1 11:20 Completed 0 items → Kitchen £0.00" at bounding box center [144, 547] width 249 height 105
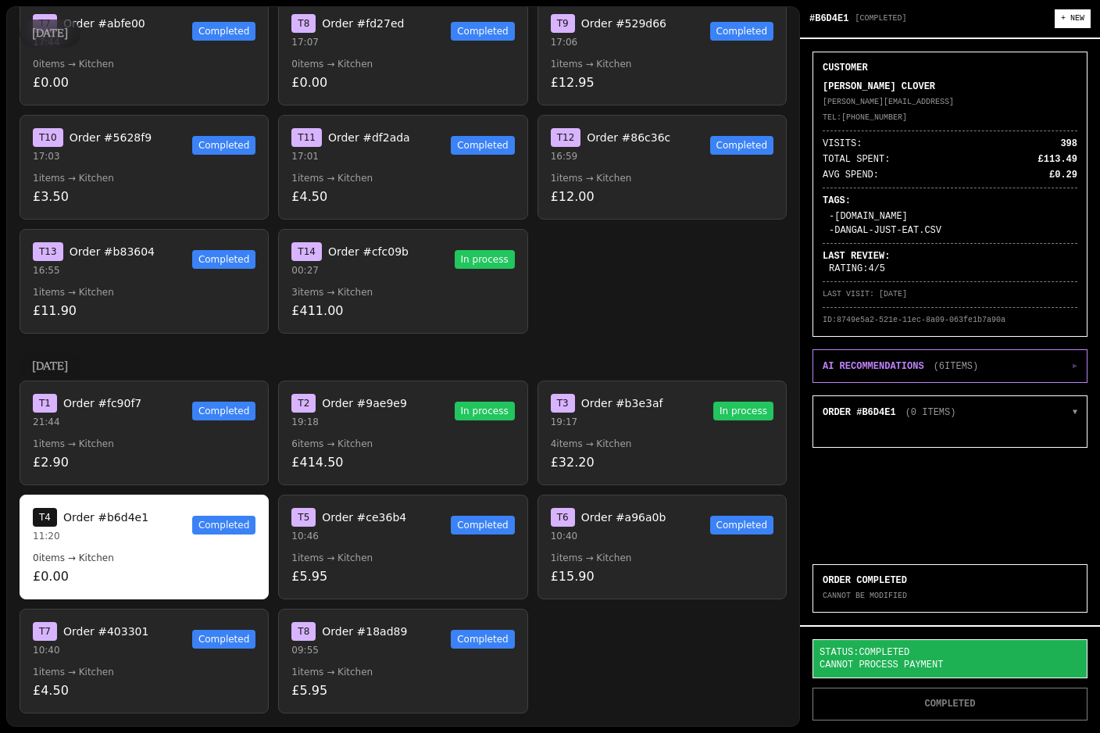
click at [118, 668] on p "1 items → Kitchen" at bounding box center [144, 672] width 223 height 13
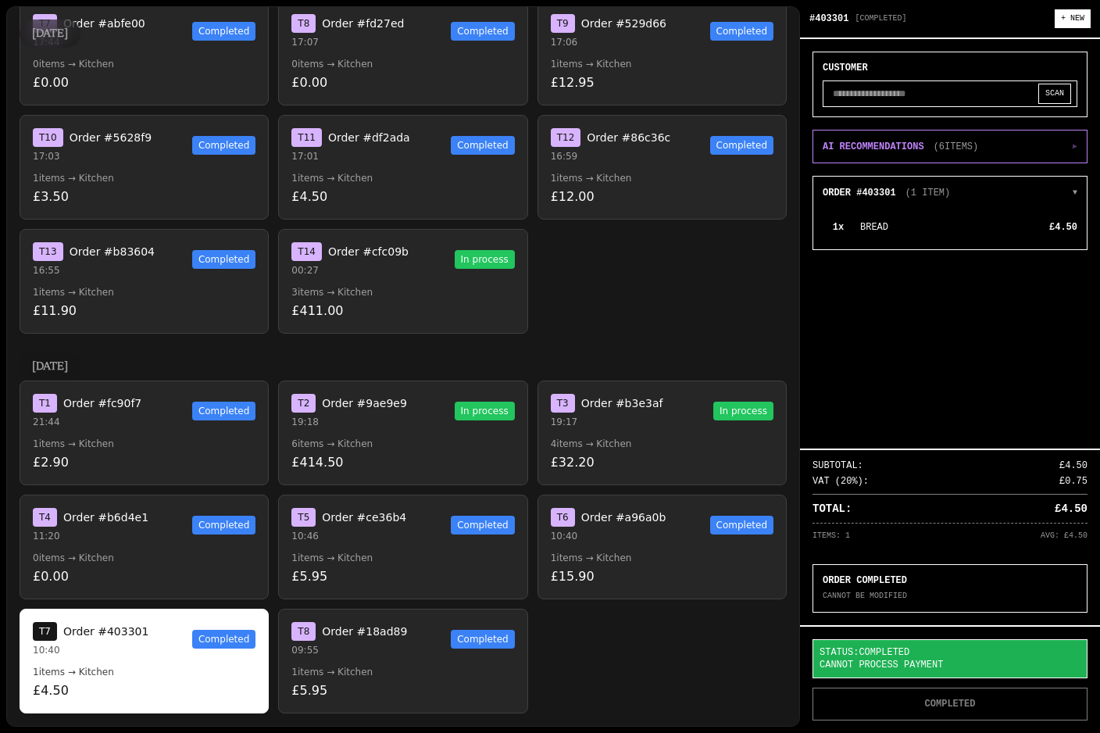
scroll to position [33, 0]
click at [368, 632] on button "T 8 Order #18ad89 09:55 Completed 1 items → Kitchen £5.95" at bounding box center [402, 661] width 249 height 105
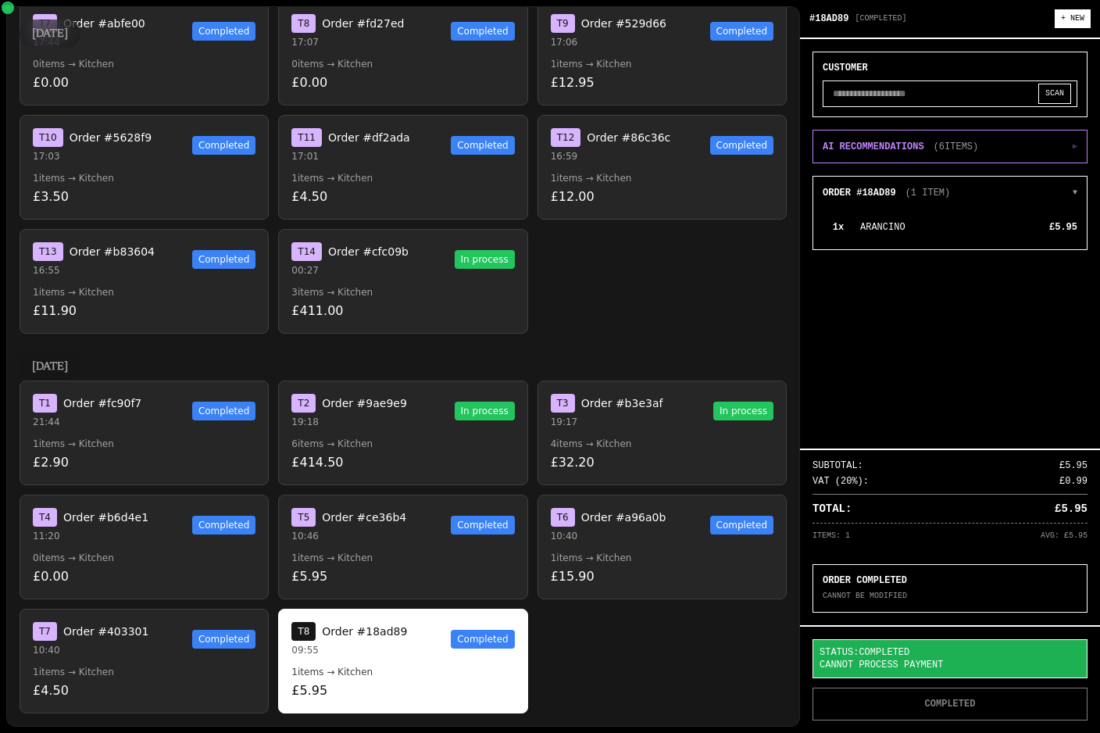
click at [171, 666] on p "1 items → Kitchen" at bounding box center [144, 672] width 223 height 13
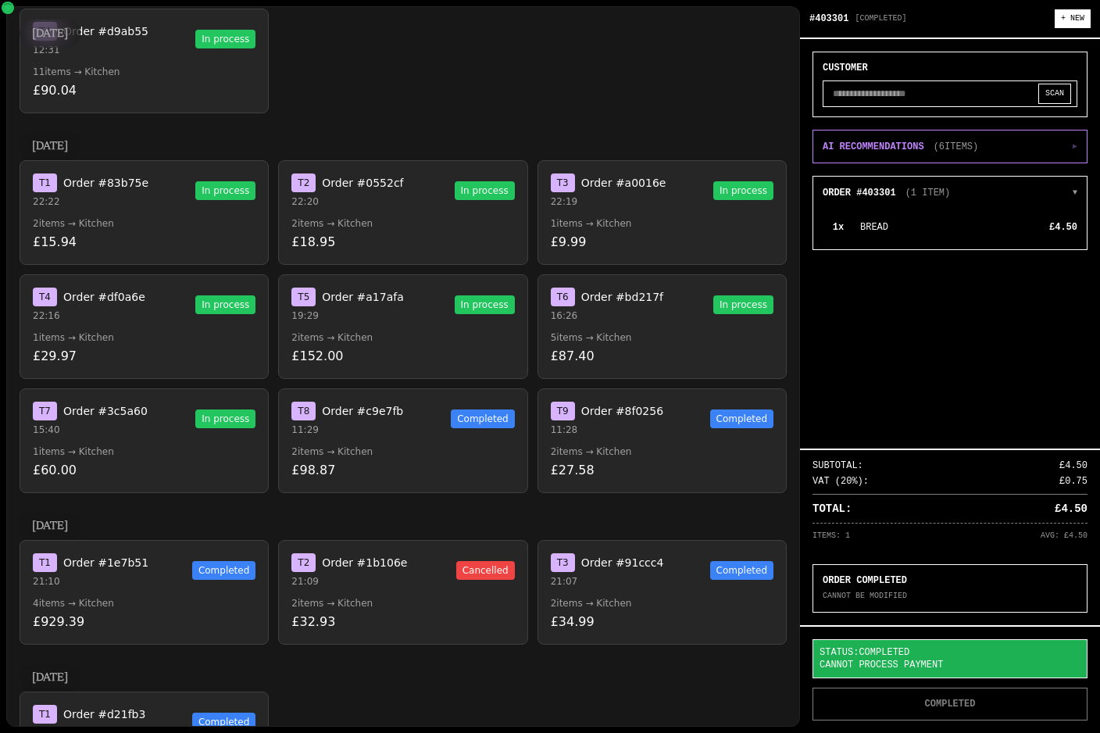
scroll to position [79, 0]
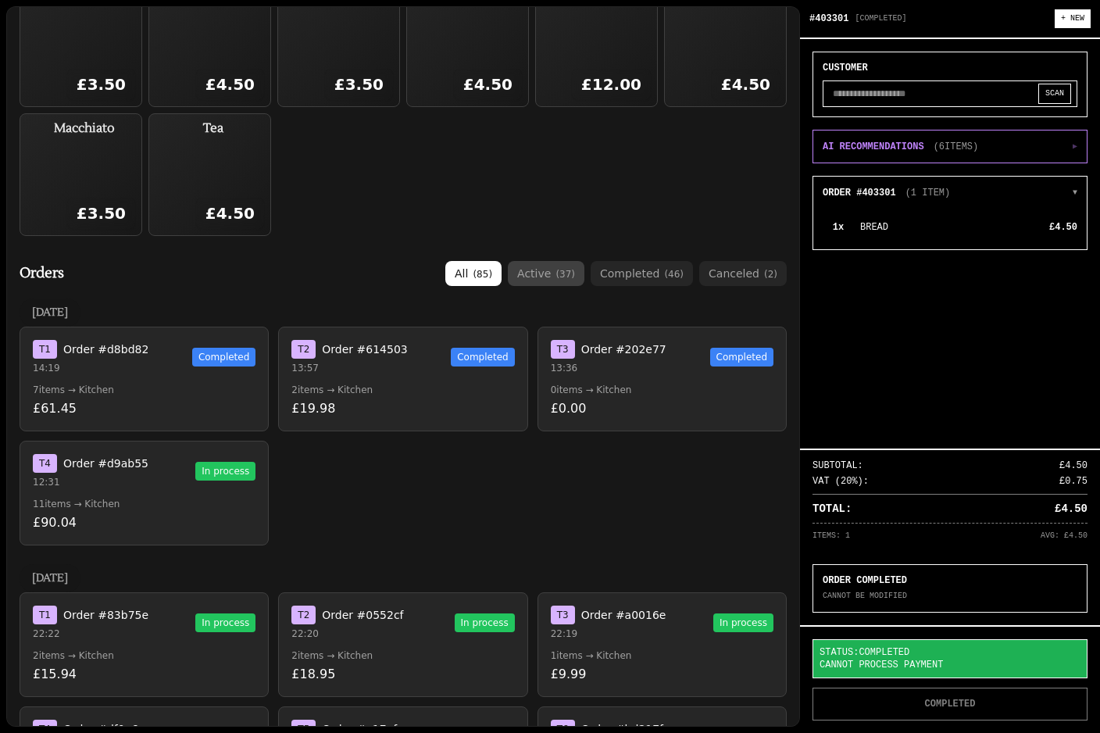
click at [552, 261] on button "active ( 37 )" at bounding box center [546, 273] width 77 height 25
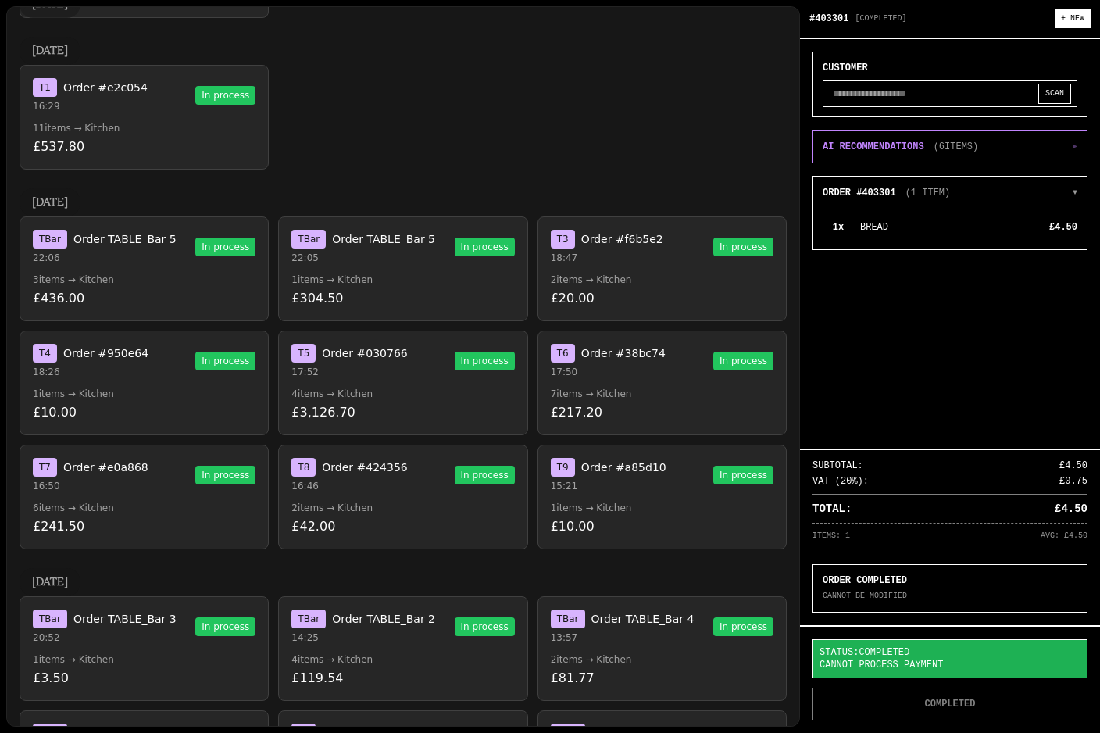
scroll to position [229, 0]
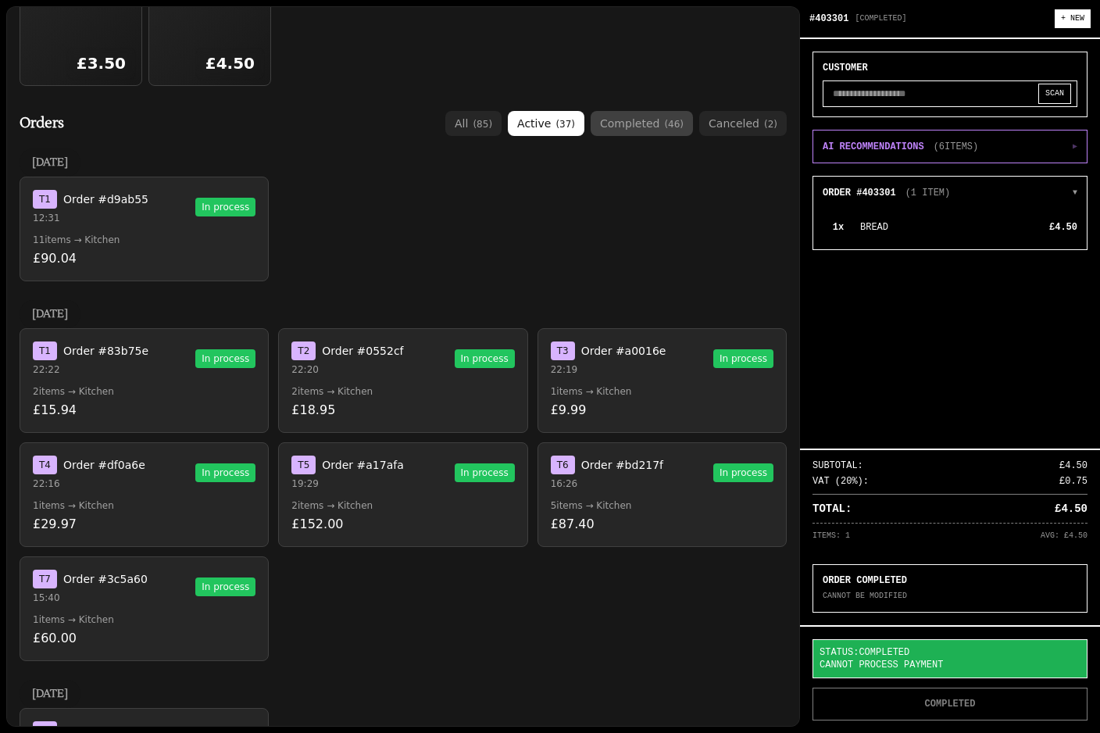
click at [644, 111] on button "completed ( 46 )" at bounding box center [642, 123] width 102 height 25
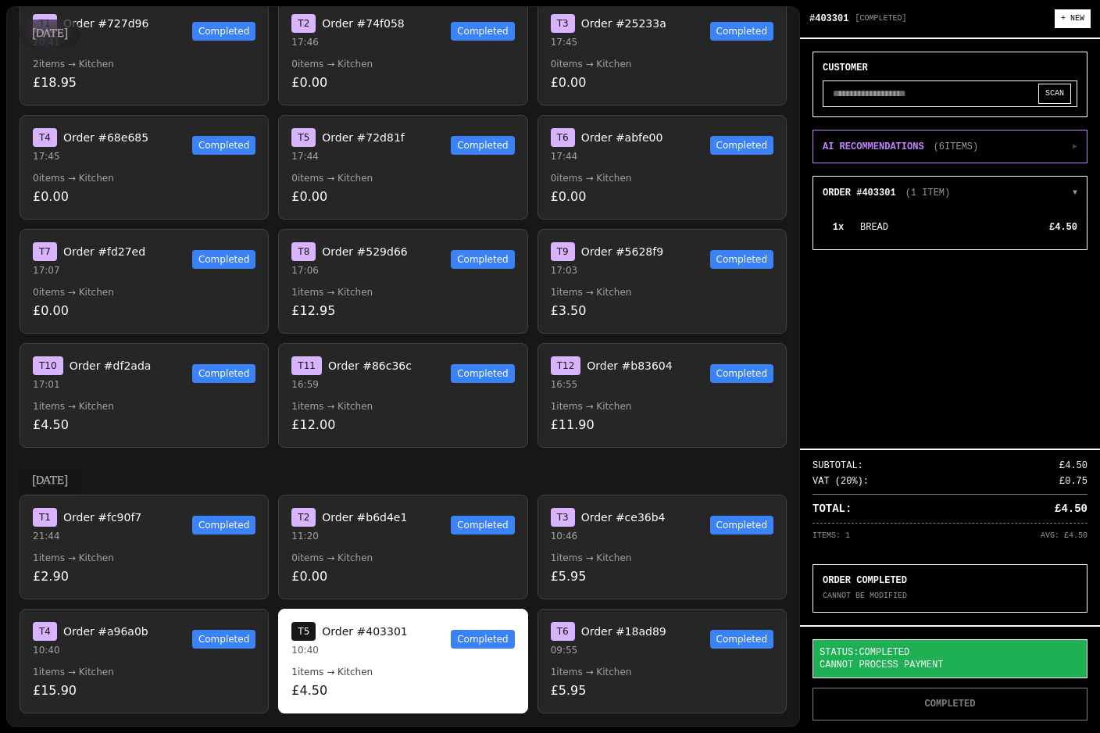
scroll to position [2111, 0]
click at [93, 530] on p "21:44" at bounding box center [87, 536] width 109 height 13
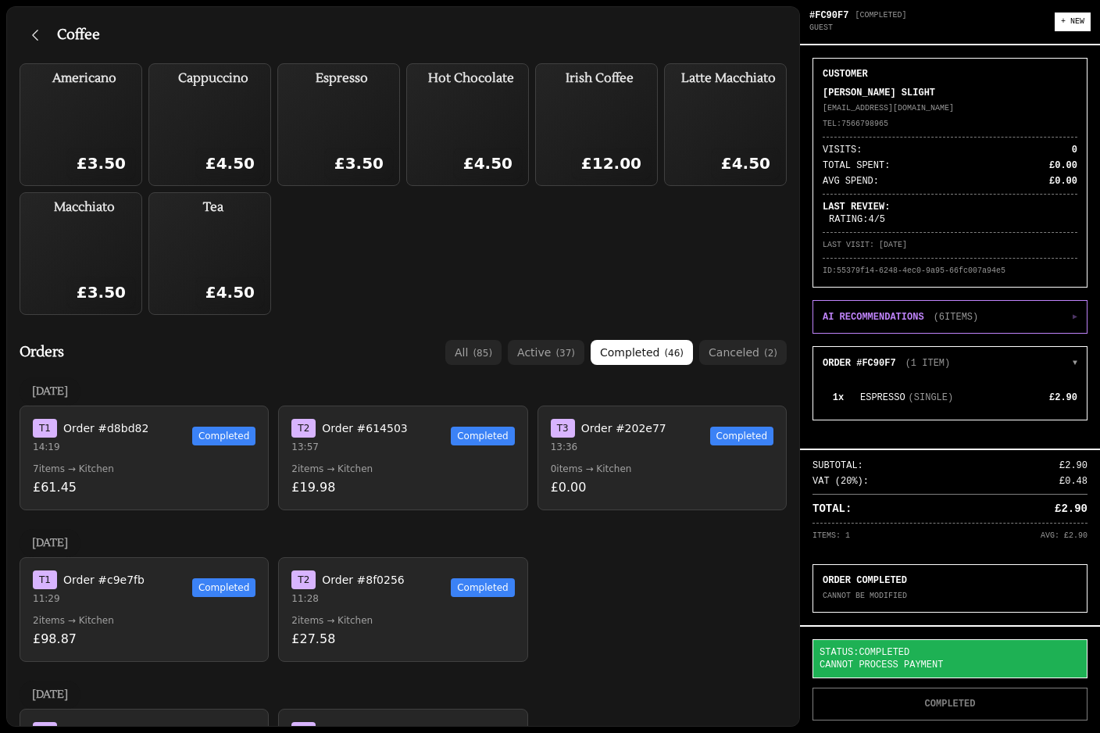
scroll to position [0, 0]
click at [37, 20] on button "button" at bounding box center [35, 35] width 31 height 31
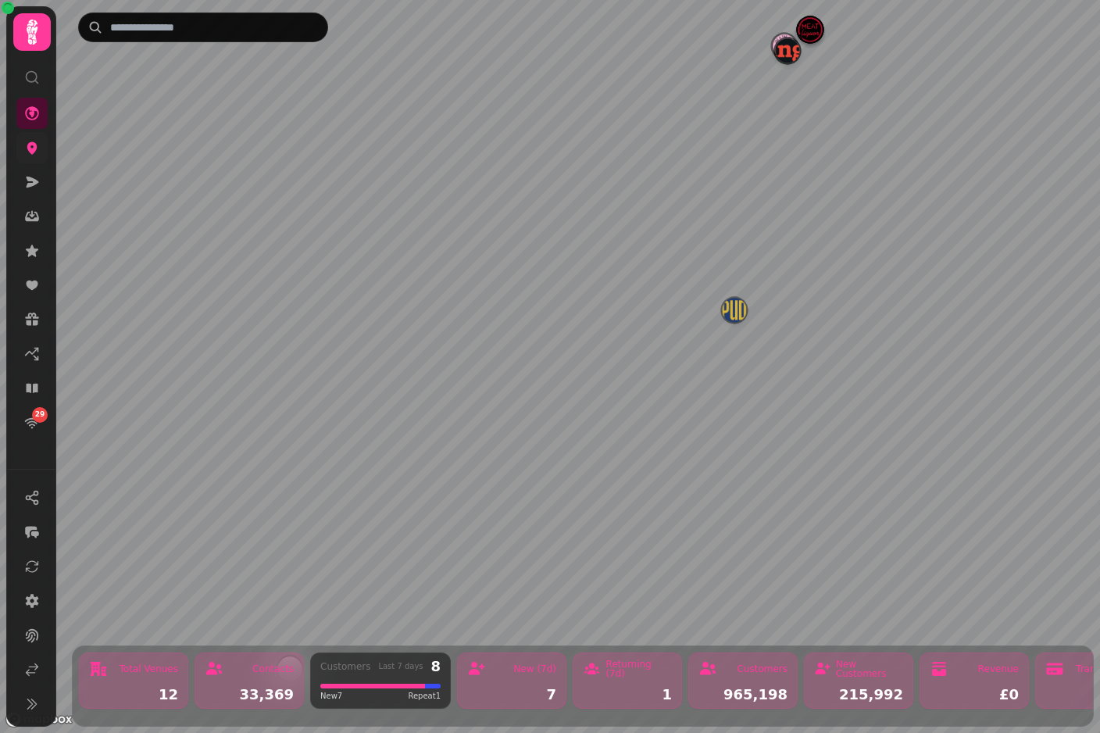
click at [35, 141] on icon at bounding box center [32, 148] width 16 height 16
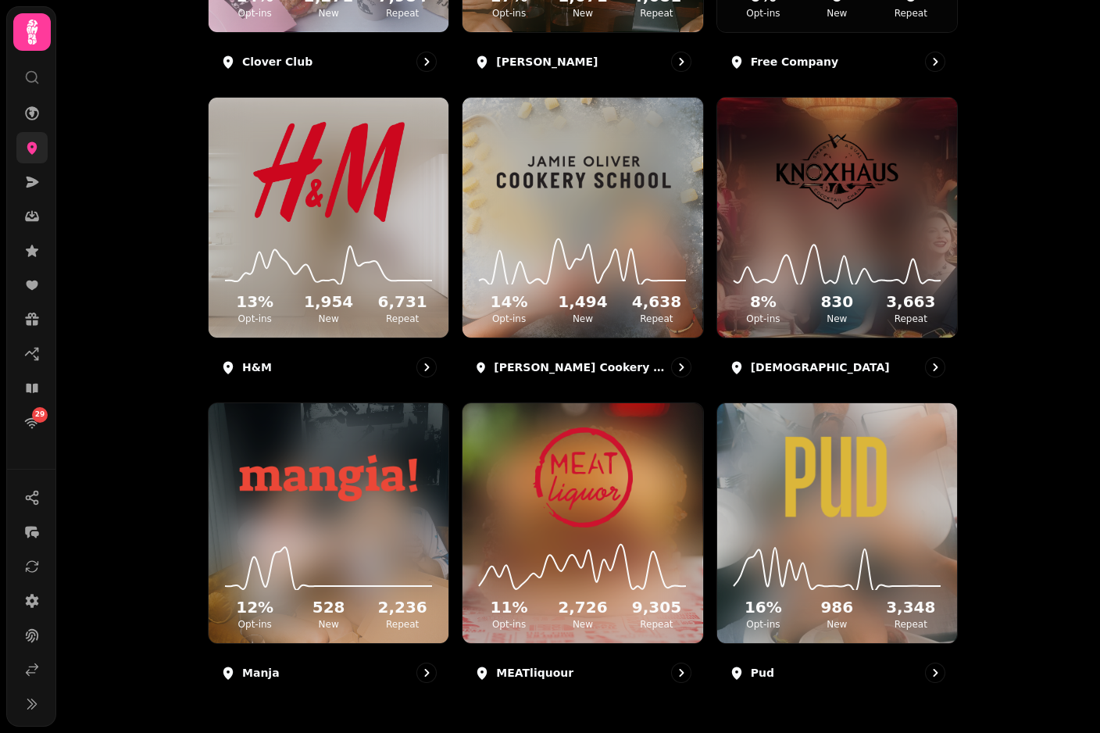
scroll to position [754, 0]
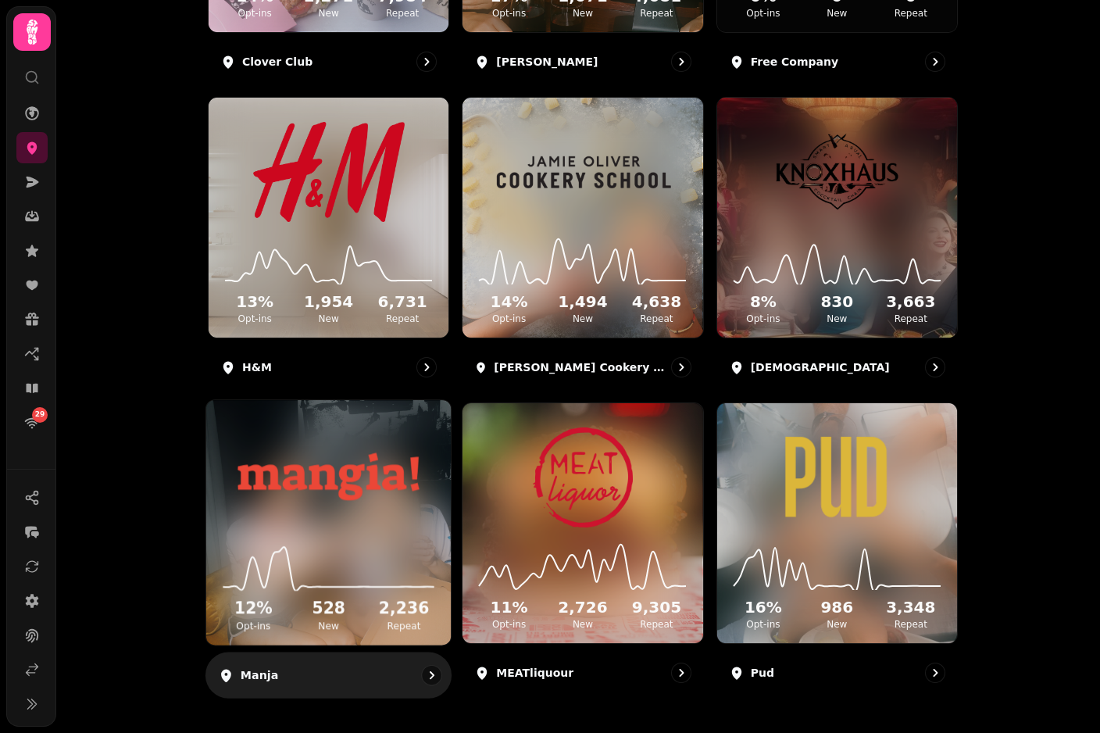
click at [338, 464] on img at bounding box center [329, 476] width 184 height 102
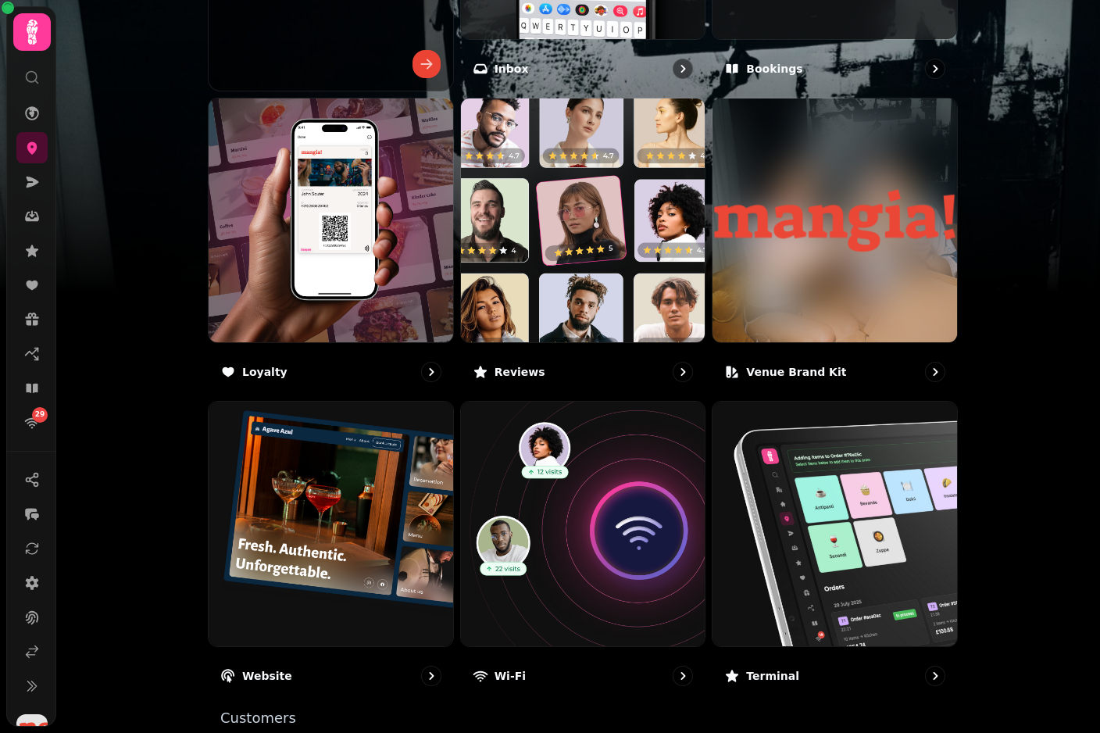
scroll to position [772, 0]
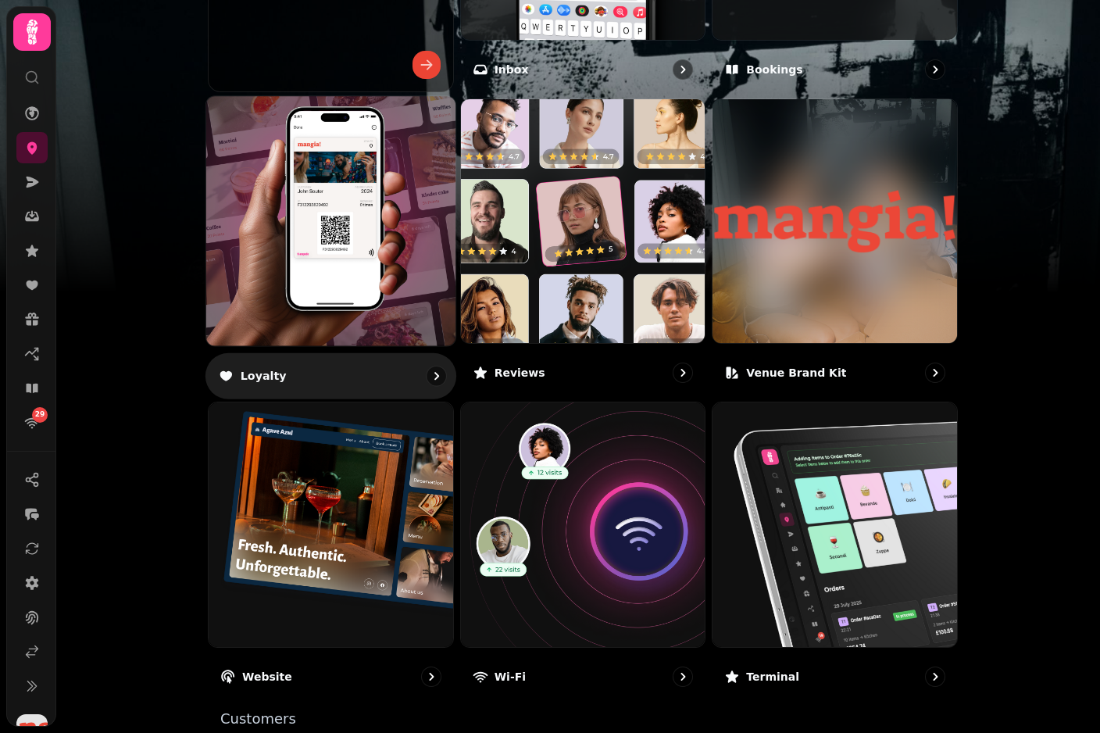
click at [277, 245] on img at bounding box center [331, 221] width 274 height 274
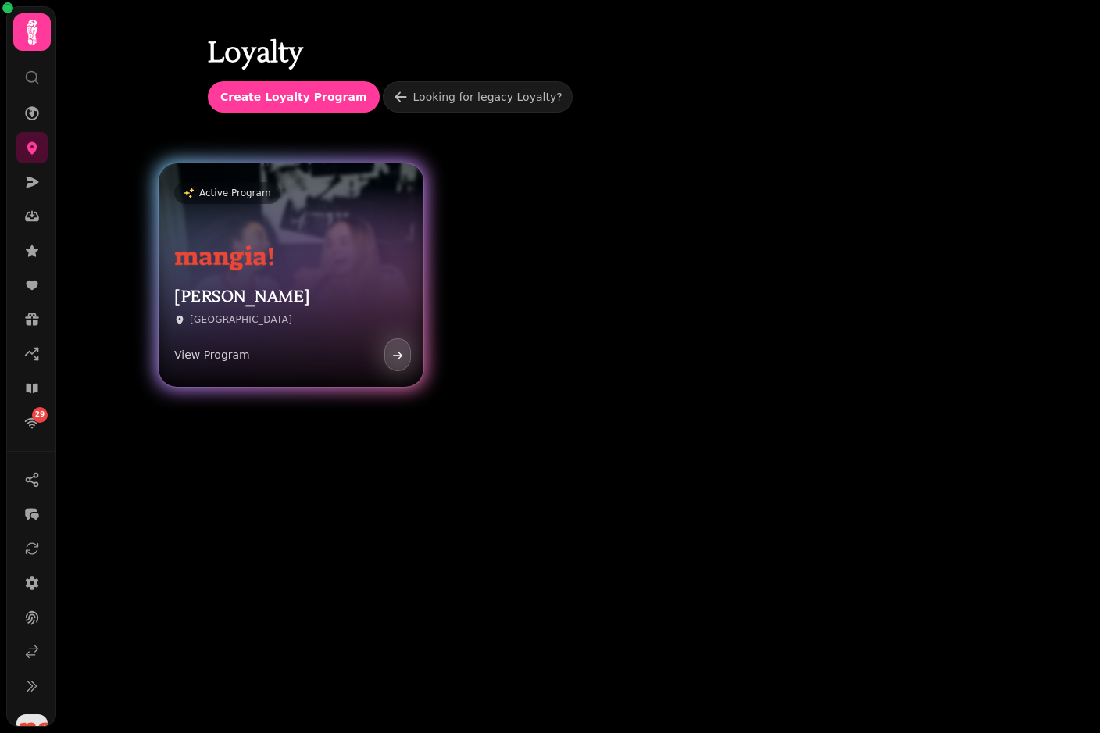
click at [217, 245] on img at bounding box center [224, 258] width 100 height 38
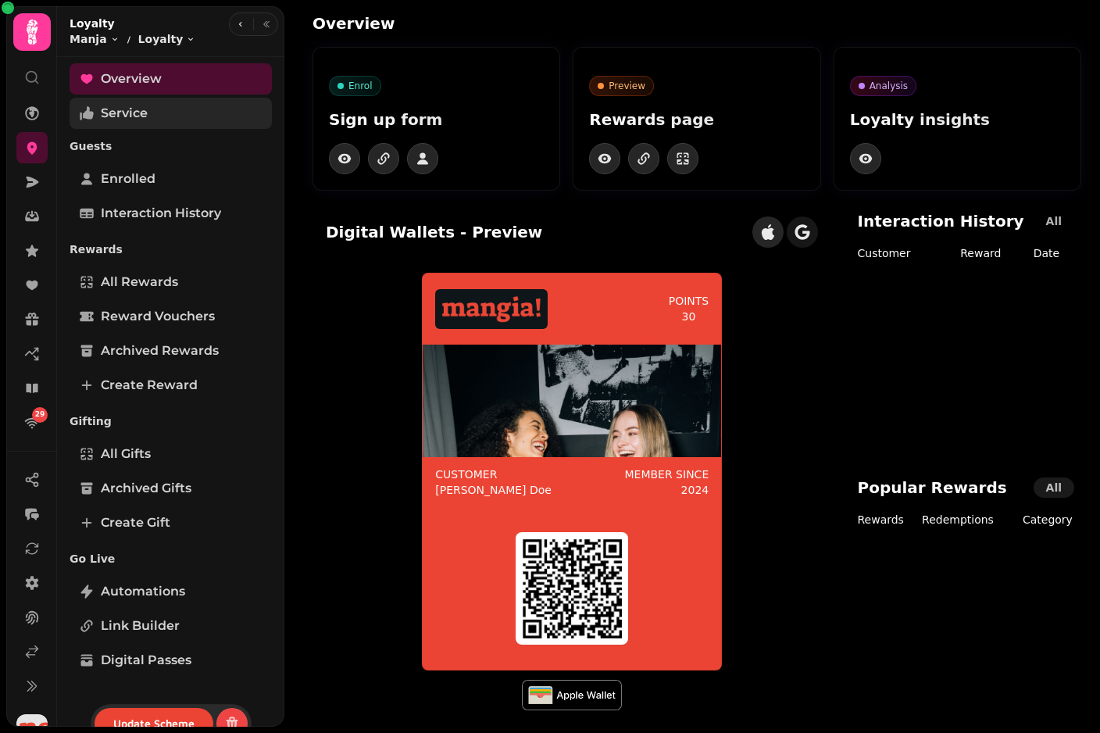
click at [120, 110] on span "Service" at bounding box center [124, 113] width 47 height 19
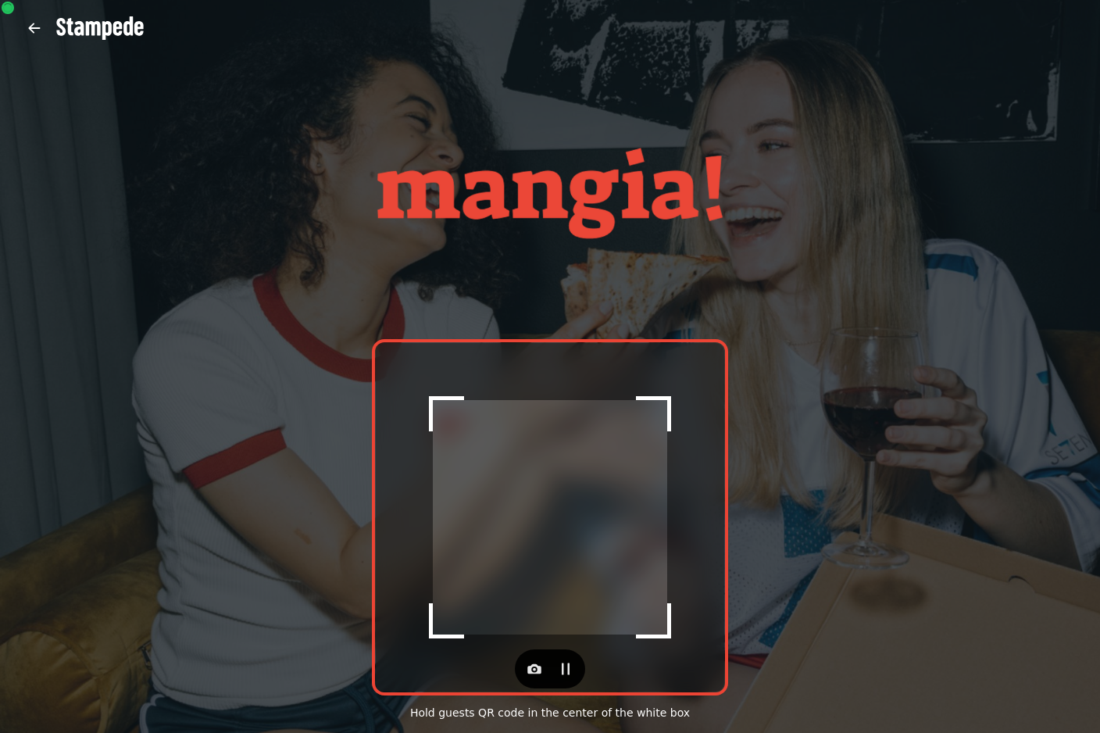
click at [41, 424] on div "Scanner paused Hold guests QR code in the center of the white box" at bounding box center [550, 366] width 1100 height 733
click at [55, 452] on div "Scanner paused Hold guests QR code in the center of the white box" at bounding box center [550, 366] width 1100 height 733
click at [1085, 693] on div "Scanner paused Hold guests QR code in the center of the white box" at bounding box center [550, 366] width 1100 height 733
click at [39, 30] on icon "button" at bounding box center [35, 28] width 16 height 16
click at [49, 25] on button "button" at bounding box center [34, 28] width 31 height 31
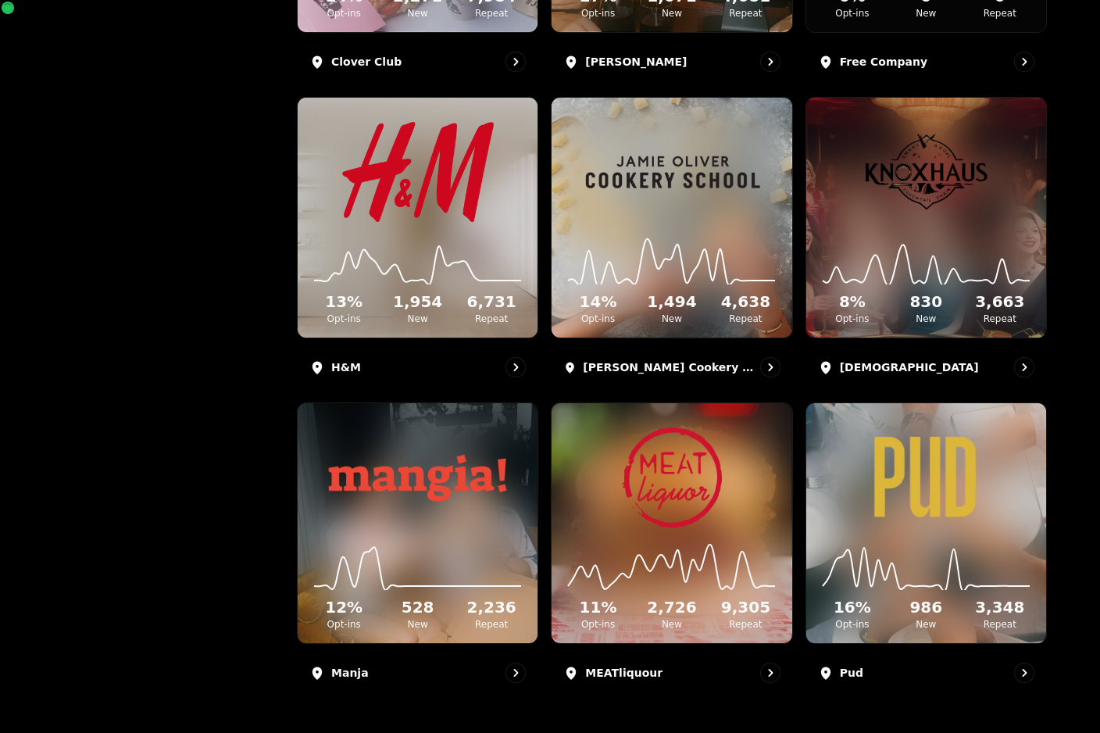
scroll to position [754, 0]
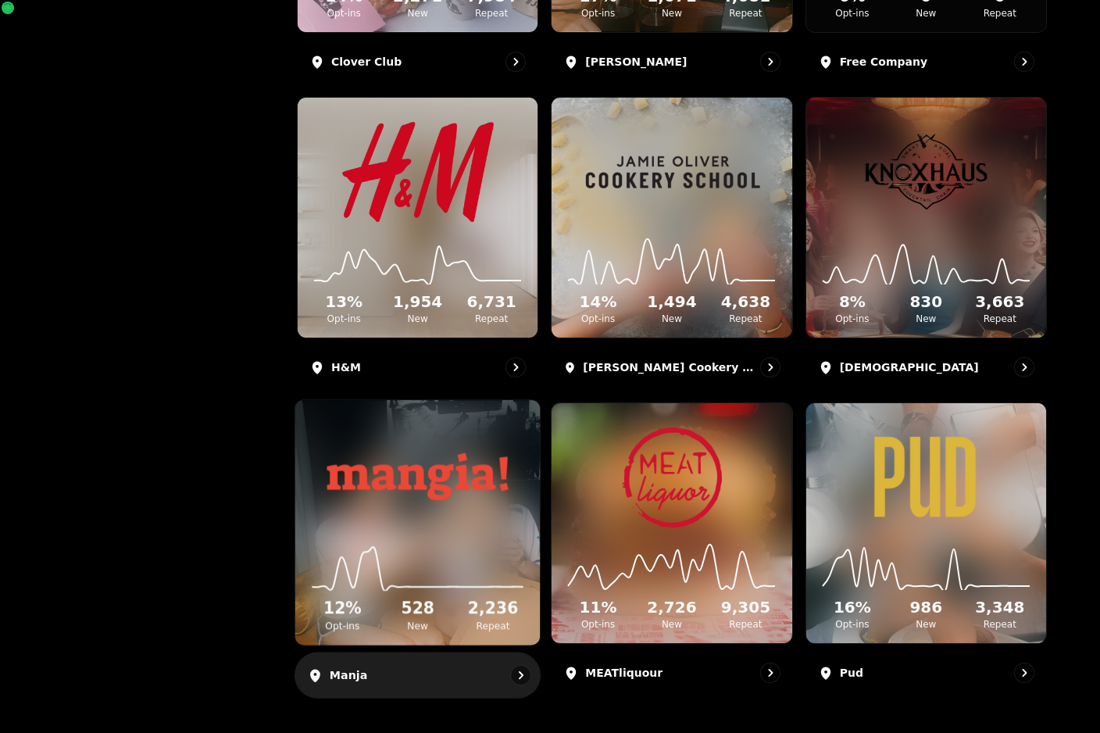
click at [390, 489] on img at bounding box center [418, 476] width 184 height 102
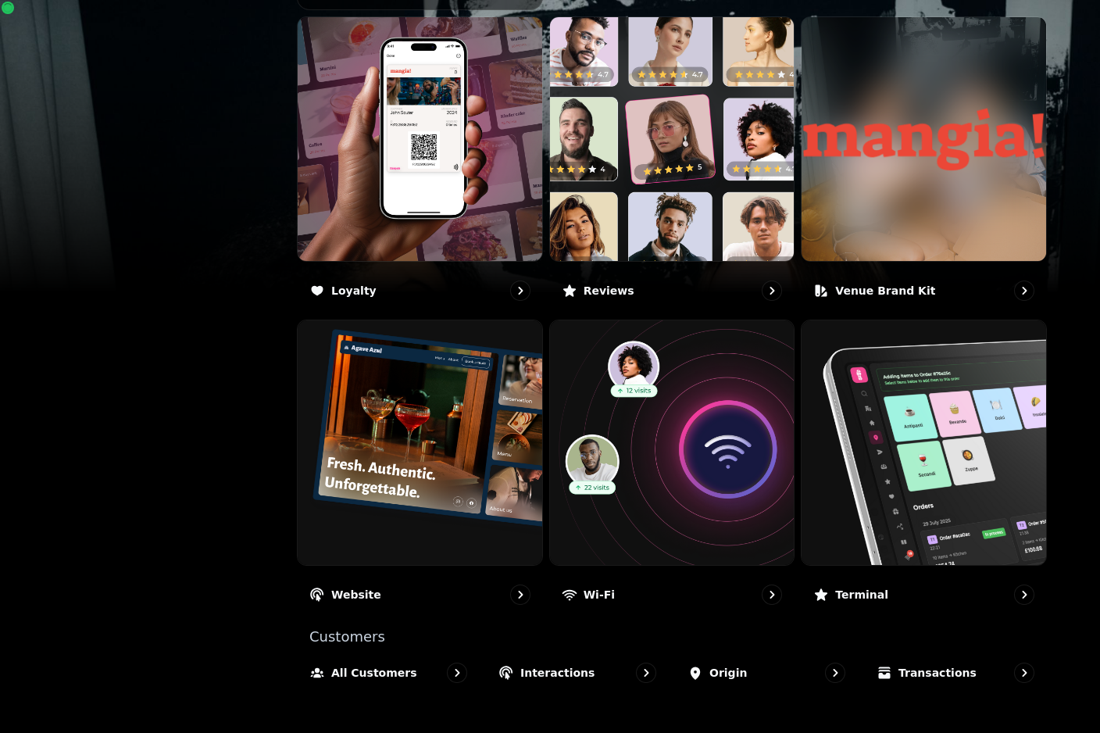
scroll to position [862, 0]
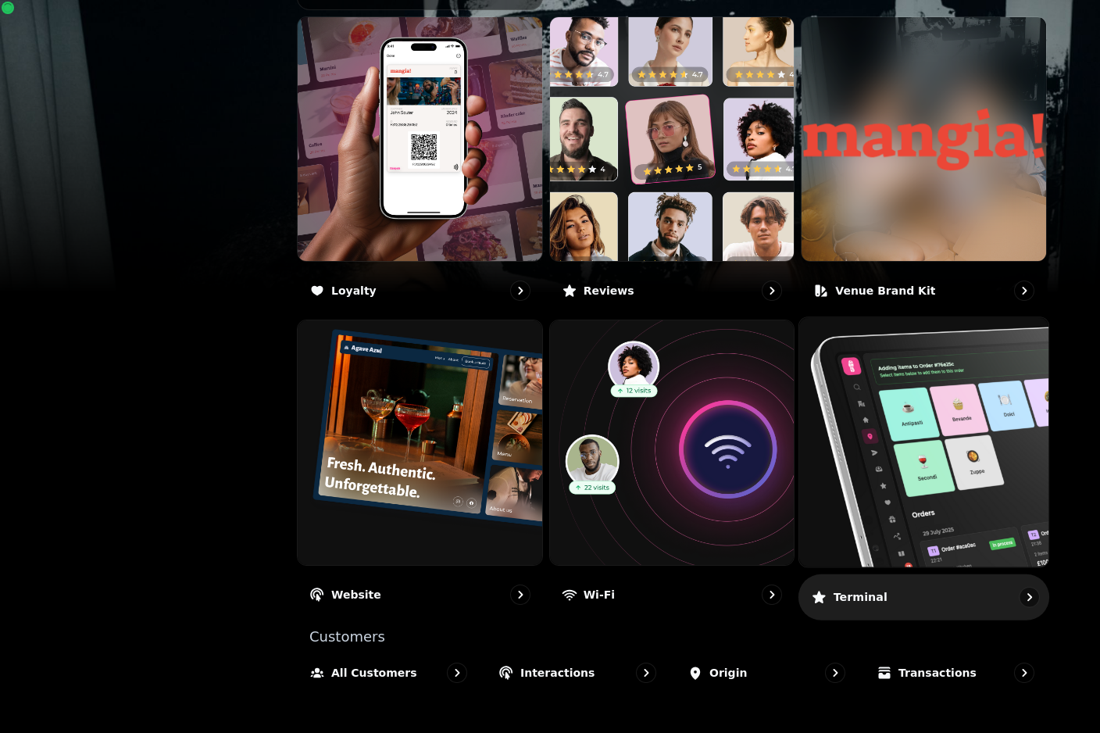
click at [860, 484] on img at bounding box center [924, 443] width 274 height 274
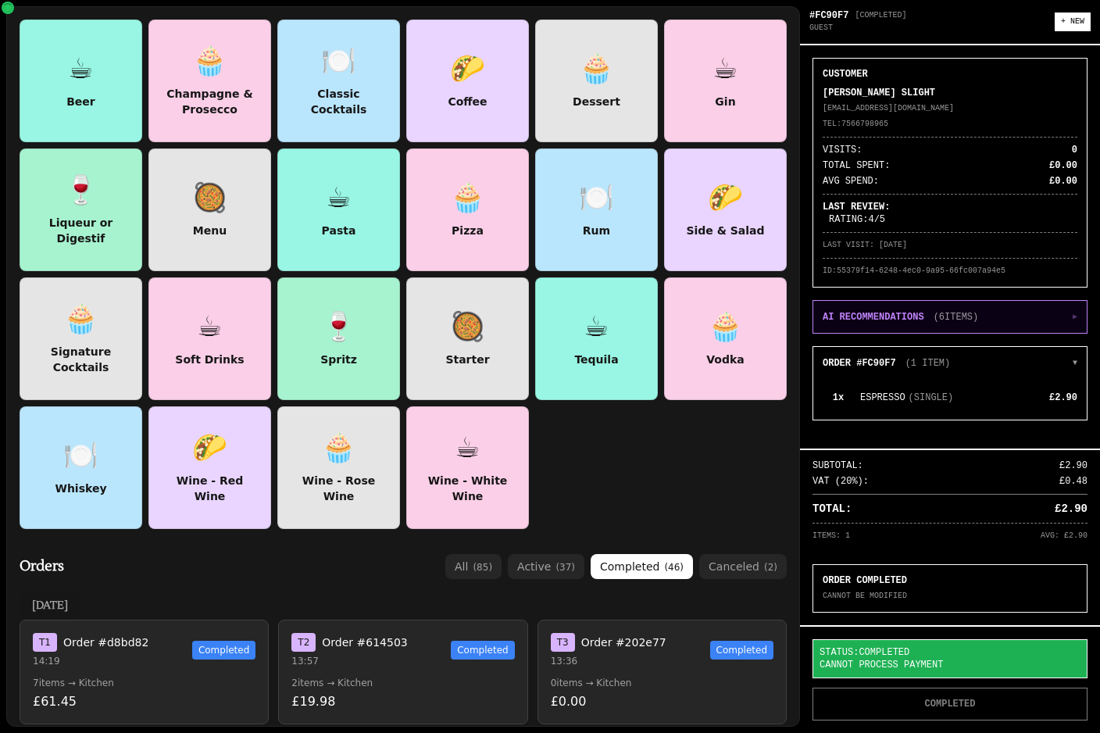
click at [865, 323] on p "AI RECOMMENDATIONS" at bounding box center [874, 317] width 102 height 13
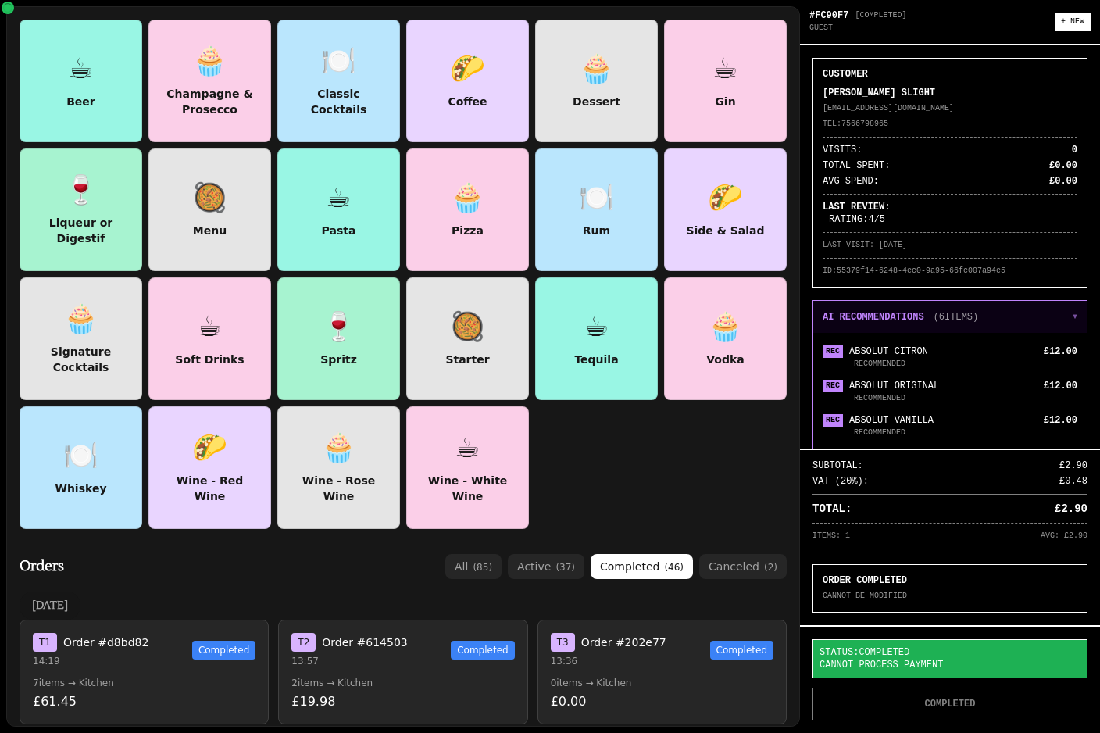
click at [849, 320] on p "AI RECOMMENDATIONS" at bounding box center [874, 317] width 102 height 13
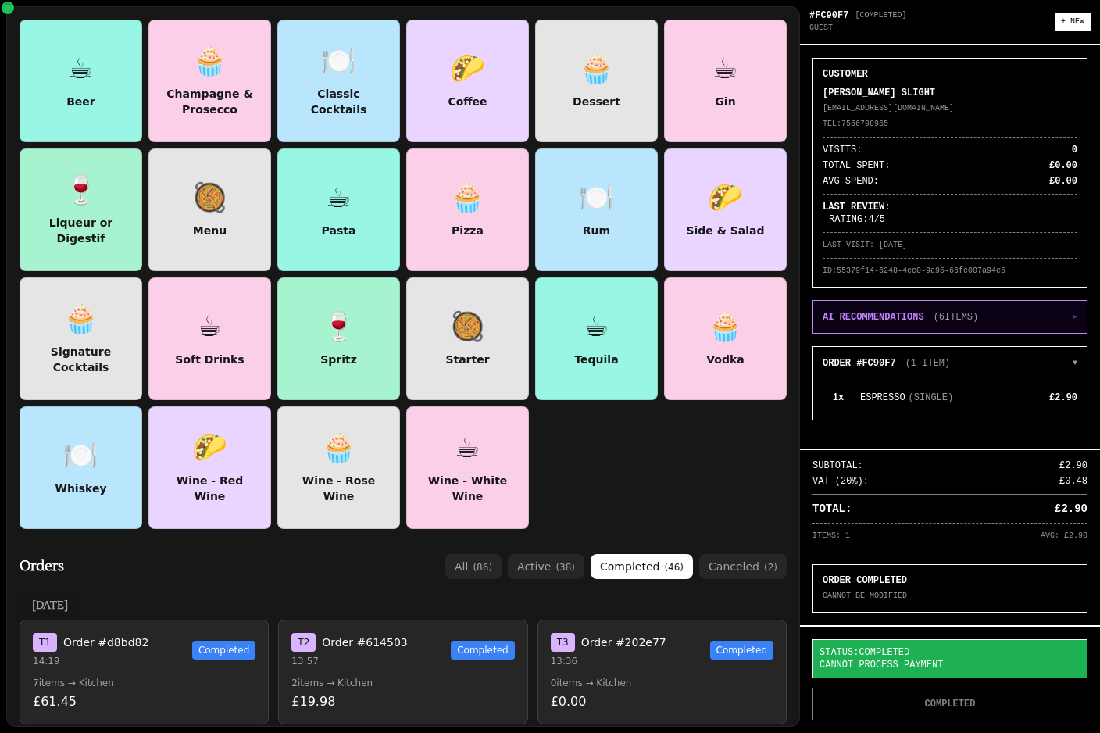
scroll to position [20, 0]
